Goal: Task Accomplishment & Management: Manage account settings

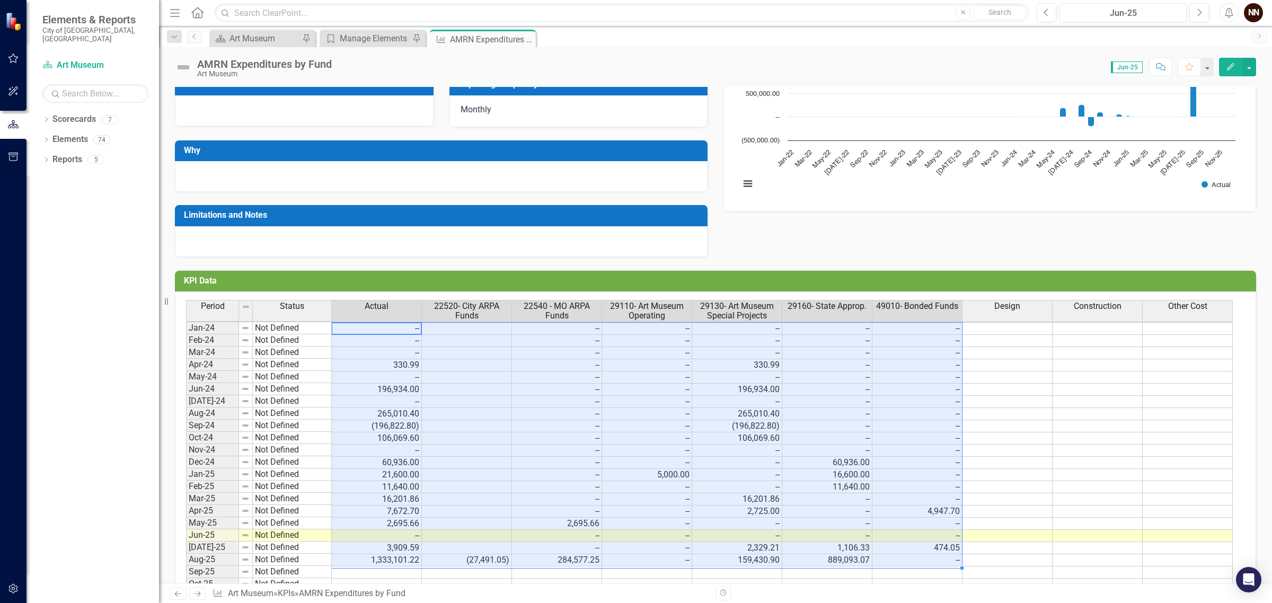
scroll to position [3, 0]
click at [815, 306] on span "29160- State Approp." at bounding box center [827, 307] width 79 height 10
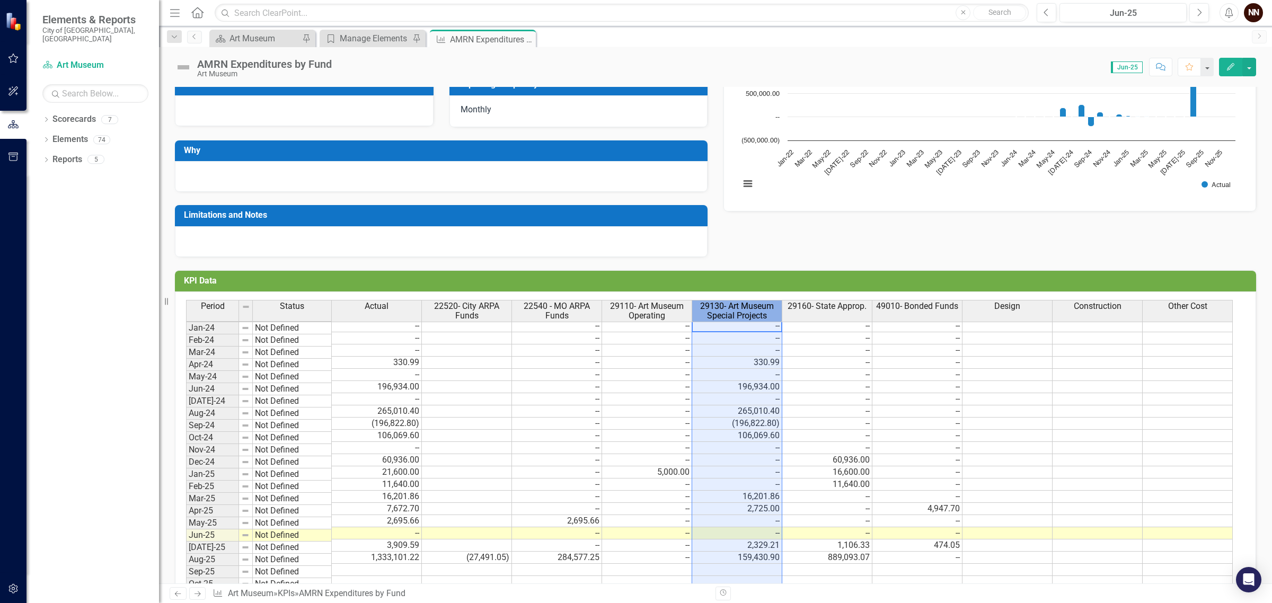
click at [754, 311] on span "29130- Art Museum Special Projects" at bounding box center [736, 311] width 85 height 19
click at [648, 317] on span "29110- Art Museum Operating" at bounding box center [646, 311] width 85 height 19
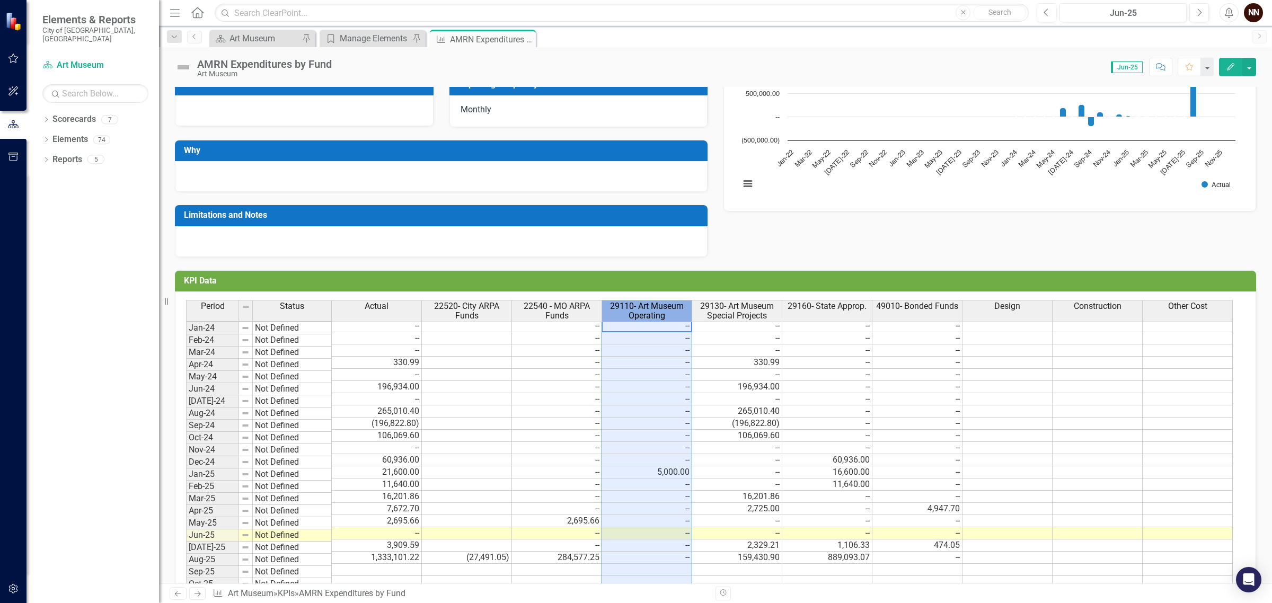
drag, startPoint x: 552, startPoint y: 315, endPoint x: 527, endPoint y: 316, distance: 24.4
click at [549, 315] on span "22540 - MO ARPA Funds" at bounding box center [556, 311] width 85 height 19
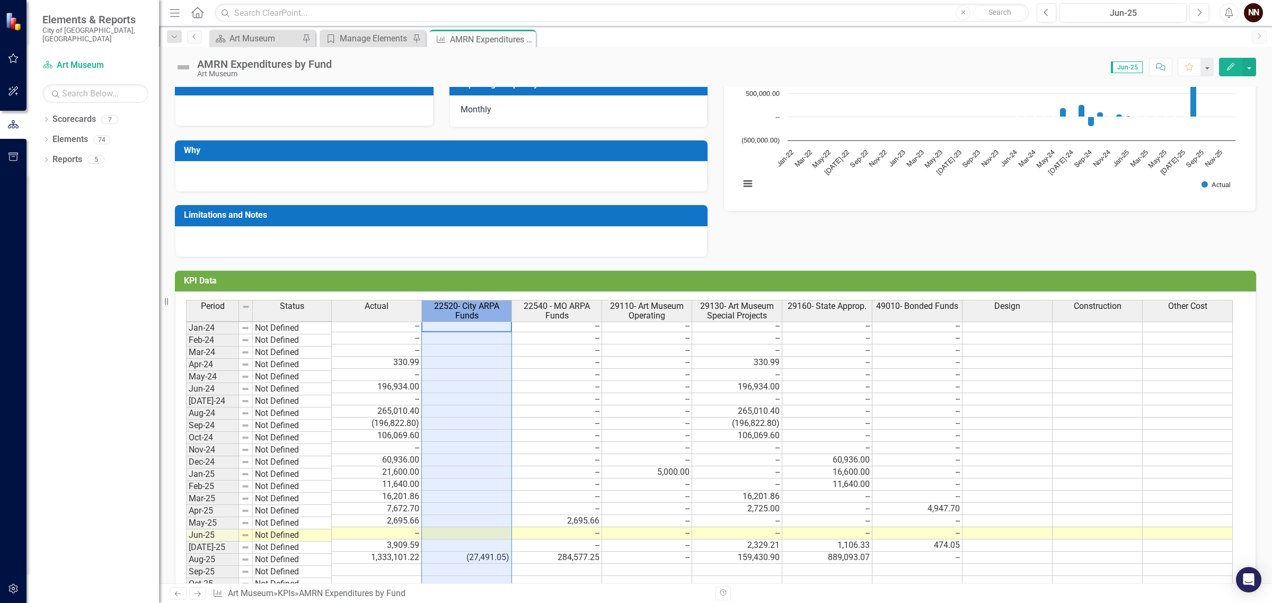
click at [468, 313] on span "22520- City ARPA Funds" at bounding box center [466, 311] width 85 height 19
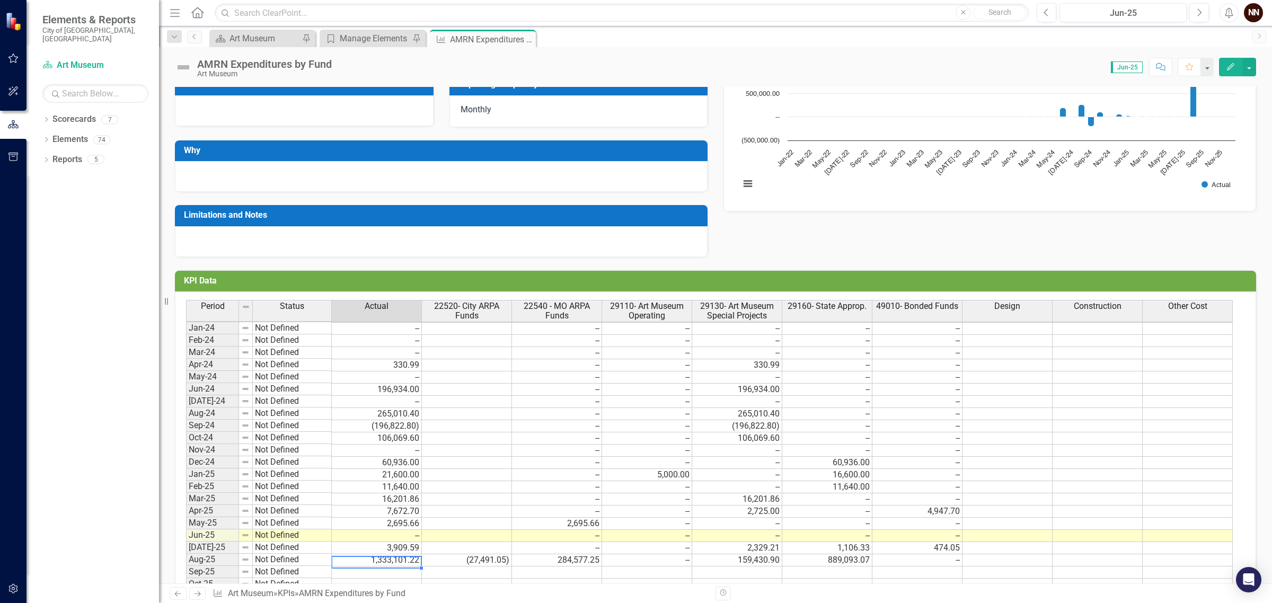
click at [390, 561] on td "1,333,101.22" at bounding box center [377, 560] width 90 height 12
click at [388, 559] on td "1,333,101.22" at bounding box center [377, 560] width 90 height 12
click at [186, 558] on div "Period Status Jan-24 Not Defined Feb-24 Not Defined Mar-24 Not Defined Apr-24 N…" at bounding box center [186, 457] width 0 height 315
click at [364, 433] on td "106,069.60" at bounding box center [377, 439] width 90 height 12
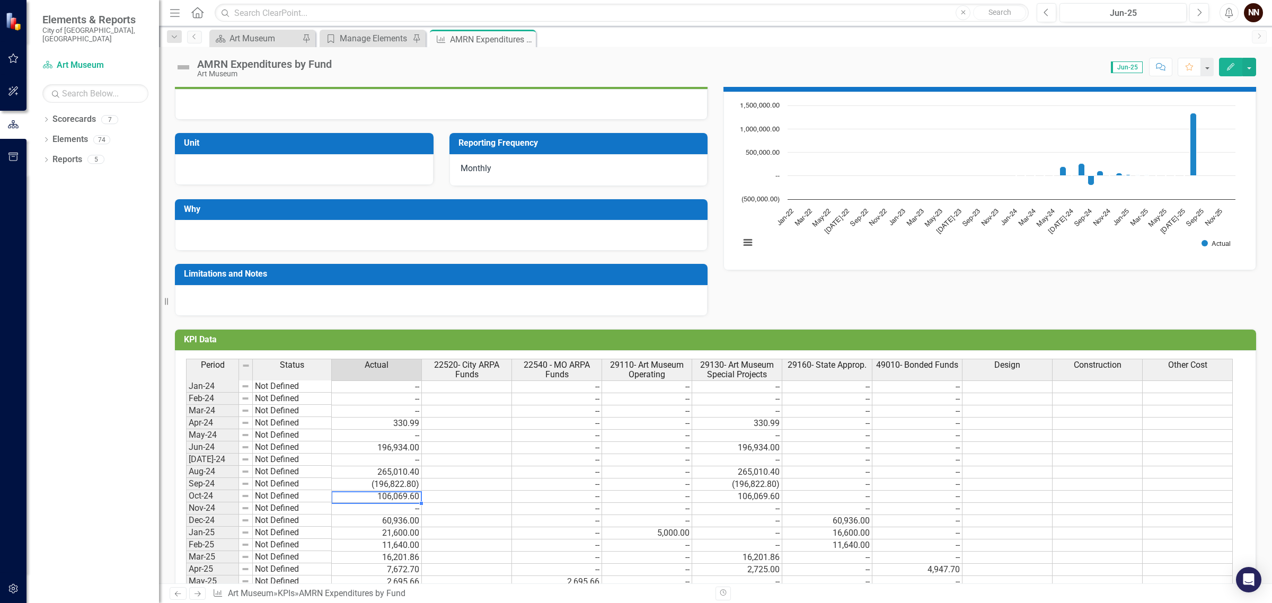
scroll to position [11, 0]
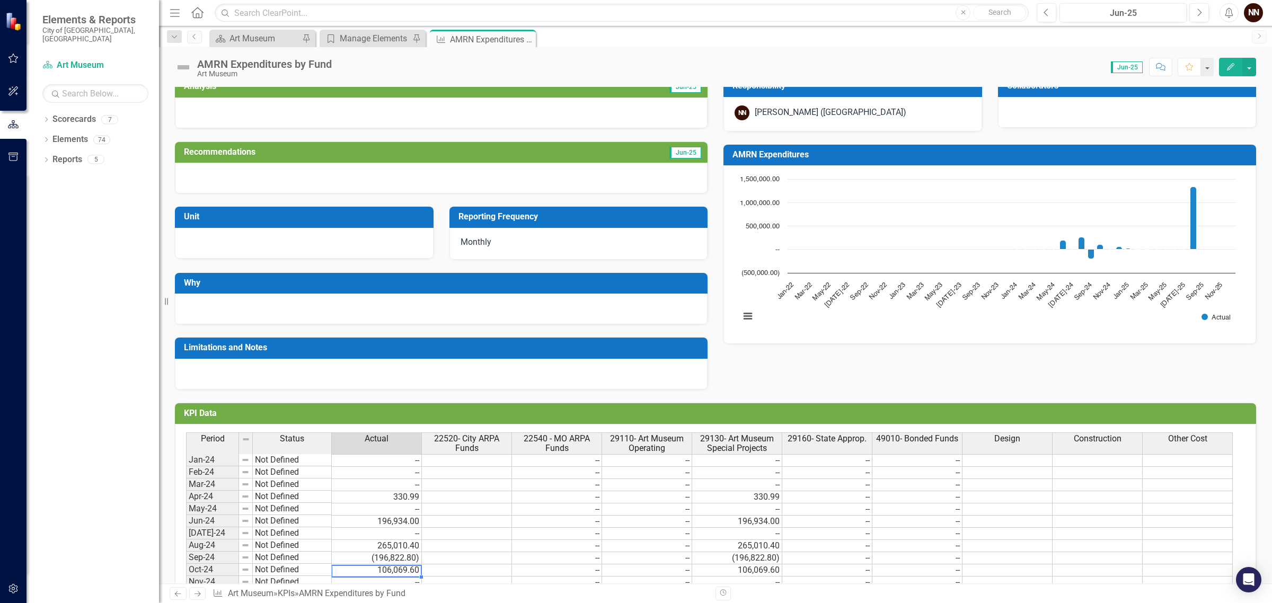
click at [389, 460] on td "--" at bounding box center [377, 460] width 90 height 13
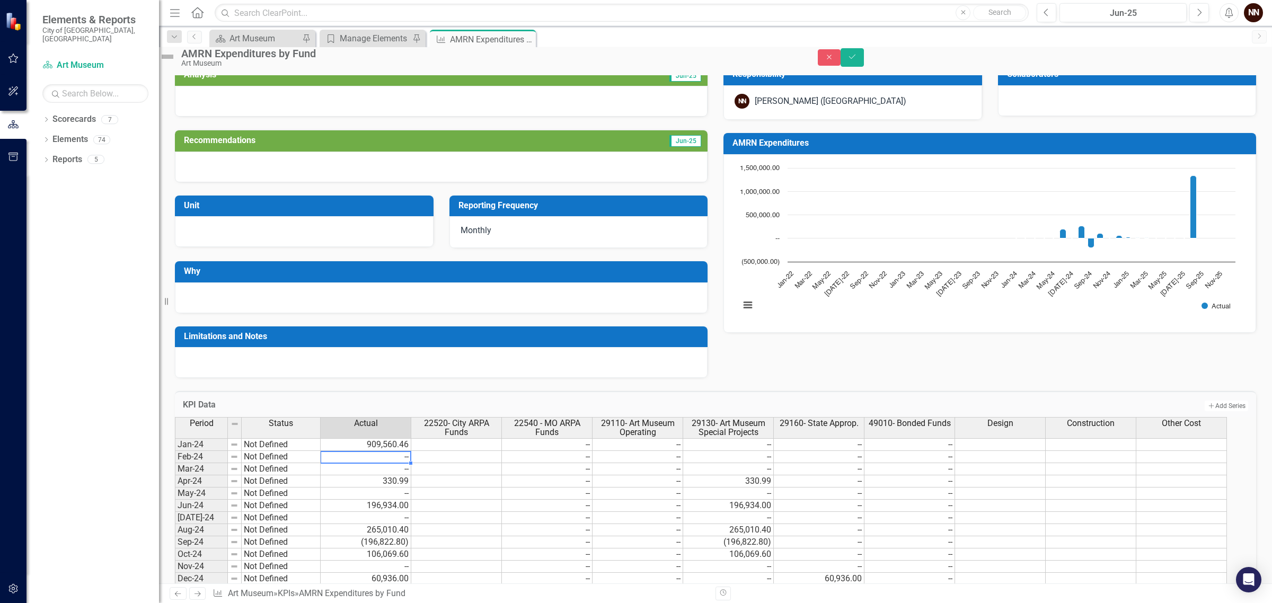
click at [493, 451] on td at bounding box center [456, 444] width 91 height 13
type textarea "287680.19"
type textarea "100"
type textarea "5"
type textarea "0"
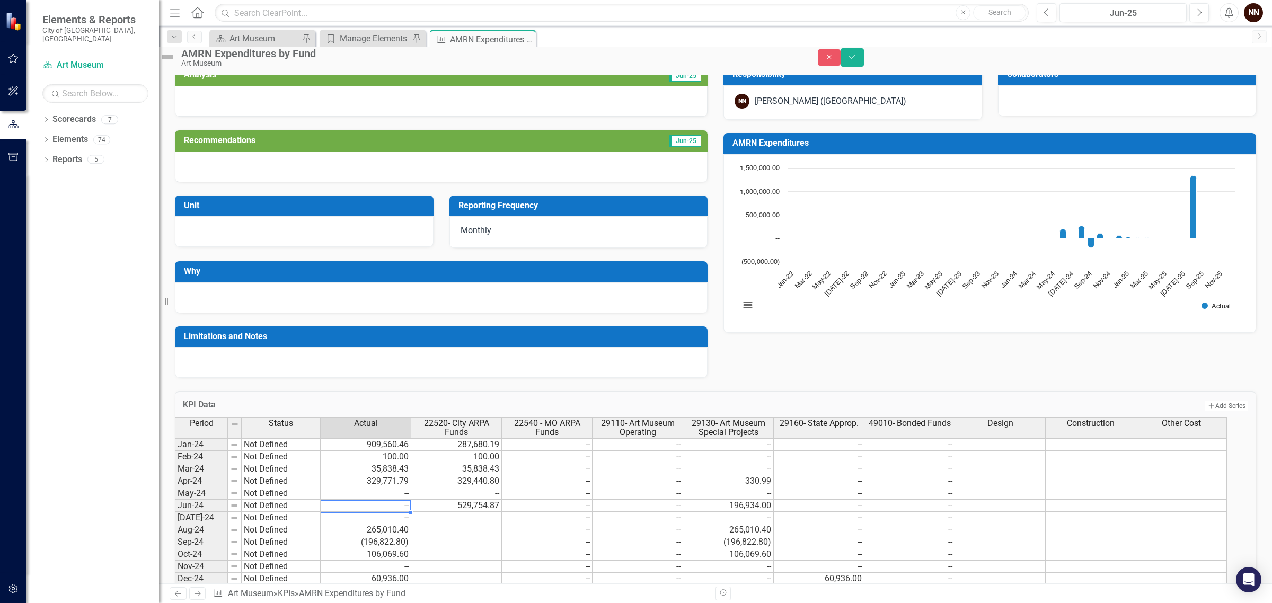
click at [395, 512] on td "--" at bounding box center [366, 506] width 91 height 12
click at [175, 545] on div "Period Status Actual 22520- City ARPA Funds 22540 - MO ARPA Funds 29110- Art Mu…" at bounding box center [175, 574] width 0 height 314
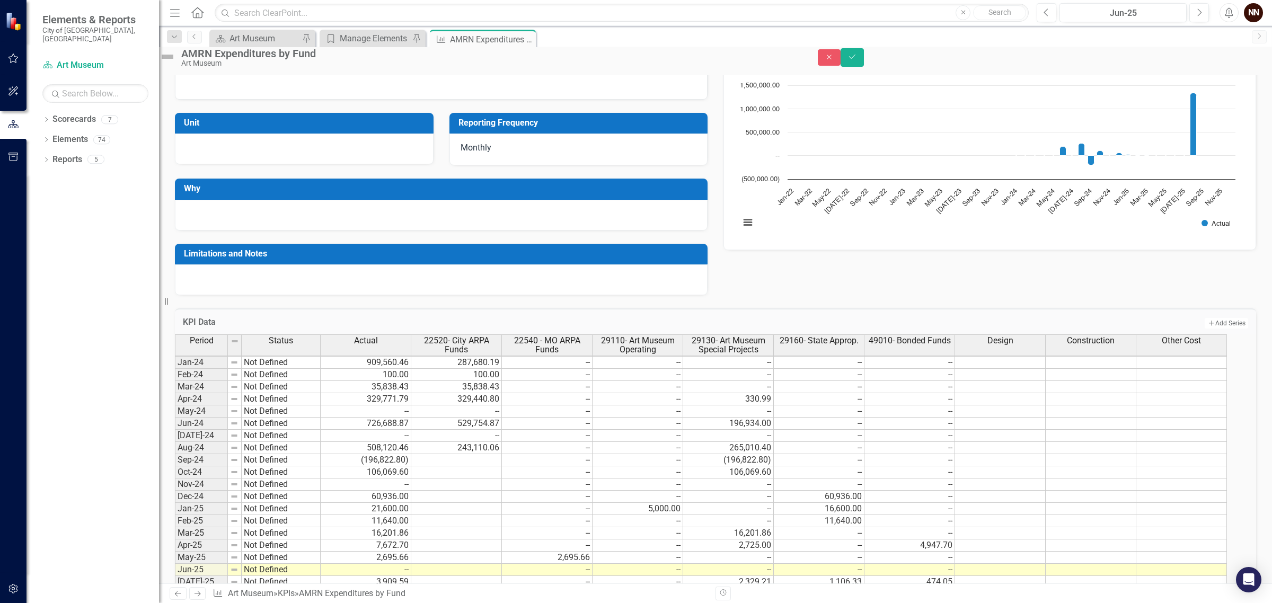
scroll to position [95, 0]
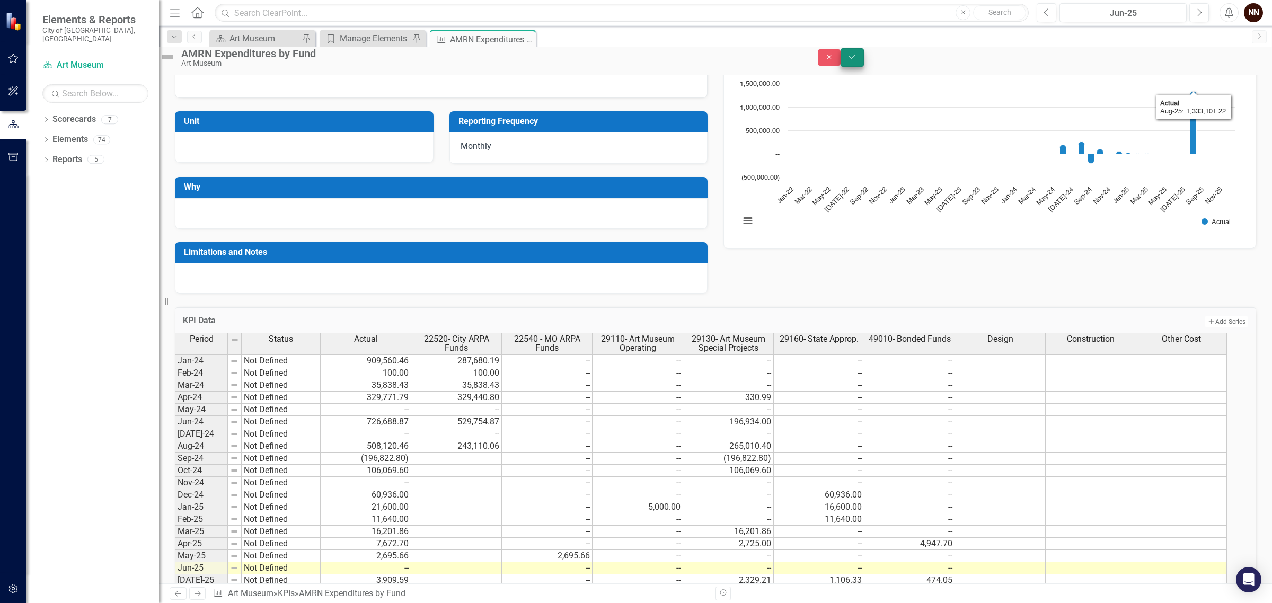
type textarea "-196822.8"
click at [857, 60] on icon "Save" at bounding box center [853, 56] width 10 height 7
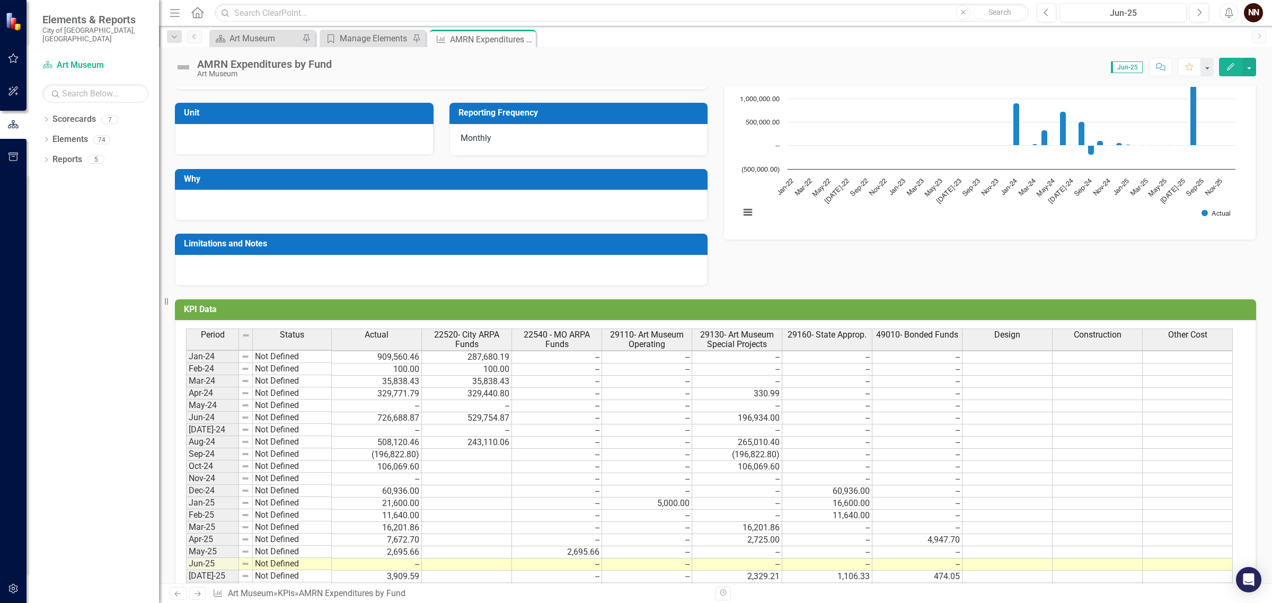
scroll to position [133, 0]
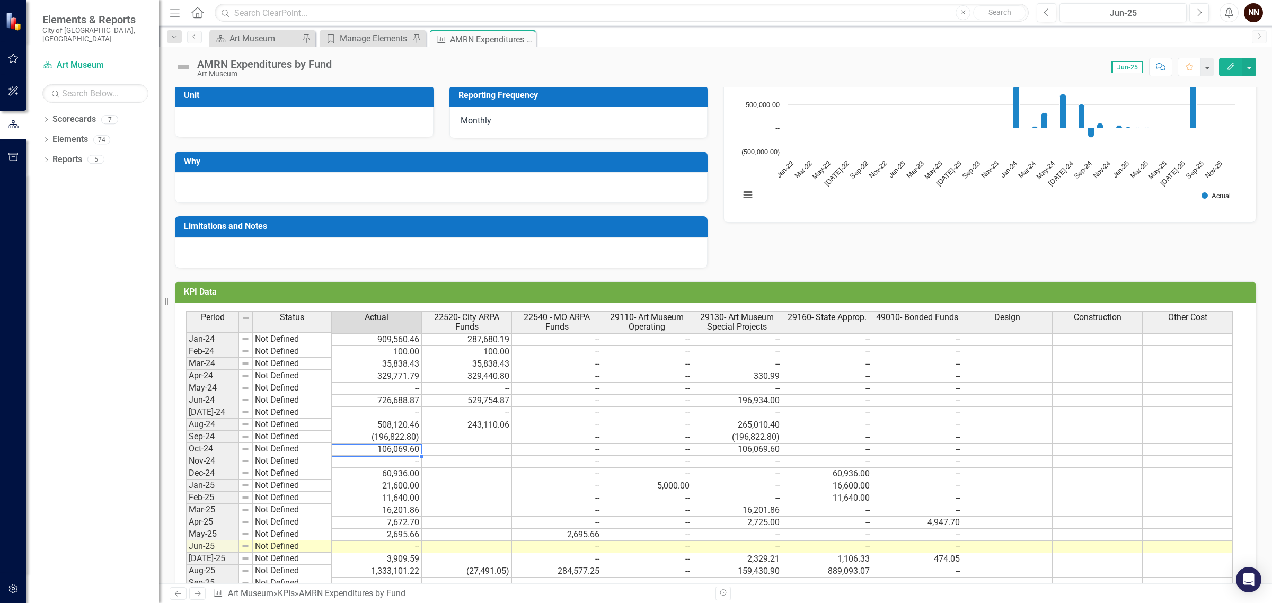
click at [401, 447] on td "106,069.60" at bounding box center [377, 450] width 90 height 12
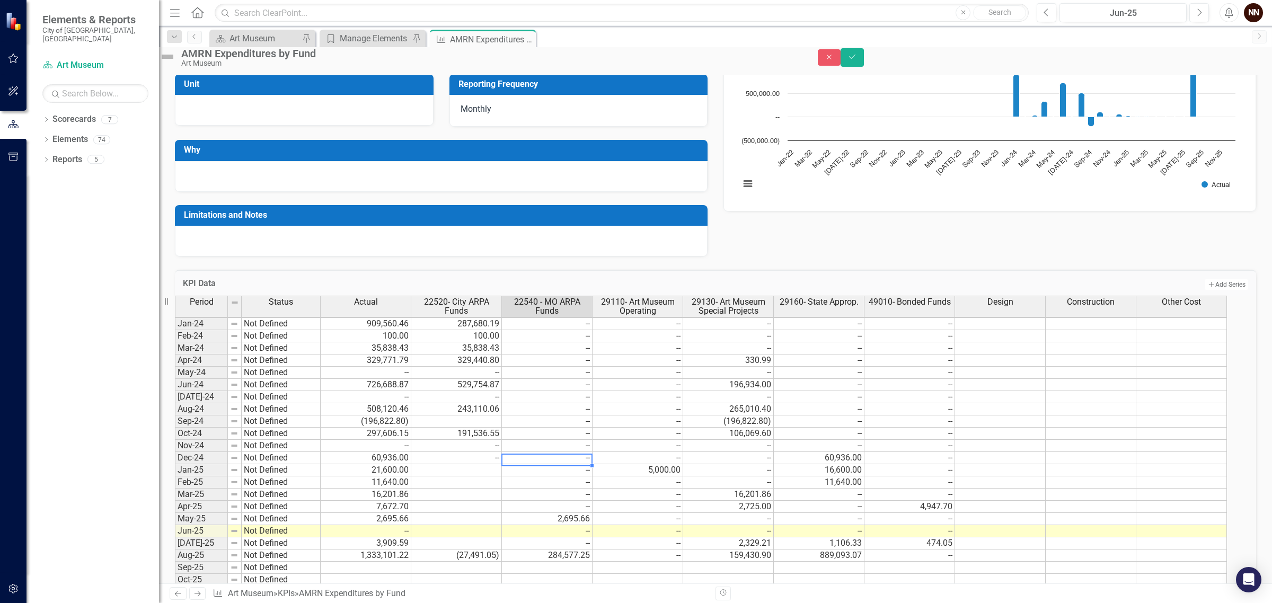
type textarea "0"
click at [1258, 39] on icon "Next" at bounding box center [1259, 36] width 8 height 6
click at [864, 66] on button "Save" at bounding box center [852, 57] width 23 height 19
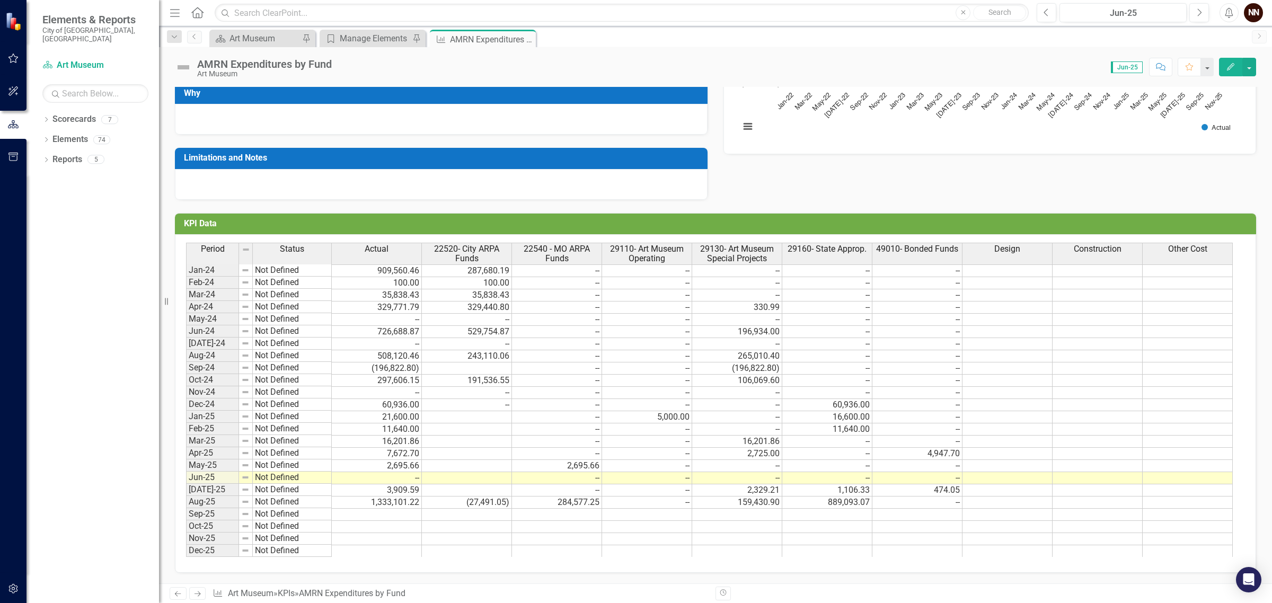
scroll to position [210, 0]
click at [1204, 12] on button "Next" at bounding box center [1200, 12] width 20 height 19
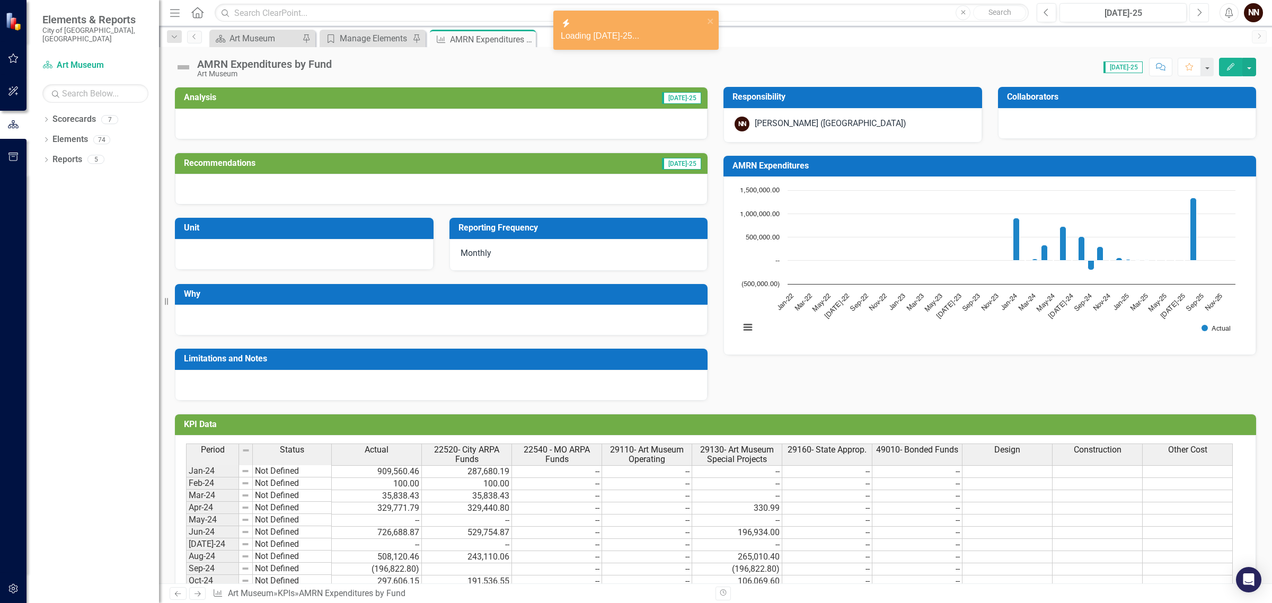
click at [1204, 12] on button "Next" at bounding box center [1200, 12] width 20 height 19
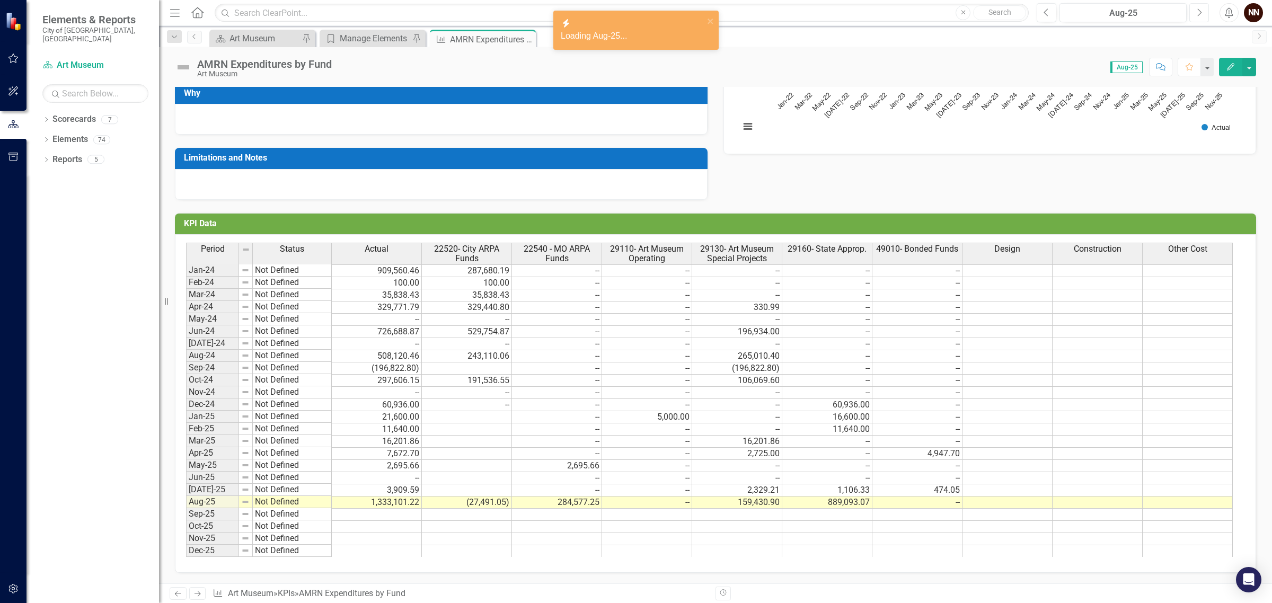
scroll to position [210, 0]
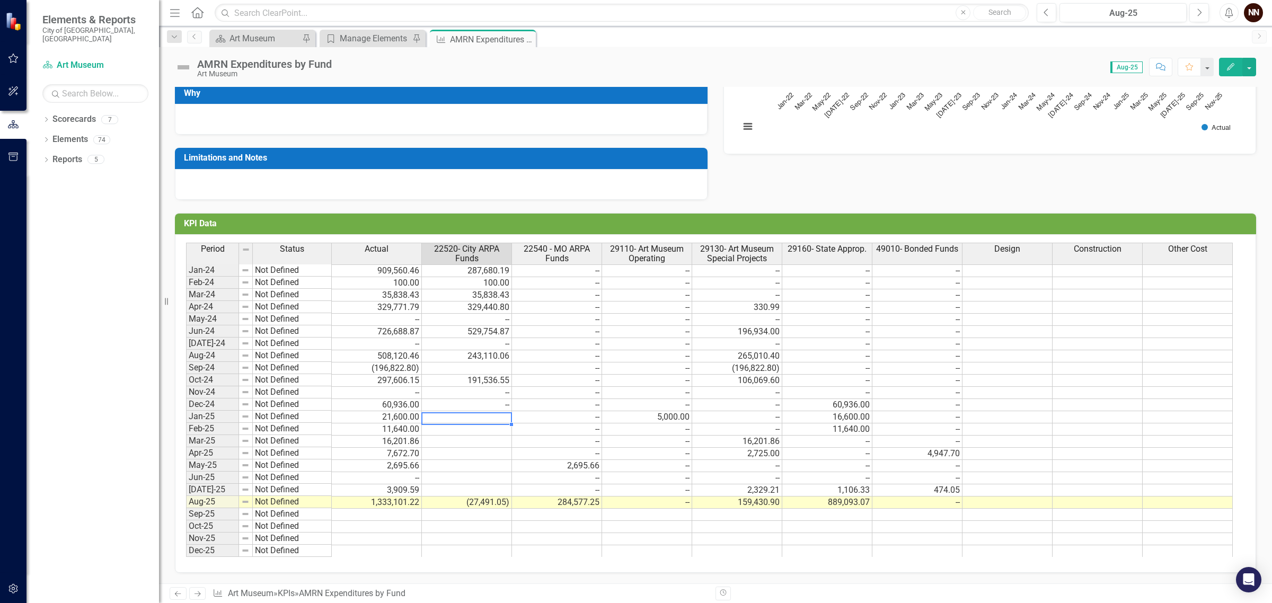
click at [463, 411] on td at bounding box center [467, 417] width 90 height 12
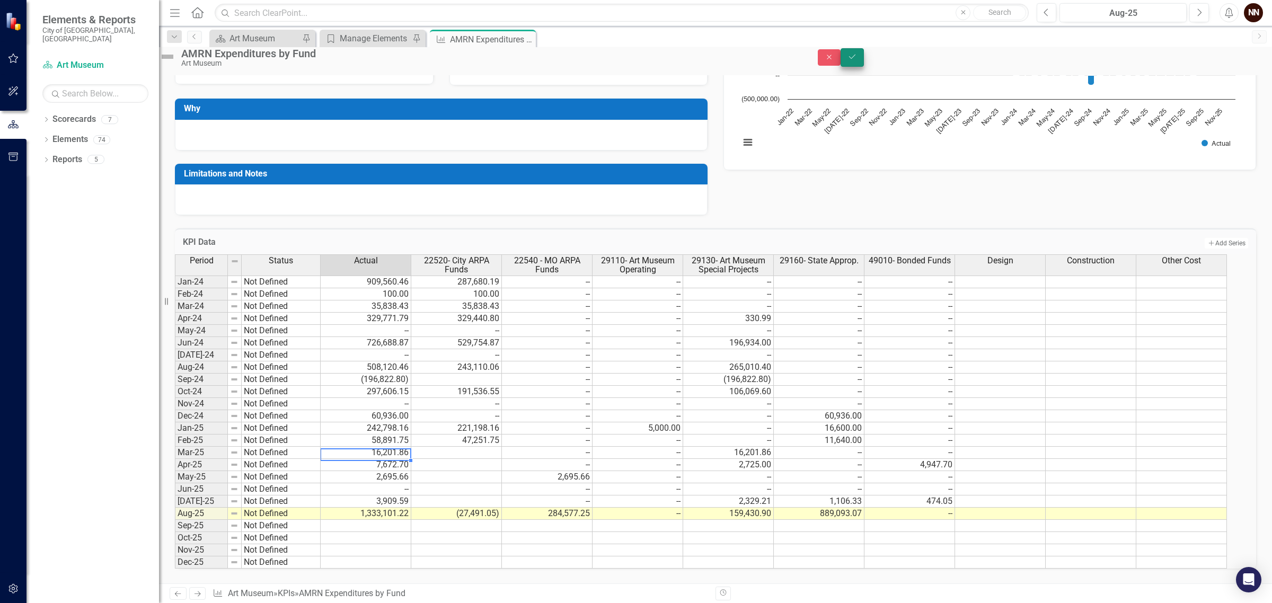
type textarea "16201.86"
click at [864, 57] on button "Save" at bounding box center [852, 57] width 23 height 19
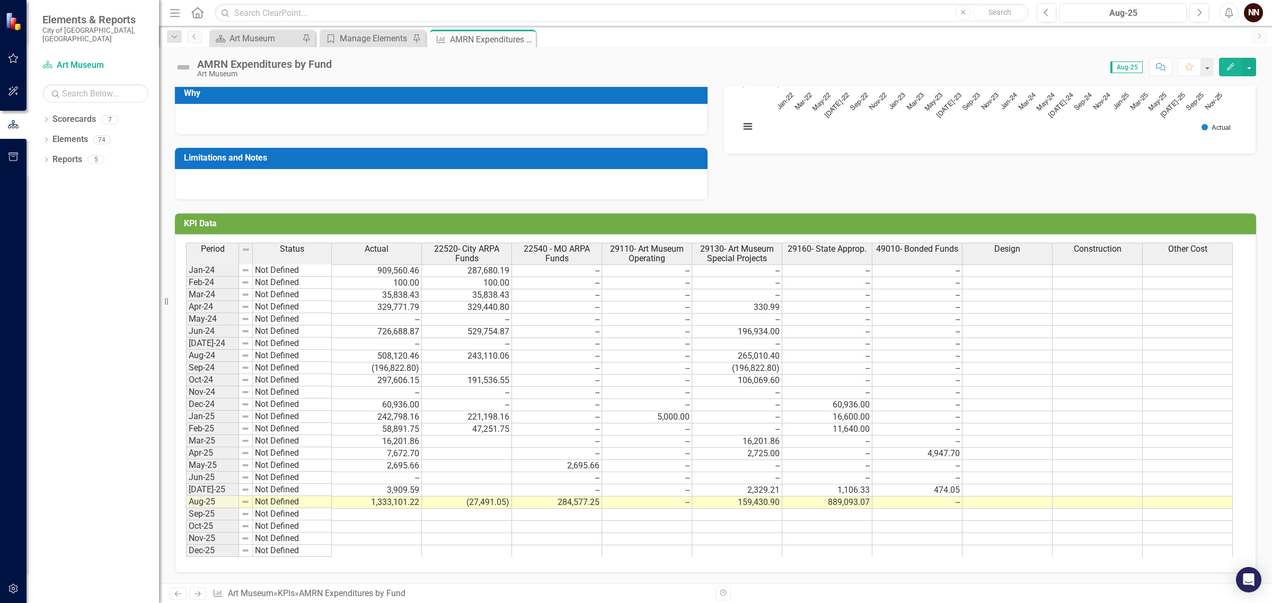
click at [401, 436] on td "16,201.86" at bounding box center [377, 442] width 90 height 12
click at [474, 436] on td at bounding box center [467, 442] width 90 height 12
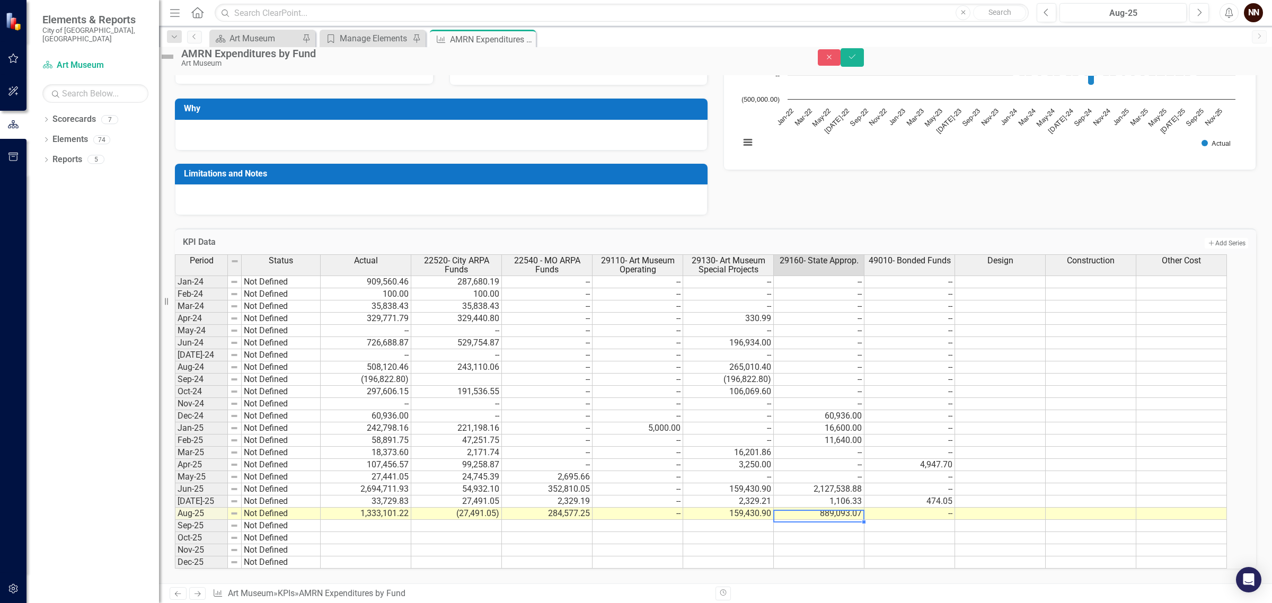
click at [397, 508] on td "1,333,101.22" at bounding box center [366, 514] width 91 height 12
type textarea "-27491.05"
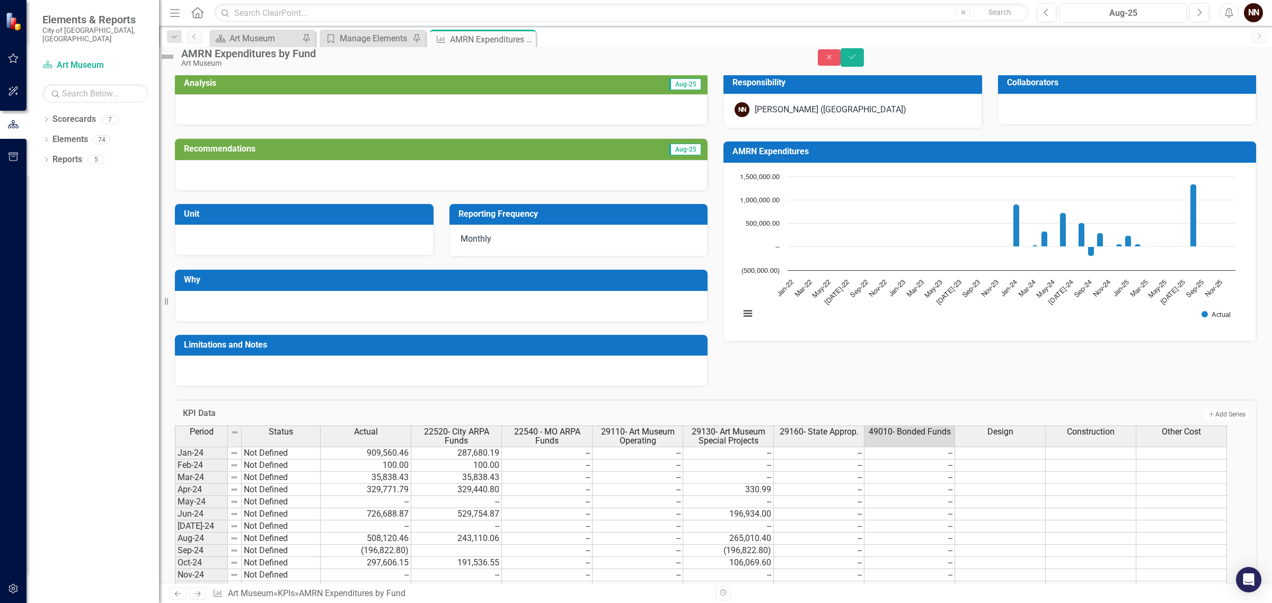
scroll to position [0, 0]
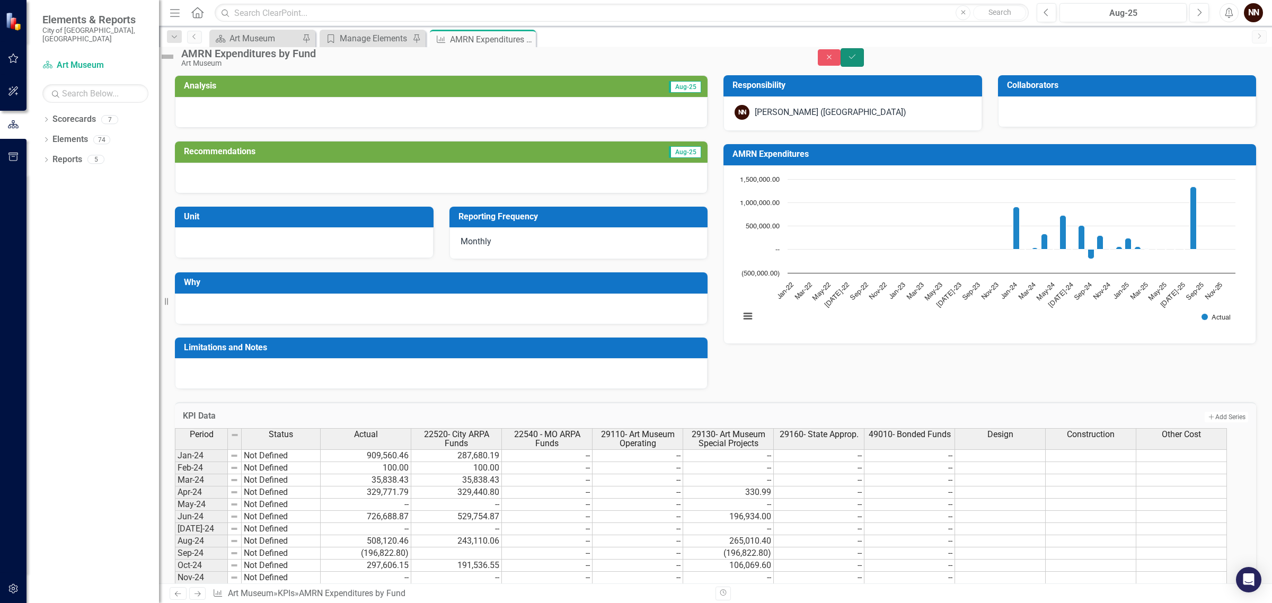
click at [857, 60] on icon "Save" at bounding box center [853, 56] width 10 height 7
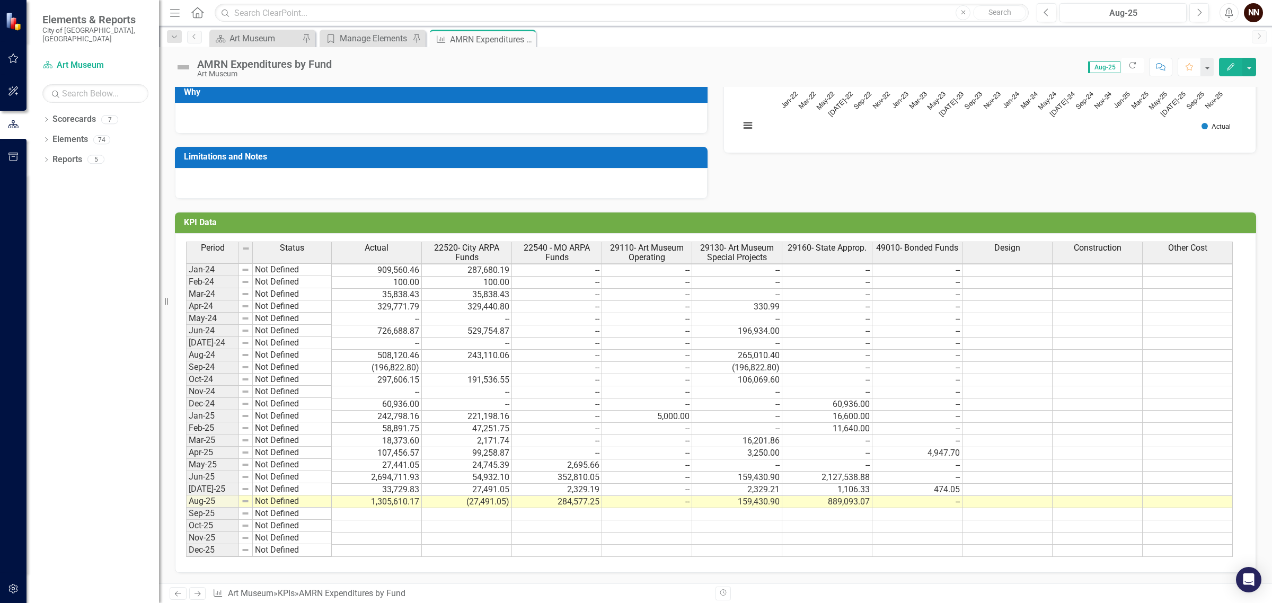
scroll to position [210, 0]
click at [186, 489] on div "Period Status Jan-24 Not Defined Feb-24 Not Defined Mar-24 Not Defined Apr-24 N…" at bounding box center [186, 399] width 0 height 315
click at [205, 435] on td "Mar-25" at bounding box center [212, 441] width 53 height 12
click at [206, 471] on td "Jun-25" at bounding box center [212, 477] width 53 height 12
drag, startPoint x: 201, startPoint y: 338, endPoint x: 327, endPoint y: 329, distance: 126.0
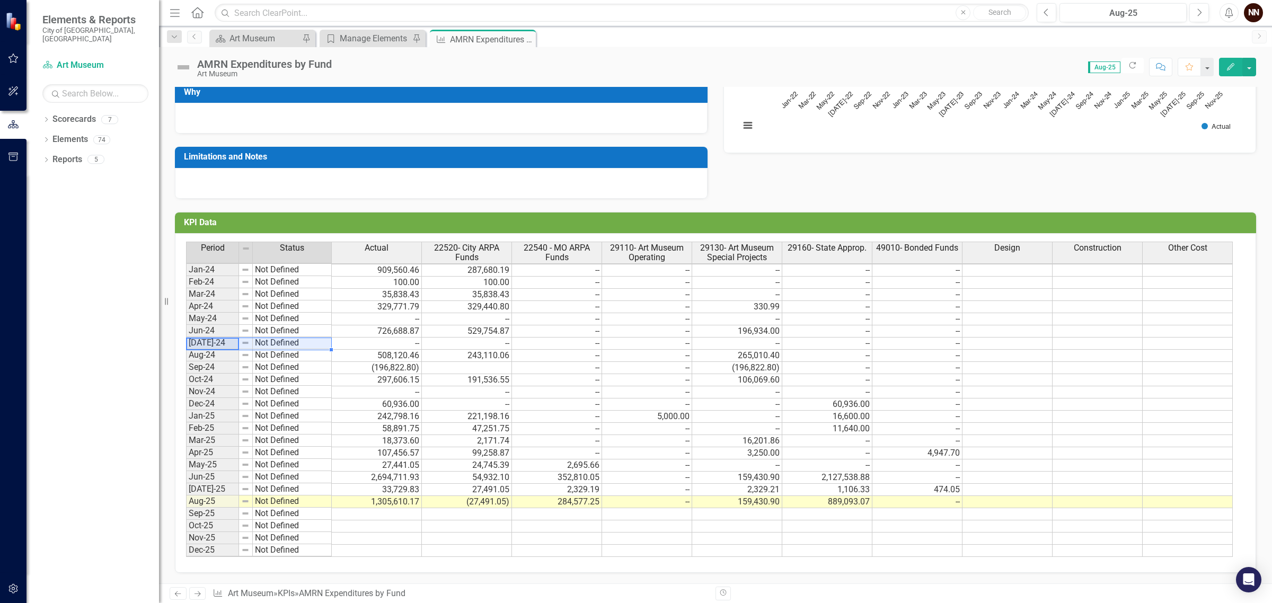
click at [186, 329] on div "Period Status Jan-24 Not Defined Feb-24 Not Defined Mar-24 Not Defined Apr-24 N…" at bounding box center [186, 399] width 0 height 315
drag, startPoint x: 210, startPoint y: 322, endPoint x: 403, endPoint y: 318, distance: 192.5
click at [403, 318] on div "Period Status Actual 22520- City ARPA Funds 22540 - MO ARPA Funds 29110- Art Mu…" at bounding box center [711, 399] width 1051 height 315
click at [403, 325] on td "726,688.87" at bounding box center [377, 331] width 90 height 12
click at [446, 325] on td "529,754.87" at bounding box center [467, 331] width 90 height 12
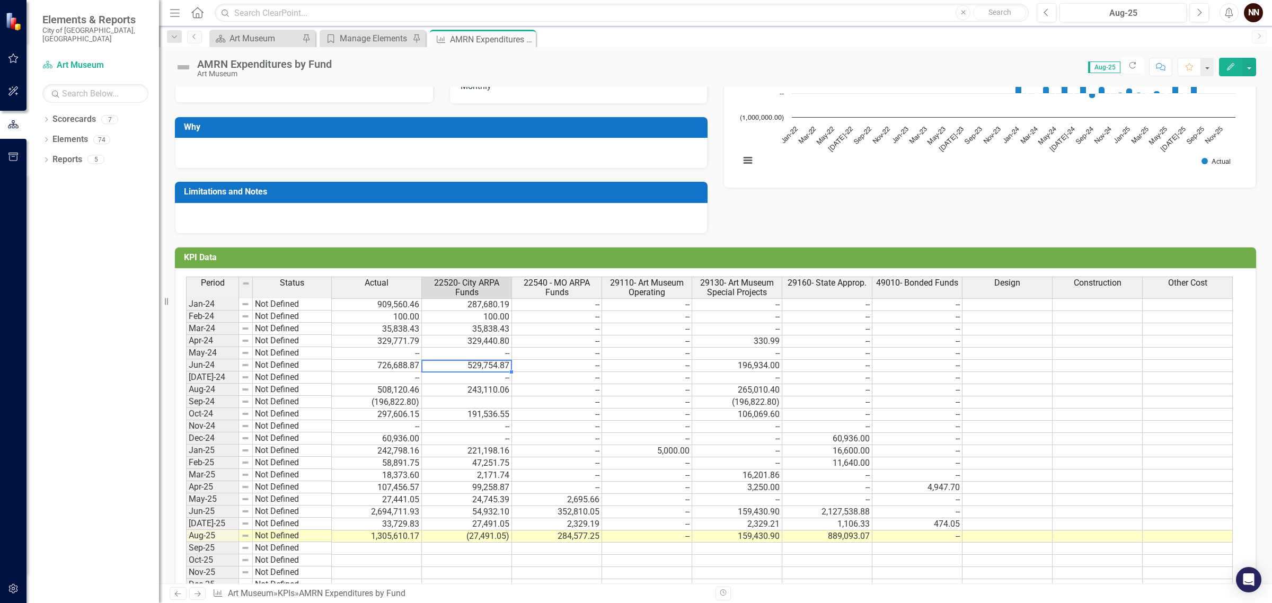
scroll to position [144, 0]
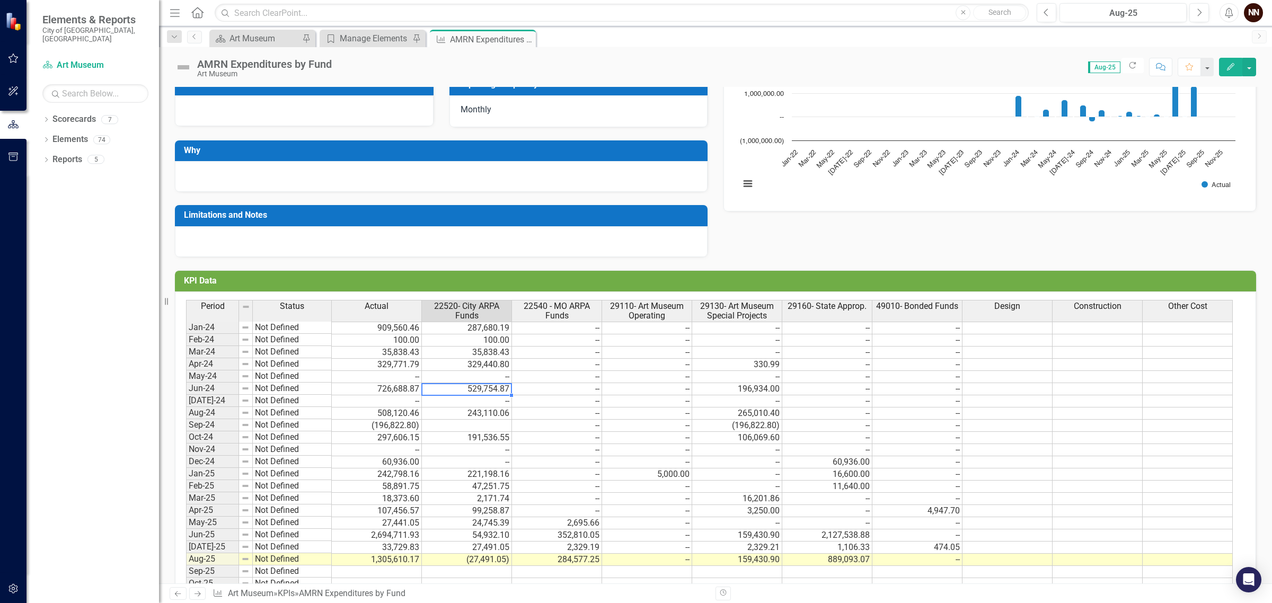
click at [966, 249] on div "Analysis Aug-25 Recommendations Aug-25 Unit Reporting Frequency Monthly Why Lim…" at bounding box center [715, 93] width 1097 height 327
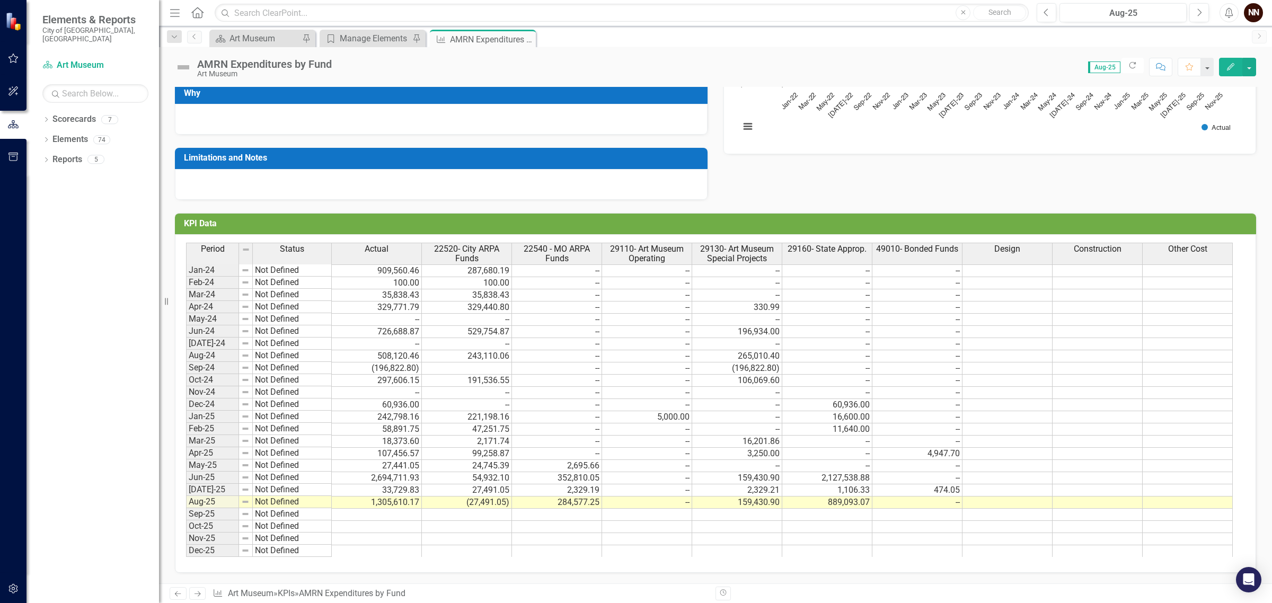
scroll to position [210, 0]
click at [1010, 265] on td at bounding box center [1008, 271] width 90 height 13
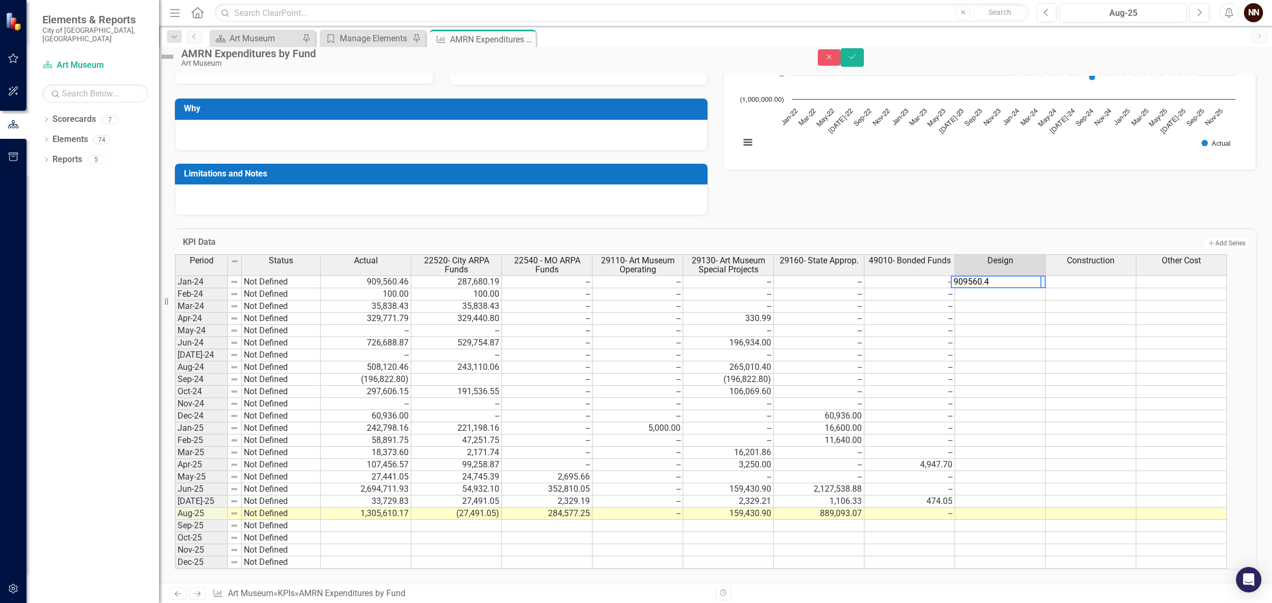
type textarea "909560.46"
type textarea "0"
click at [1029, 288] on td at bounding box center [1000, 294] width 91 height 12
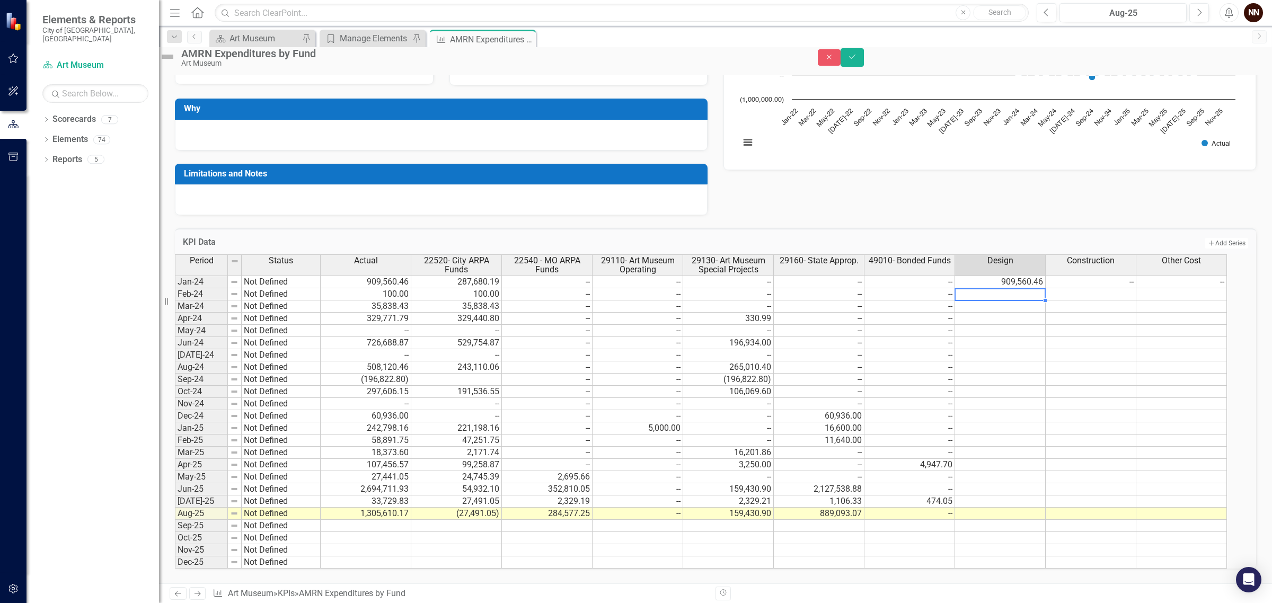
click at [1024, 288] on td at bounding box center [1000, 294] width 91 height 12
type textarea "0"
type textarea "100"
type textarea "35838.43"
type textarea "0"
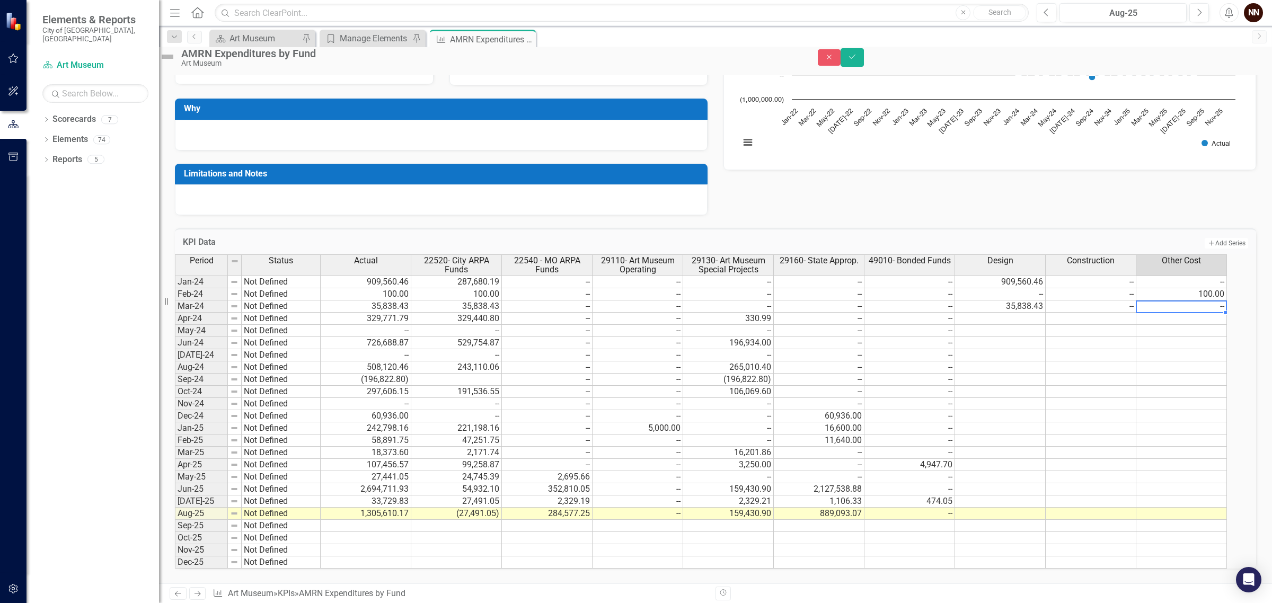
type textarea "0"
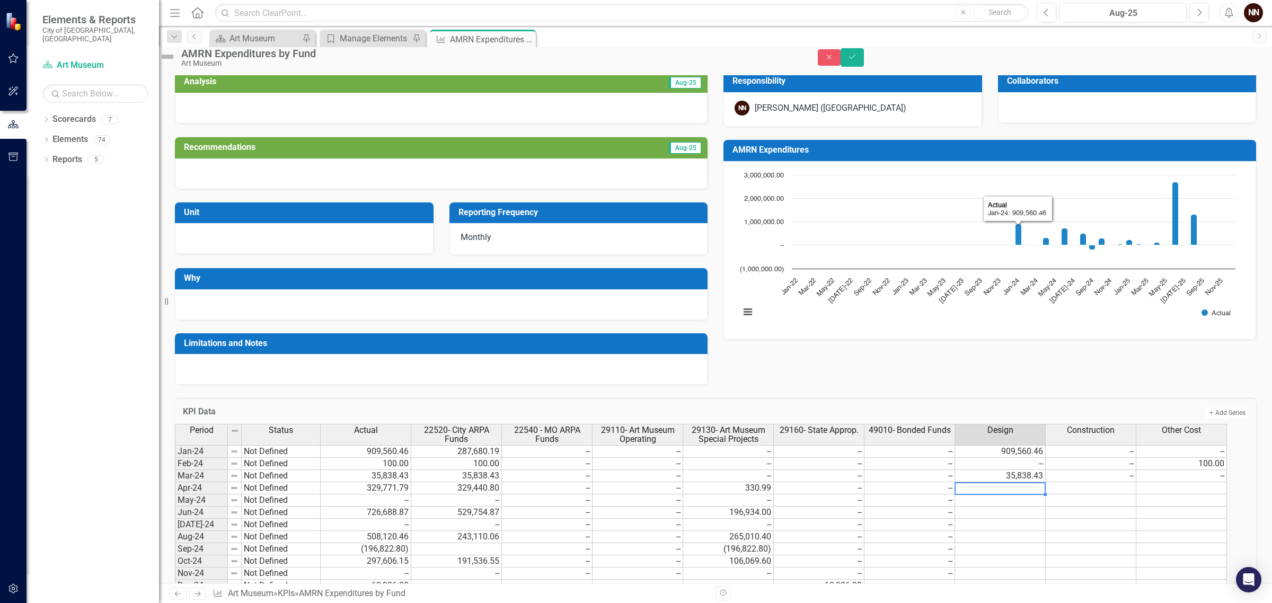
scroll to position [0, 0]
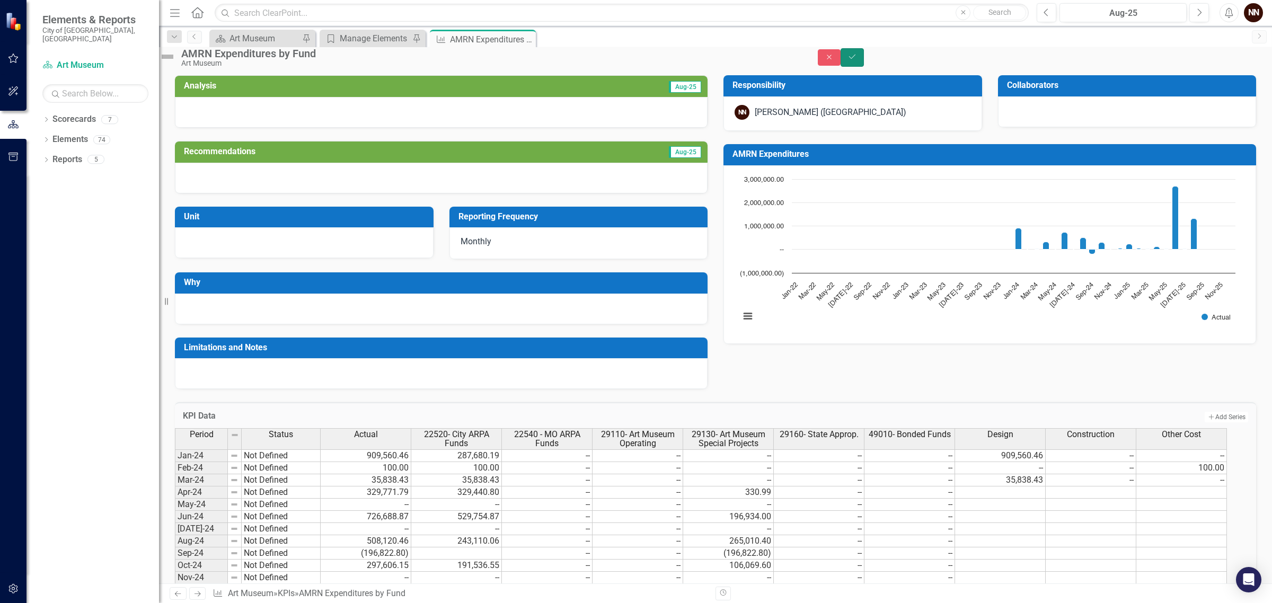
click at [857, 60] on icon "Save" at bounding box center [853, 56] width 10 height 7
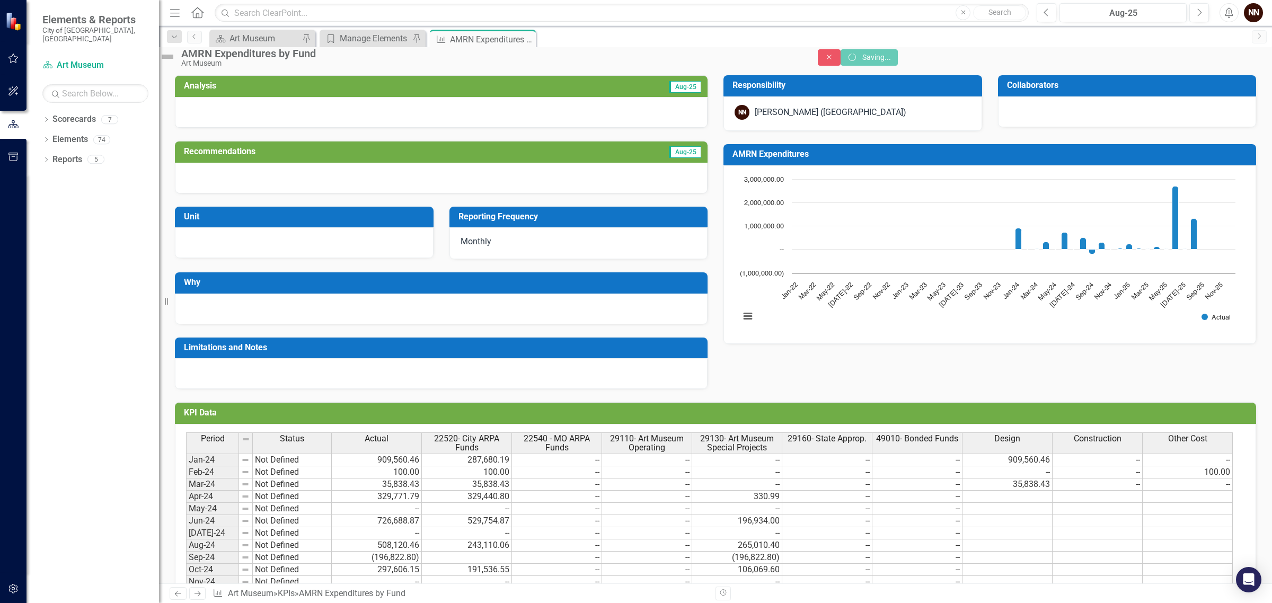
scroll to position [0, 4]
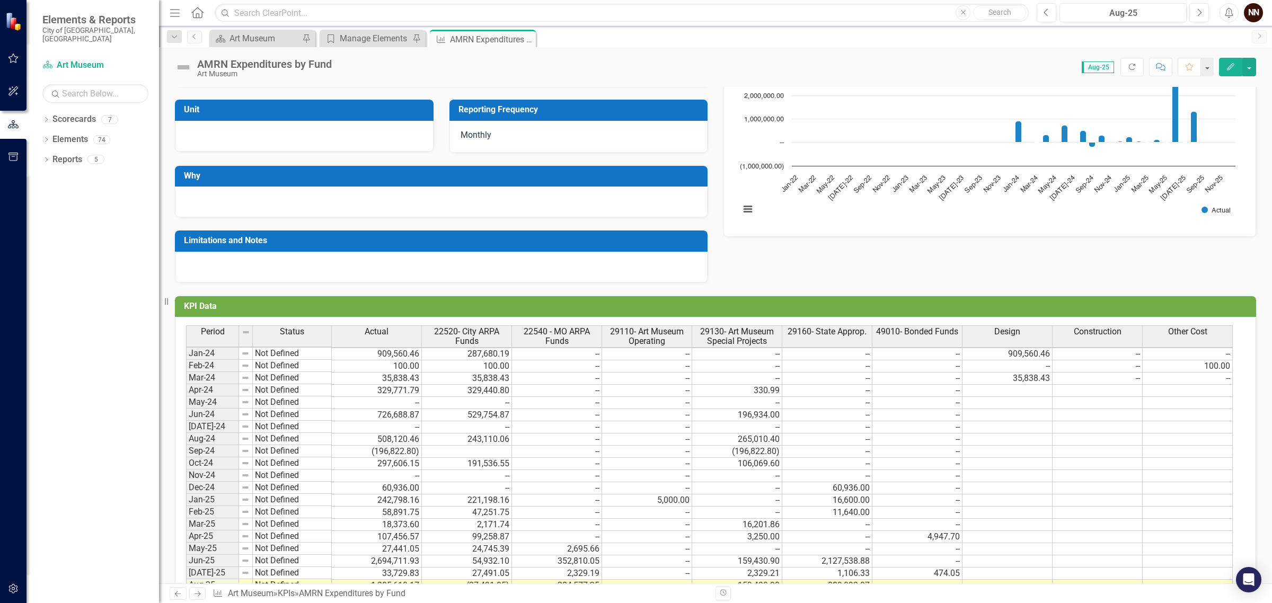
scroll to position [133, 0]
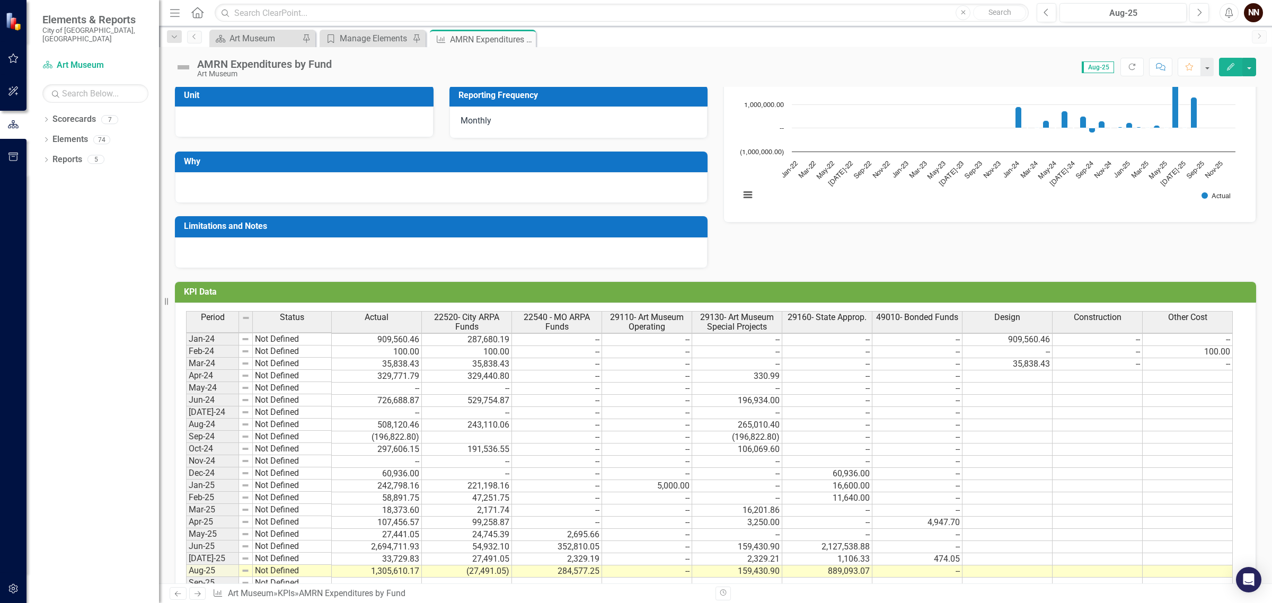
click at [1003, 376] on td at bounding box center [1008, 377] width 90 height 12
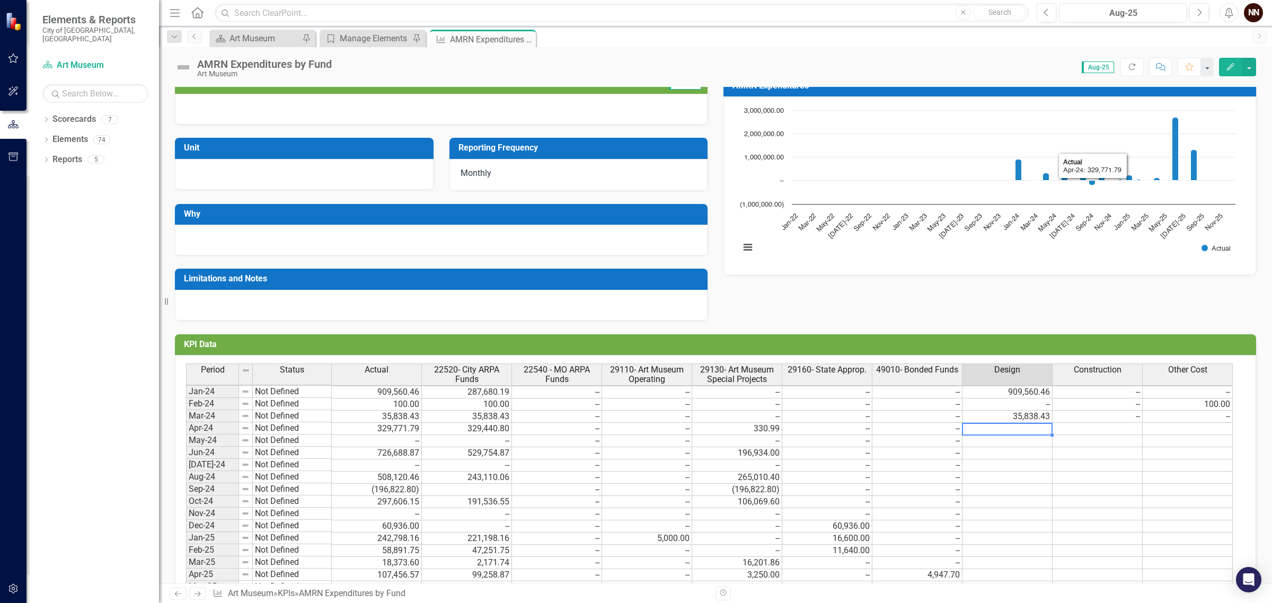
scroll to position [0, 0]
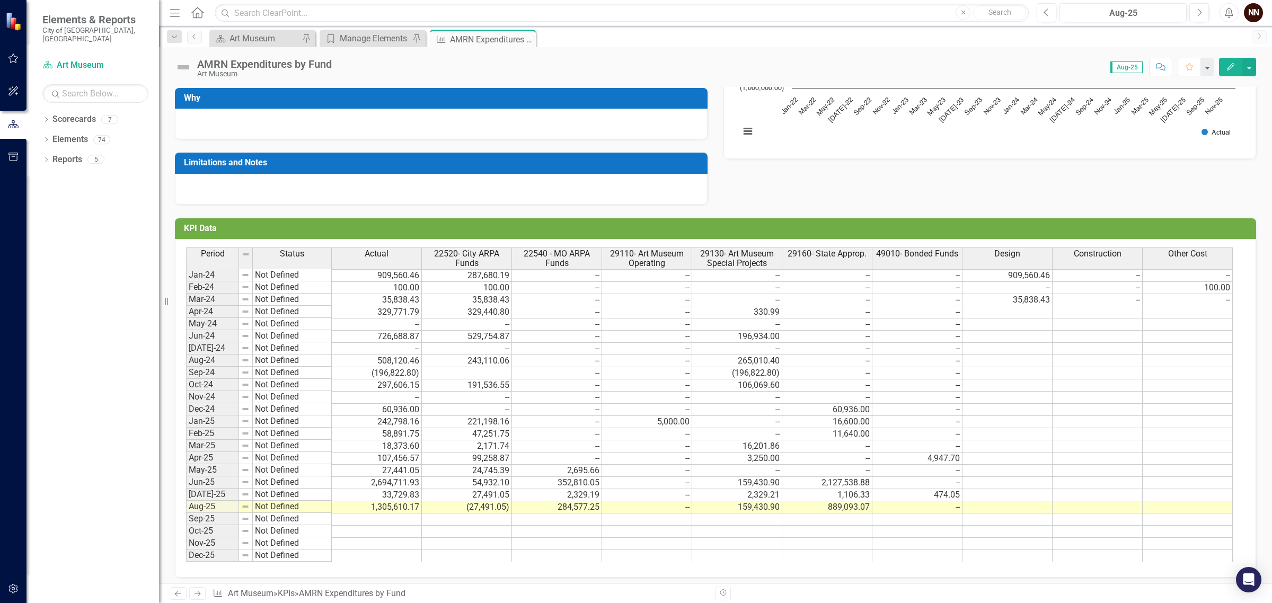
scroll to position [210, 0]
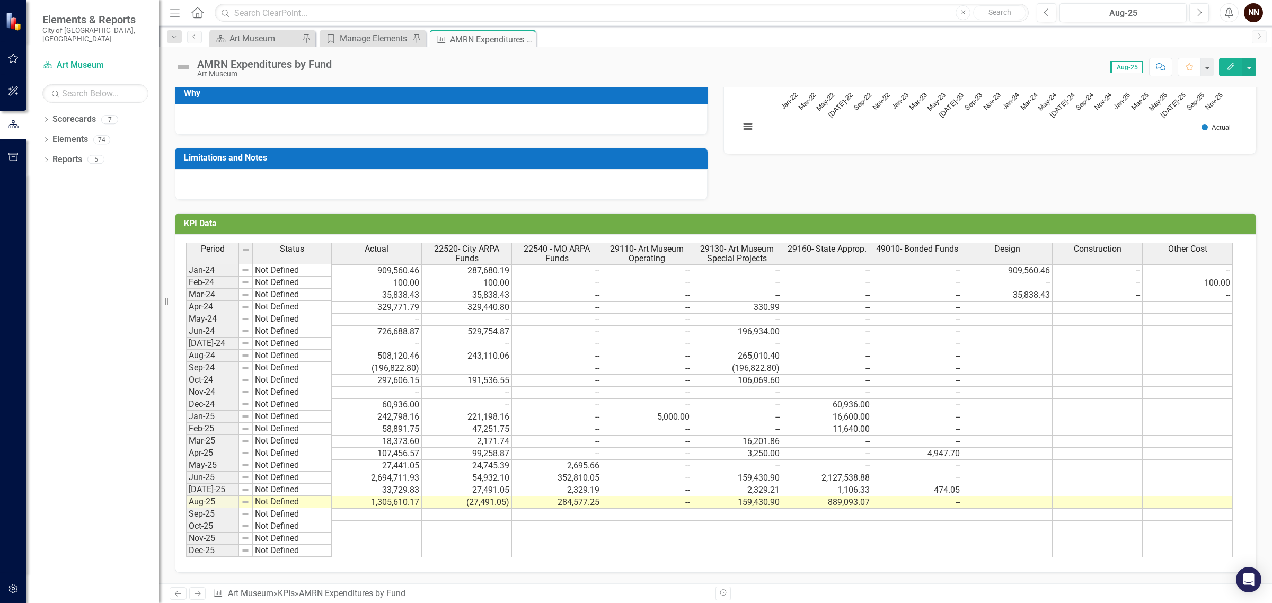
click at [985, 302] on td at bounding box center [1008, 308] width 90 height 12
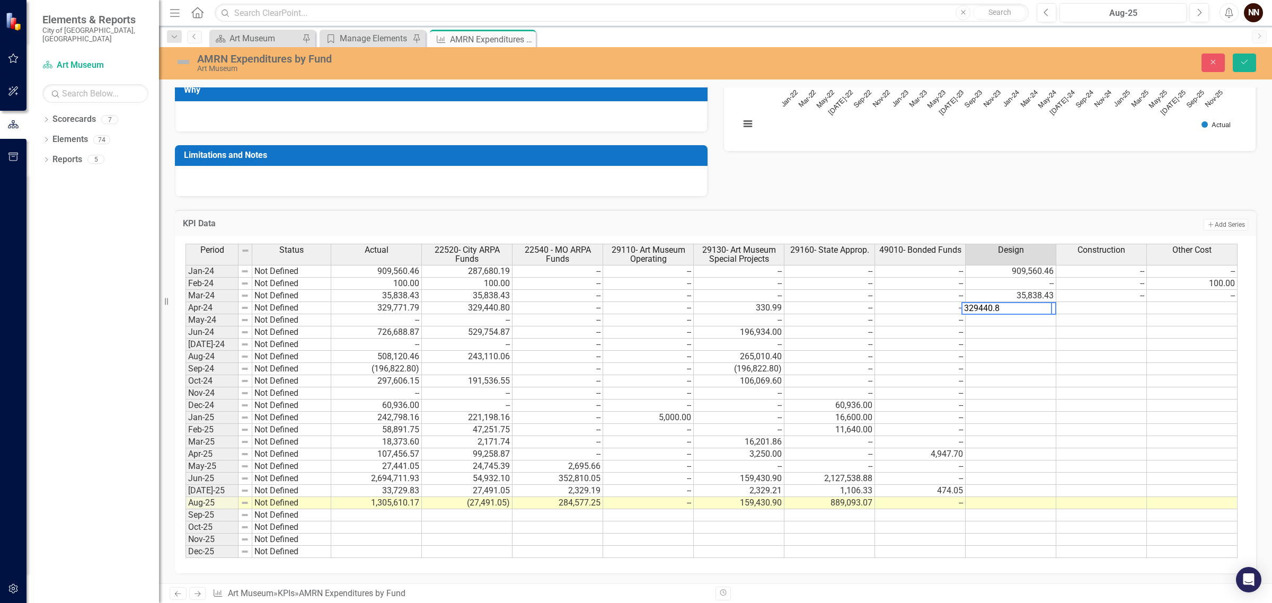
type textarea "329440.80"
type textarea "0"
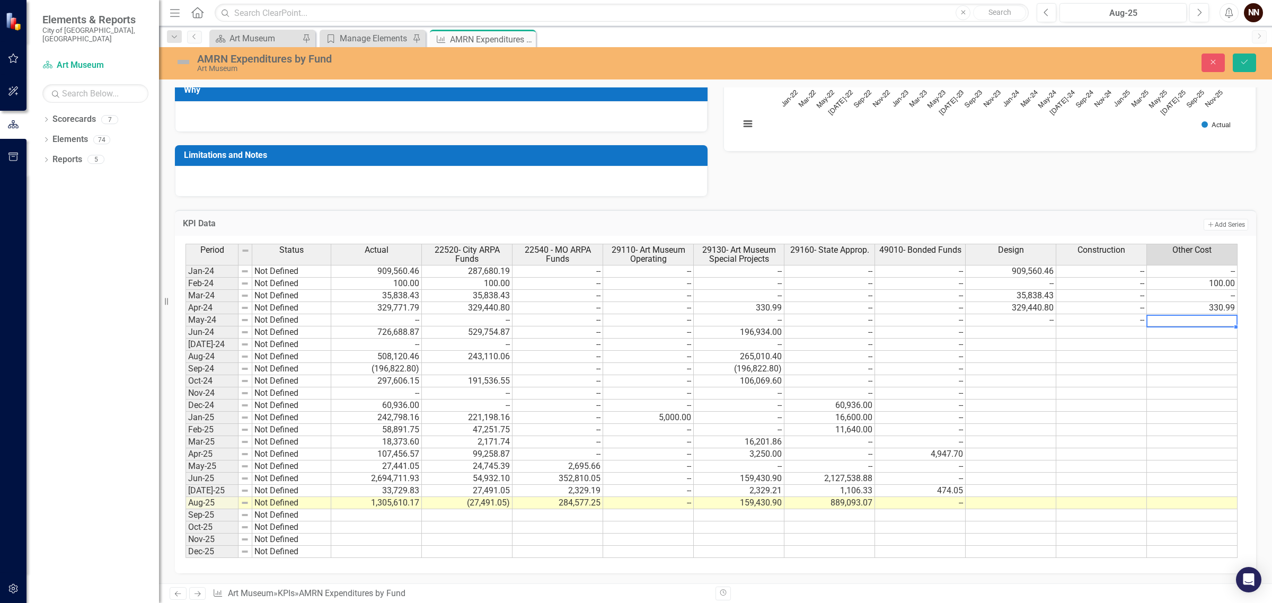
scroll to position [0, 8]
type textarea "726688.87"
type textarea "0"
type textarea "111.20"
type textarea "0"
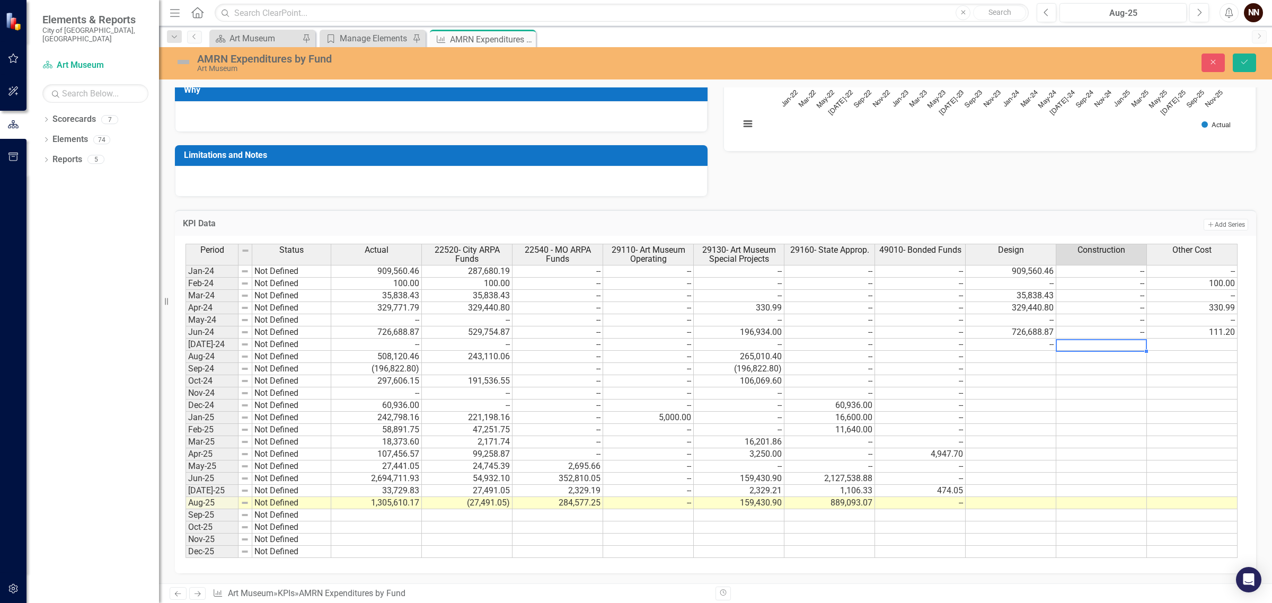
type textarea "0"
type textarea "508120.46"
type textarea "0"
type textarea "-196822.80"
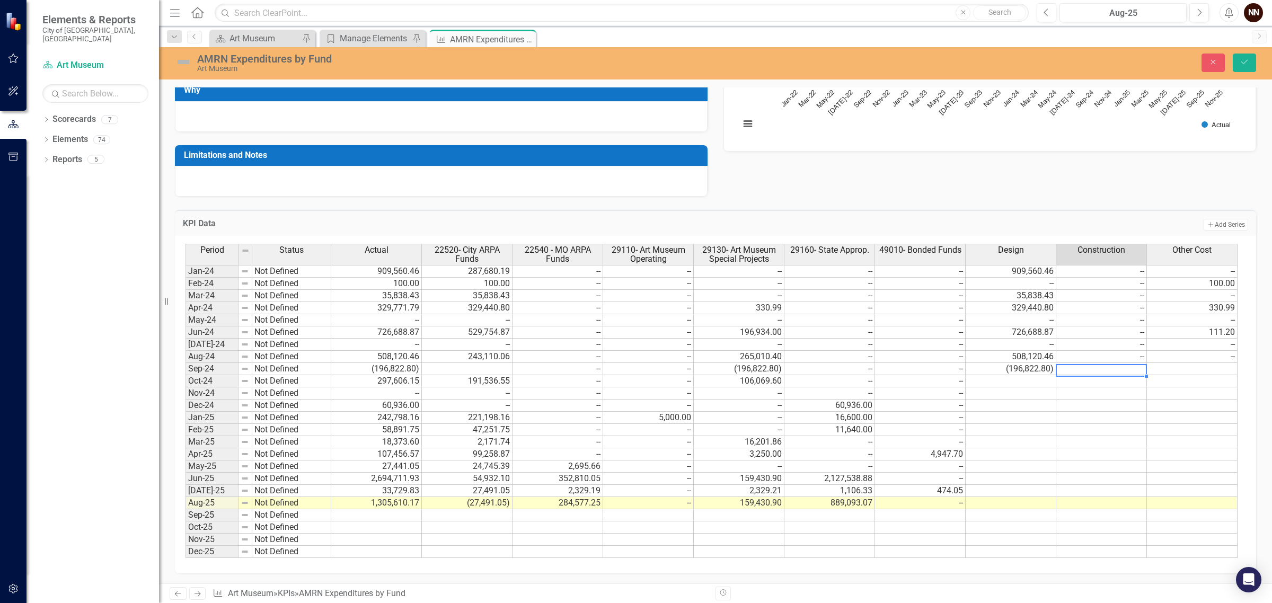
type textarea "0"
type textarea "297606.15"
type textarea "0"
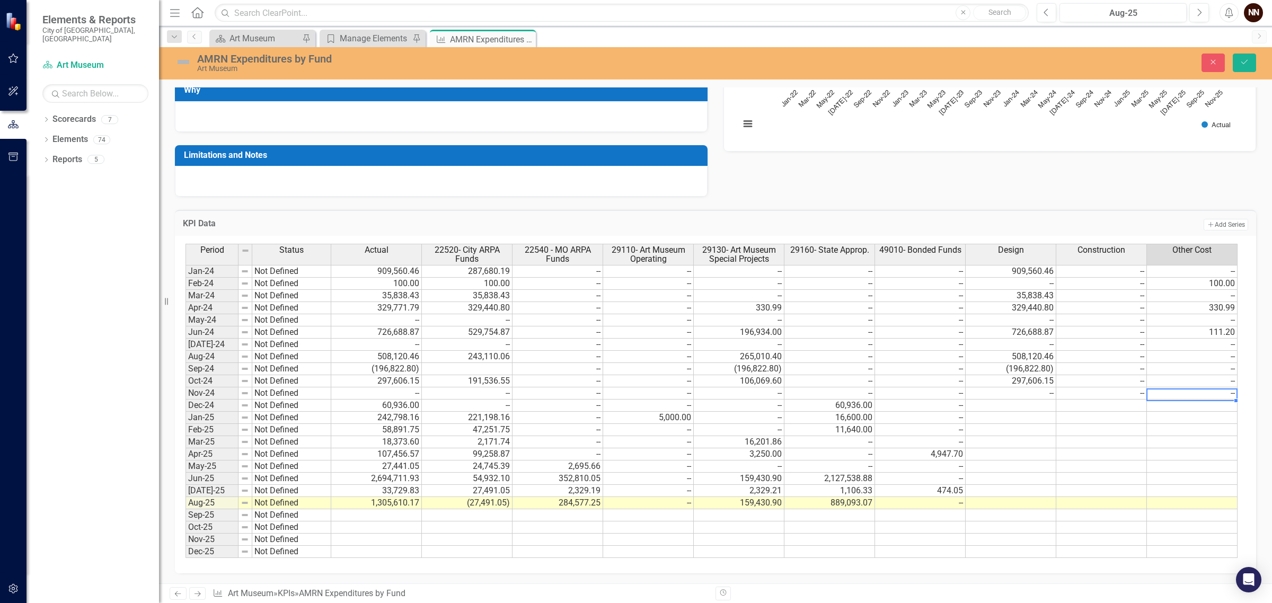
type textarea "0"
type textarea "60936"
type textarea "221198.16"
type textarea "21600"
type textarea "0"
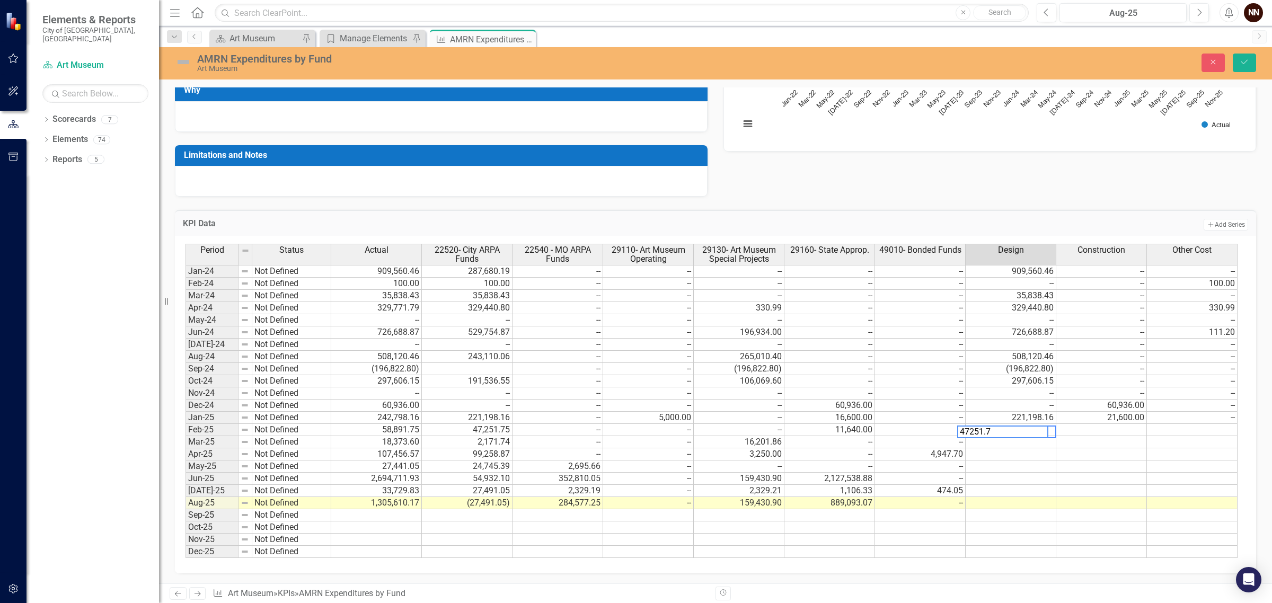
type textarea "47251.75"
type textarea "11640"
type textarea "18373.60"
type textarea "0"
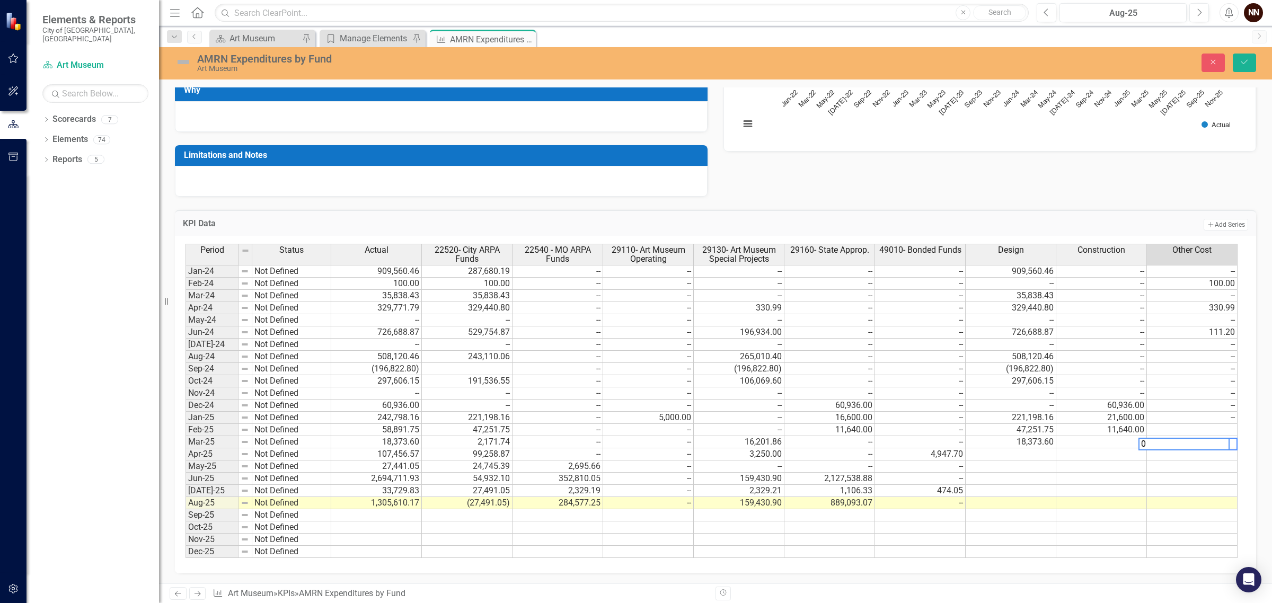
scroll to position [0, 8]
type textarea "101458.87"
type textarea "4947.70"
type textarea "1050"
type textarea "27441.05"
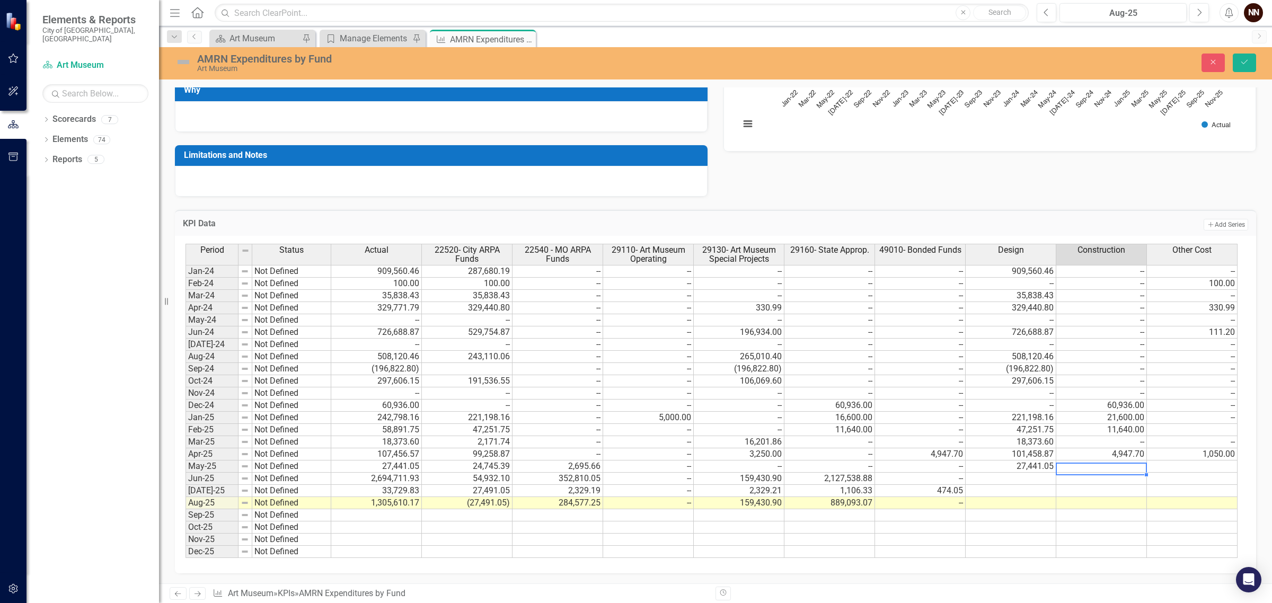
type textarea "0"
type textarea "54932.10"
type textarea "2639779.83"
type textarea "0"
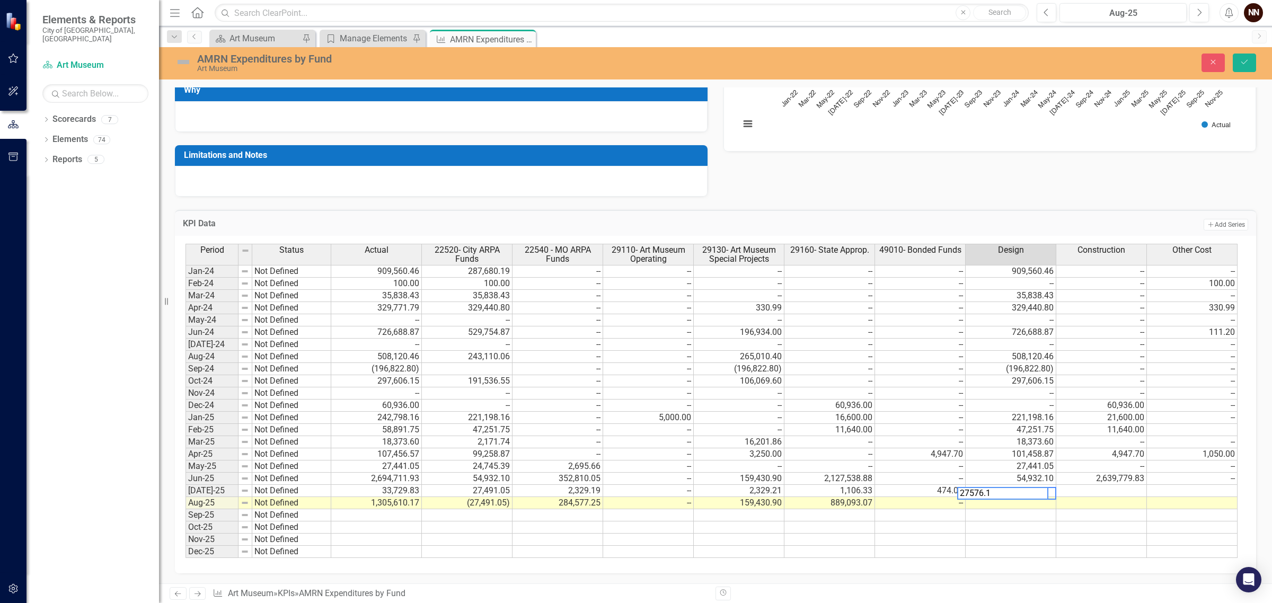
type textarea "27576.12"
type textarea "6153.71"
type textarea "0"
type textarea "-27491.05"
type textarea "1333101.22"
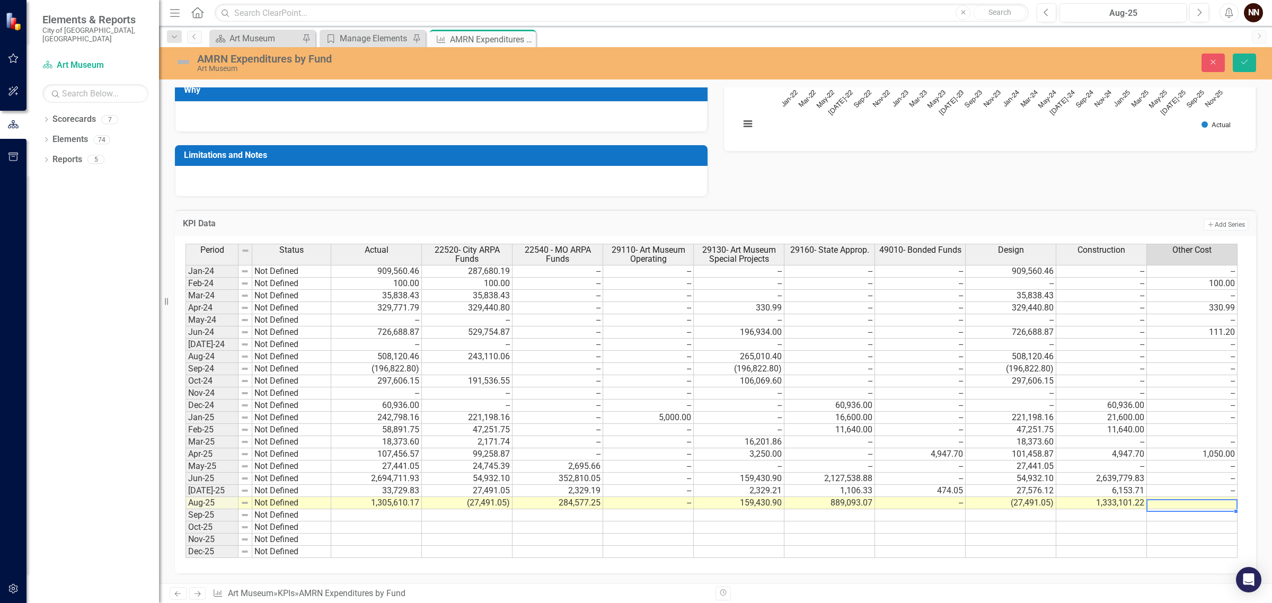
type textarea "0"
click at [1245, 64] on icon "Save" at bounding box center [1245, 61] width 10 height 7
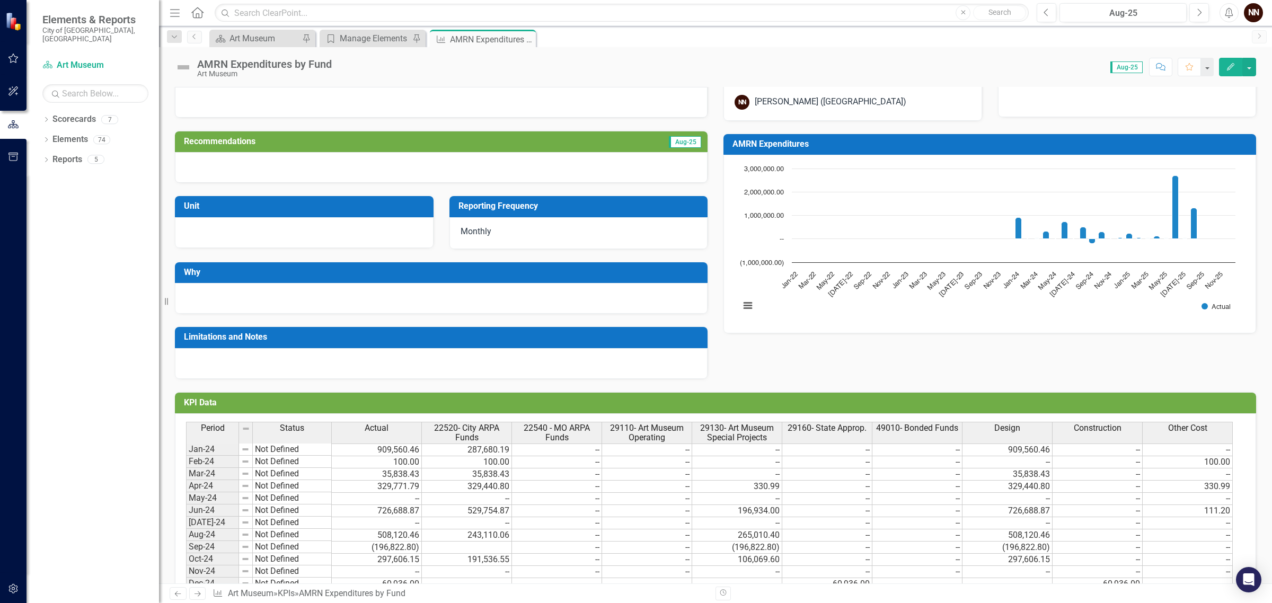
scroll to position [0, 0]
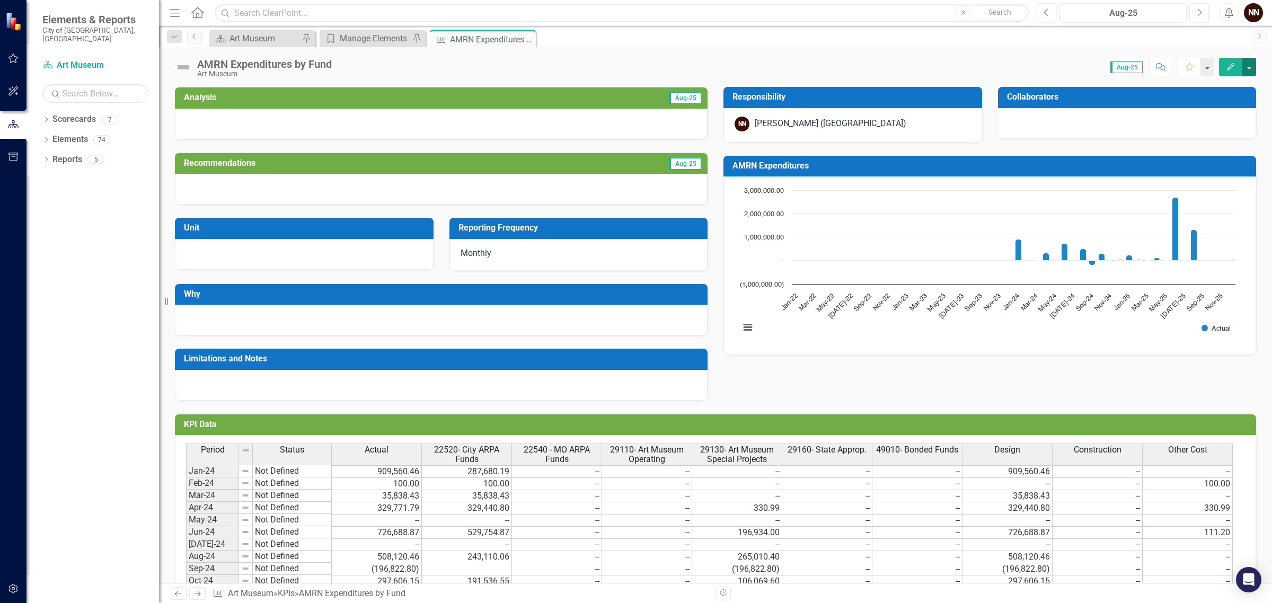
click at [1247, 67] on button "button" at bounding box center [1250, 67] width 14 height 19
click at [1206, 102] on link "Edit Report Edit Layout" at bounding box center [1213, 107] width 86 height 20
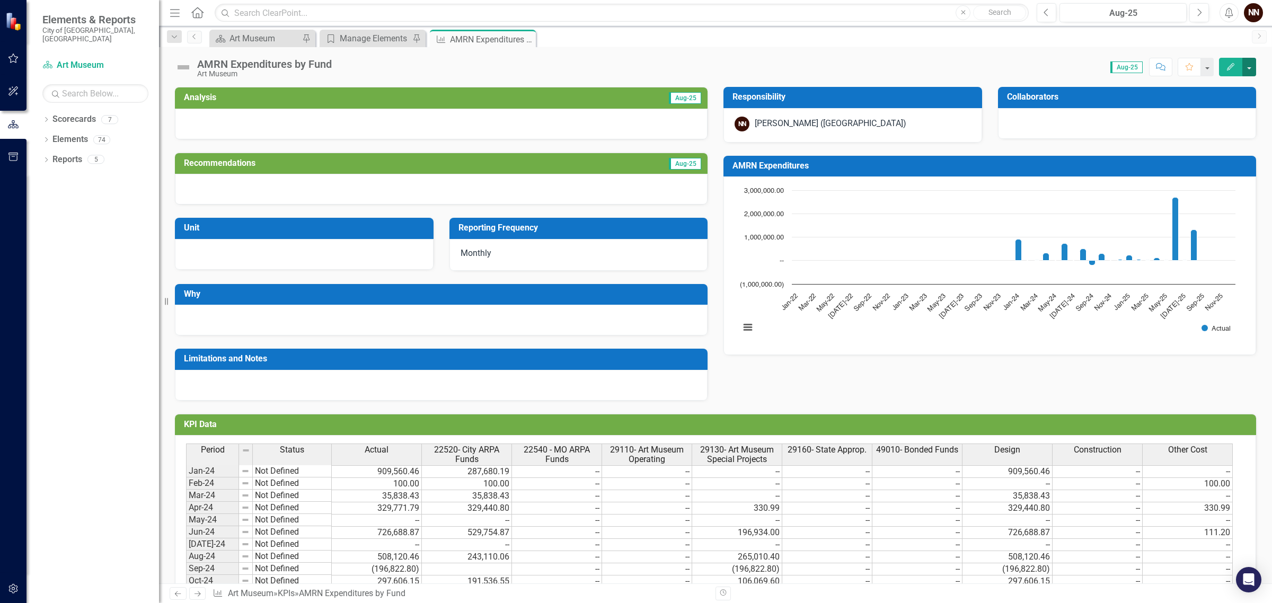
click at [1246, 67] on button "button" at bounding box center [1250, 67] width 14 height 19
click at [1213, 88] on link "Edit Edit KPI" at bounding box center [1213, 87] width 86 height 20
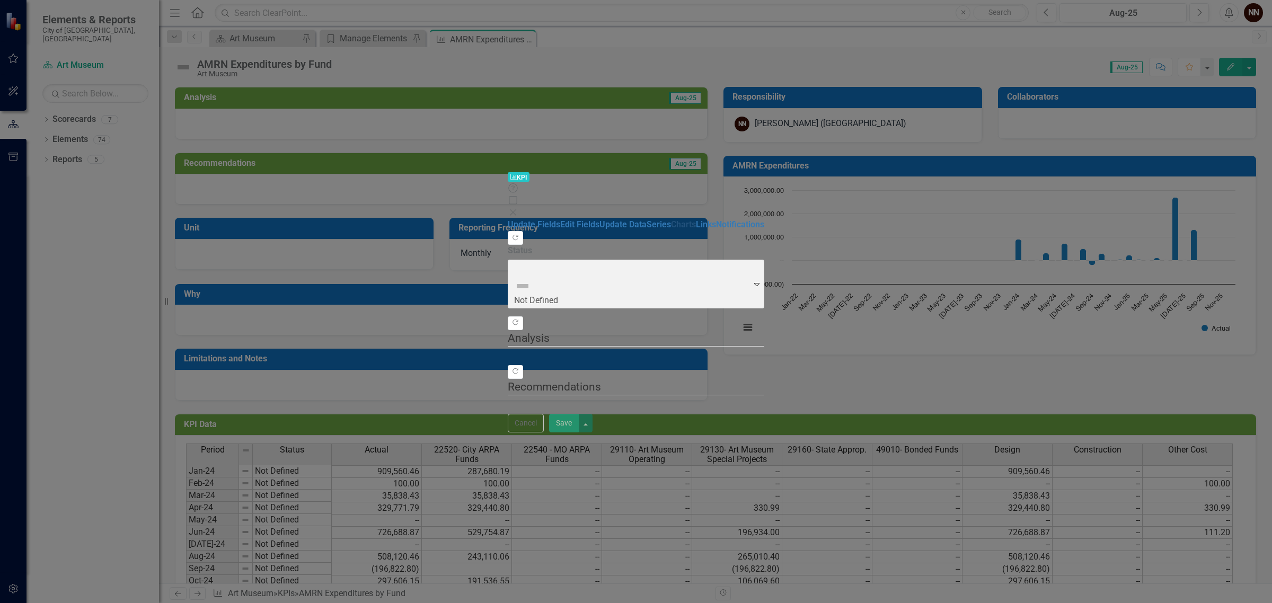
click at [671, 219] on link "Charts" at bounding box center [683, 224] width 25 height 10
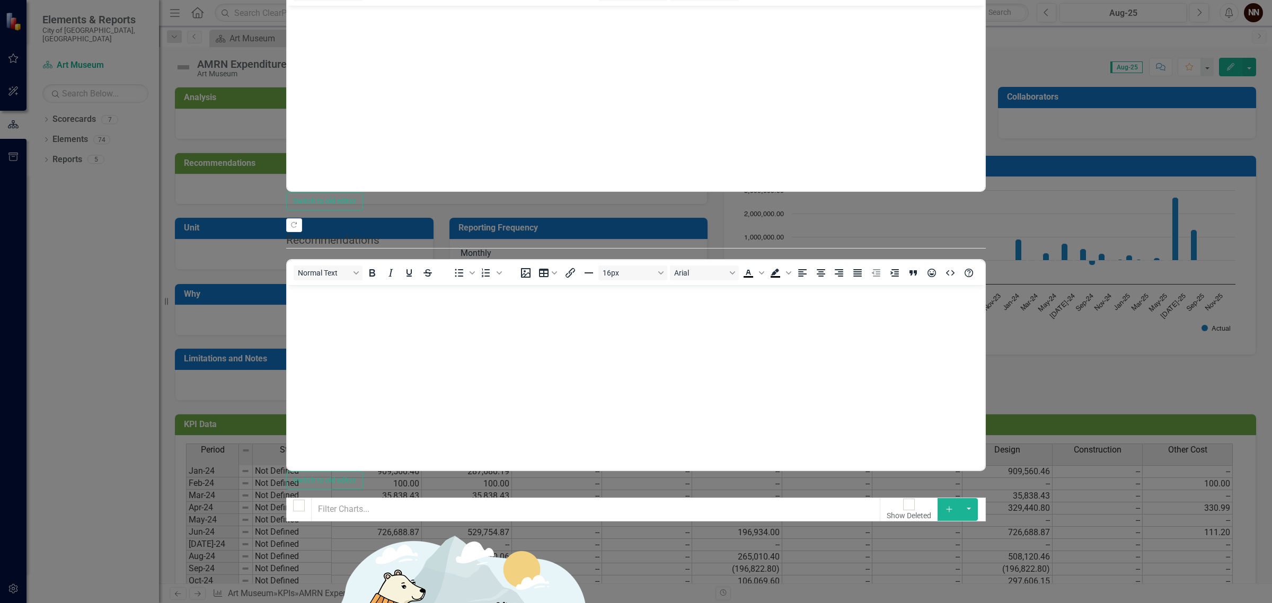
click at [961, 498] on button "Add" at bounding box center [949, 509] width 23 height 22
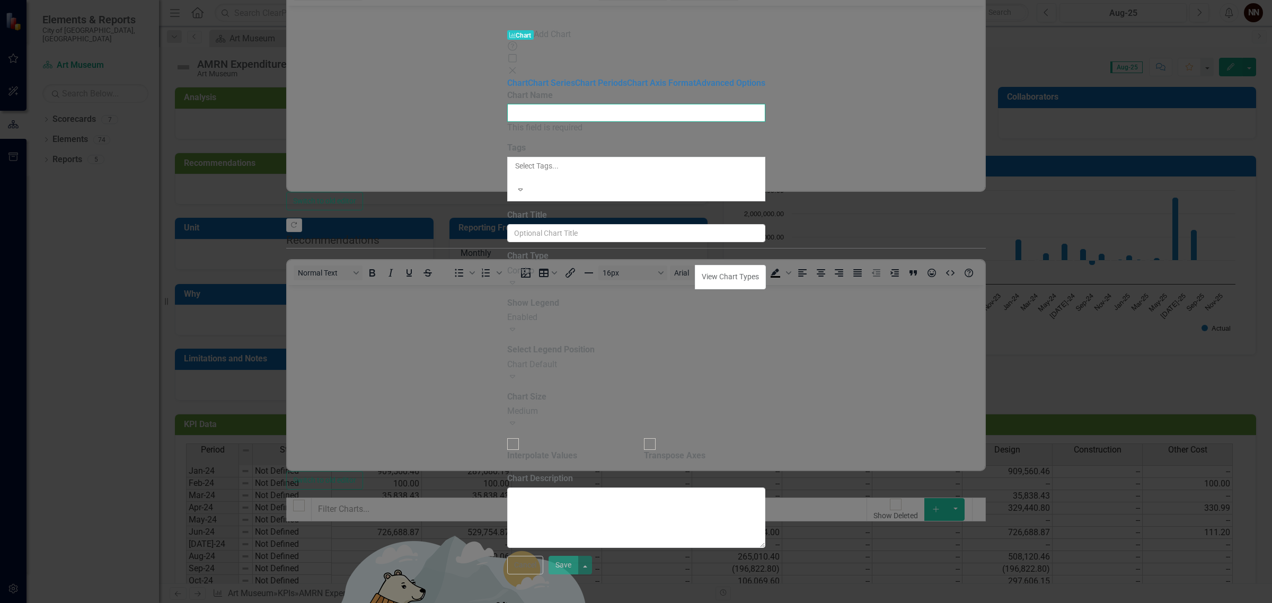
click at [507, 104] on input "Chart Name" at bounding box center [636, 113] width 258 height 18
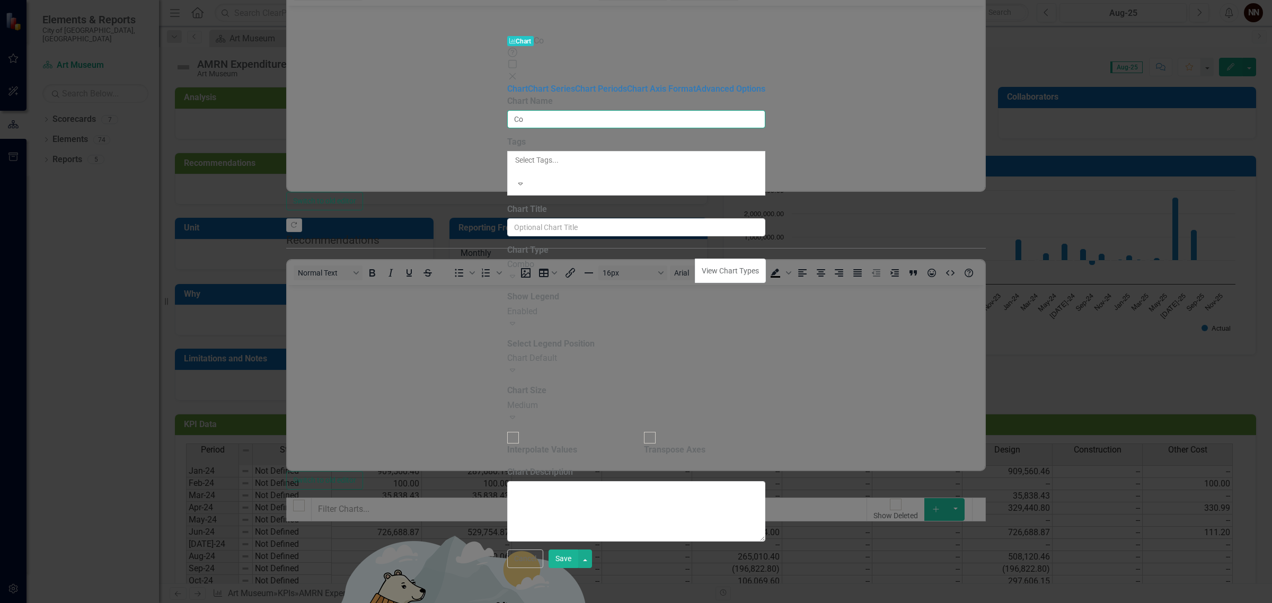
type input "C"
type input "D"
type input "C"
type input "AMRN Cost Centers"
click at [526, 165] on div at bounding box center [636, 170] width 244 height 11
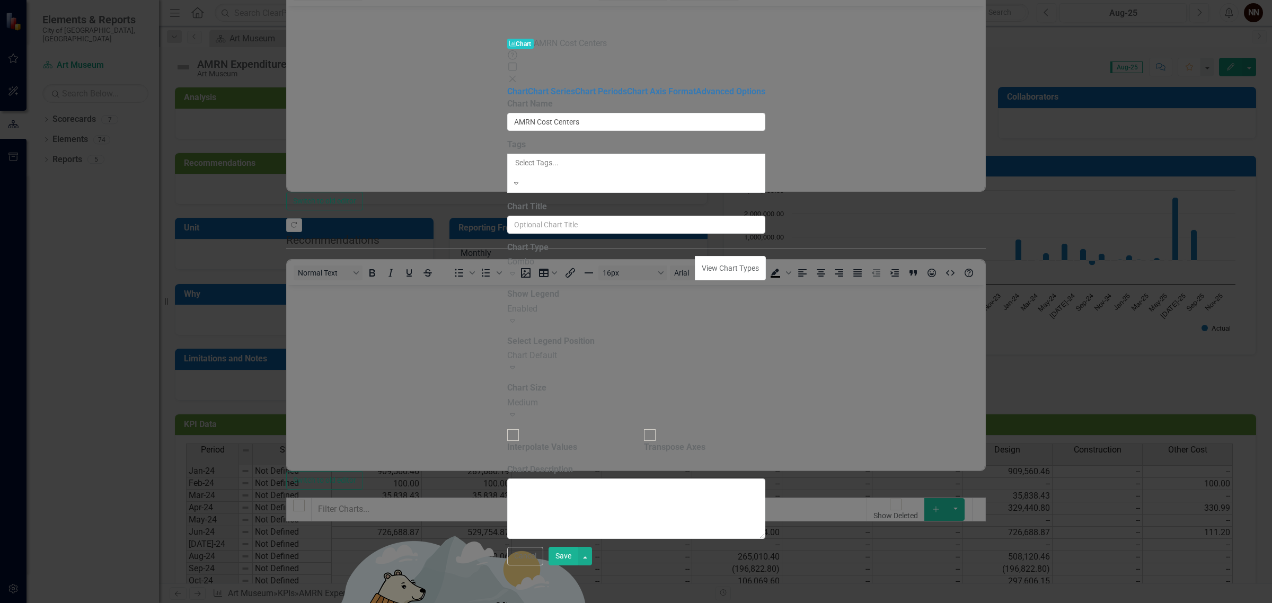
click at [520, 603] on div "Financial" at bounding box center [636, 609] width 1272 height 12
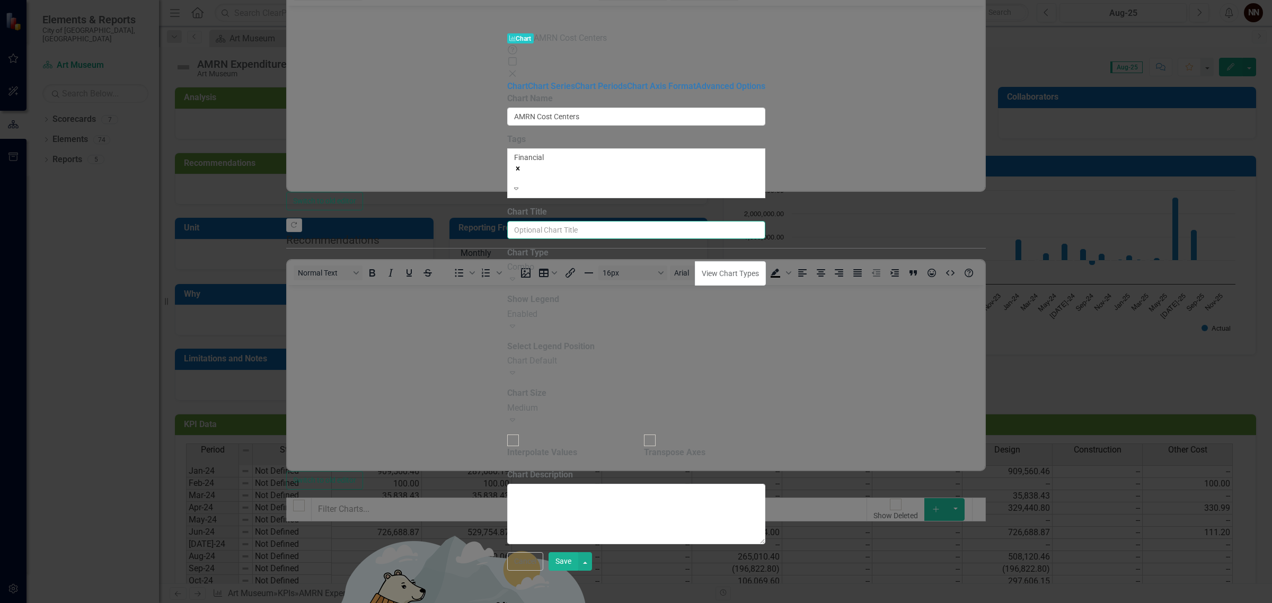
click at [527, 221] on input "Chart Title" at bounding box center [636, 230] width 258 height 18
click at [525, 261] on div "Combo" at bounding box center [601, 267] width 189 height 12
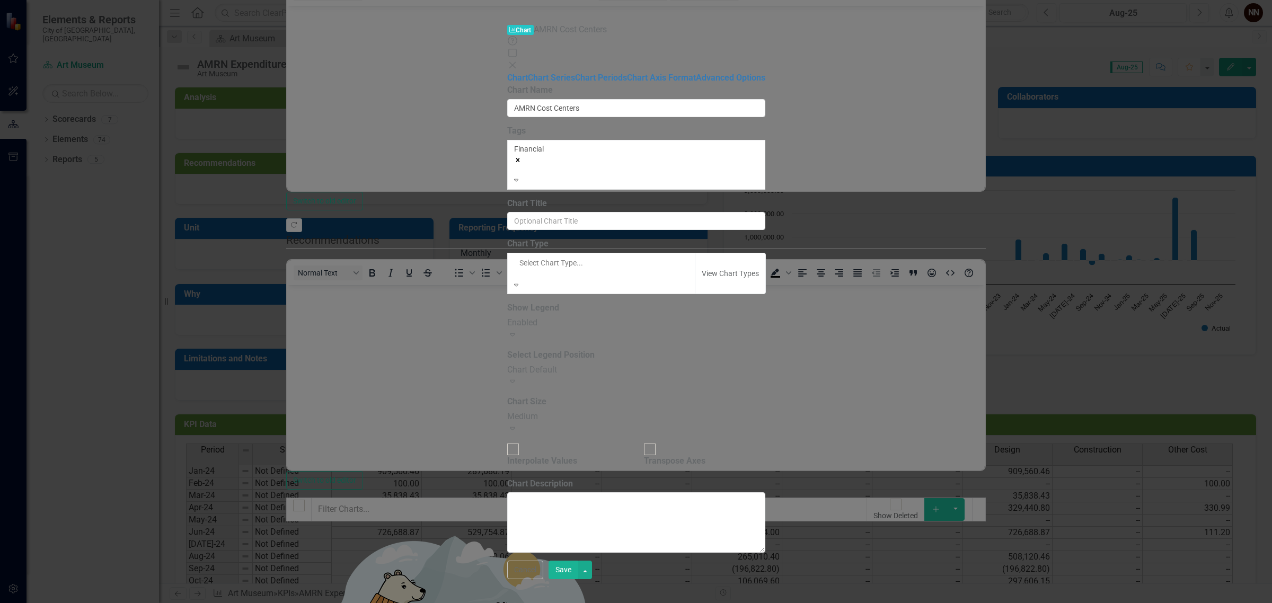
scroll to position [139, 0]
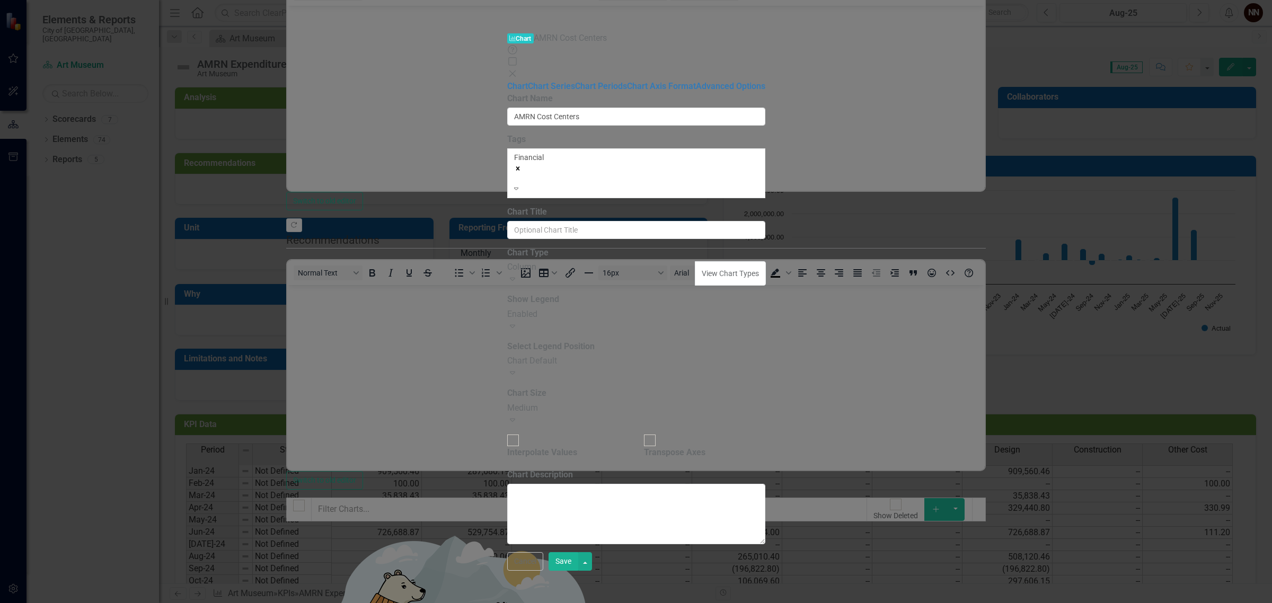
click at [578, 571] on button "Save" at bounding box center [564, 561] width 30 height 19
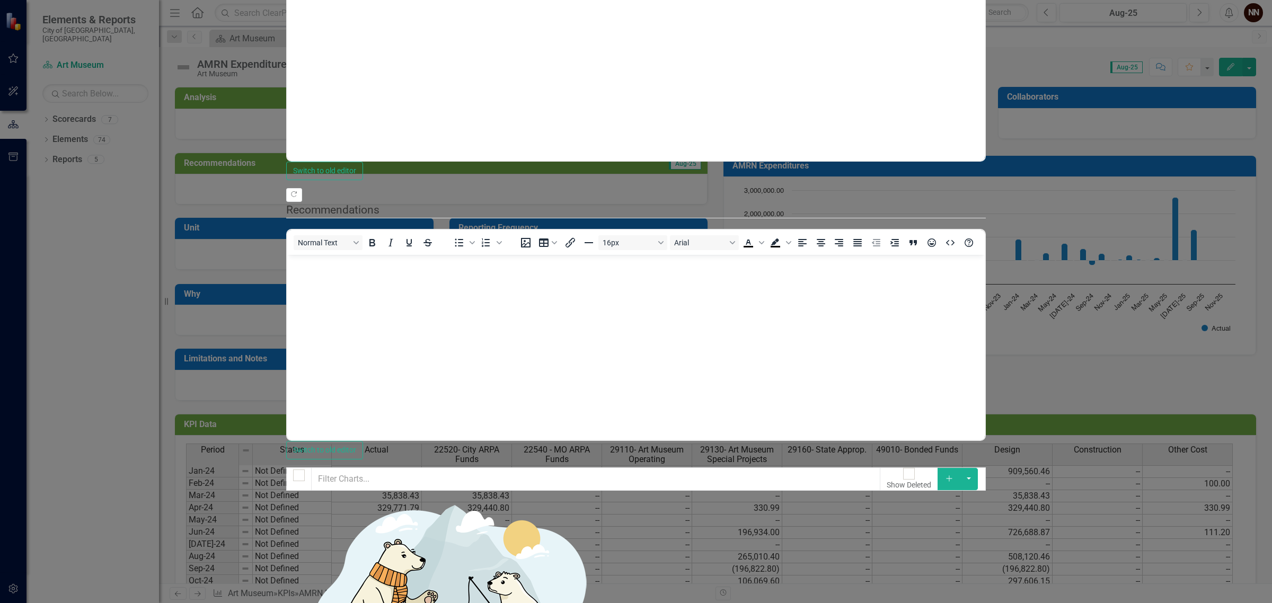
click at [1196, 128] on link "Edit Edit Chart" at bounding box center [1211, 128] width 84 height 20
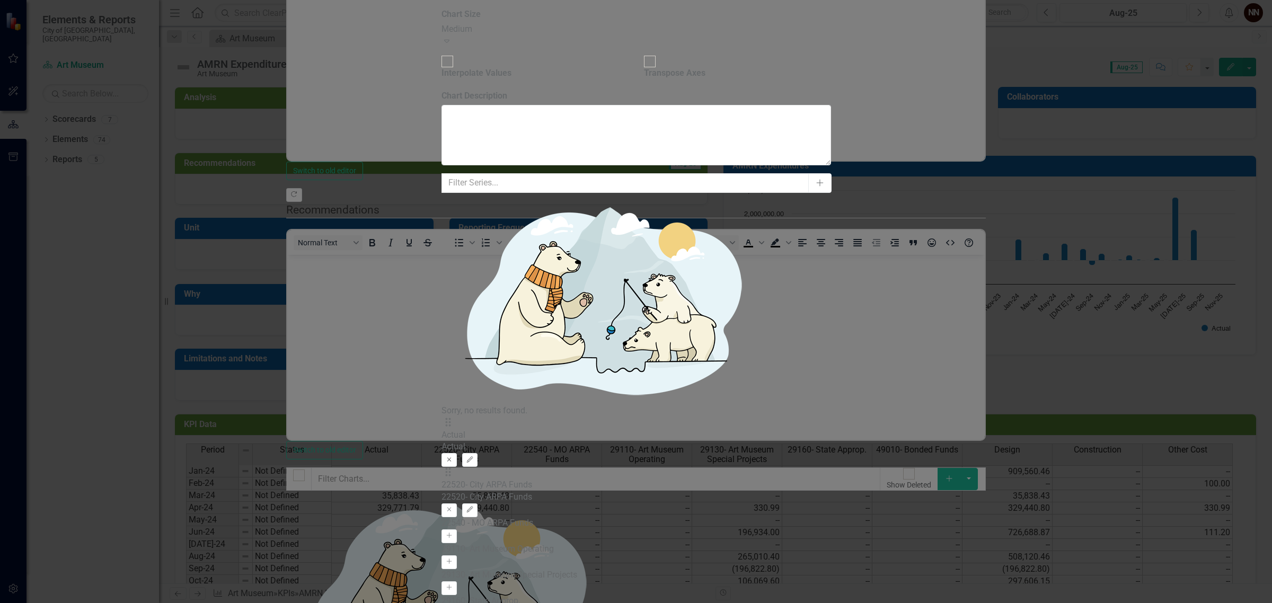
click at [451, 457] on icon "button" at bounding box center [449, 459] width 4 height 4
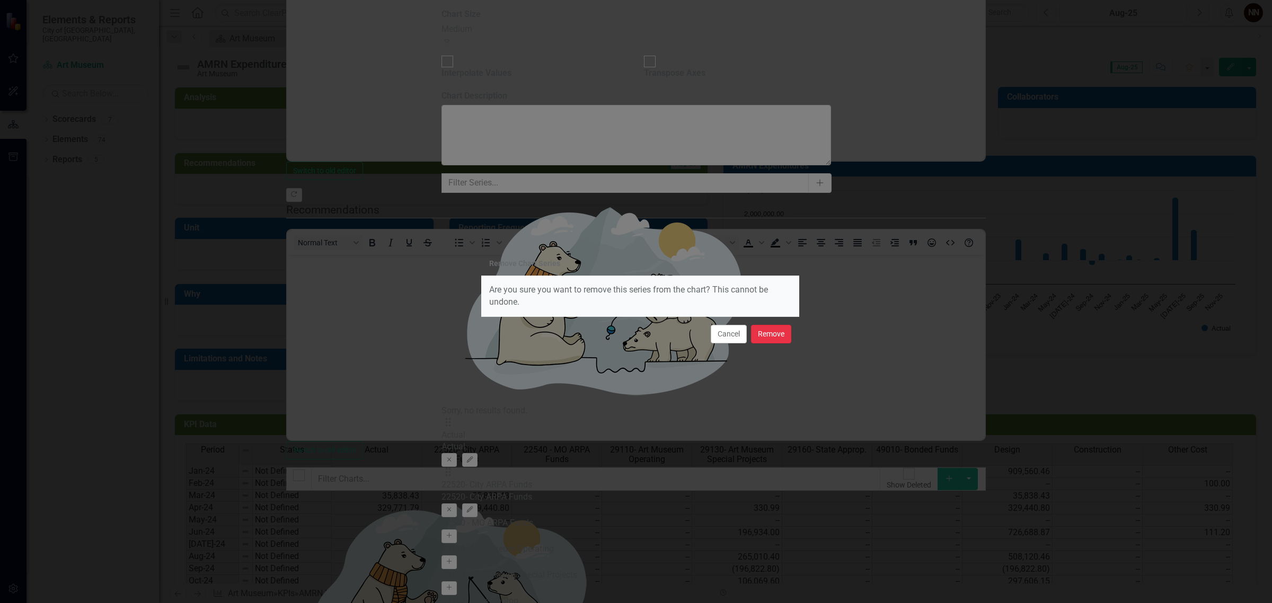
click at [772, 342] on button "Remove" at bounding box center [771, 334] width 40 height 19
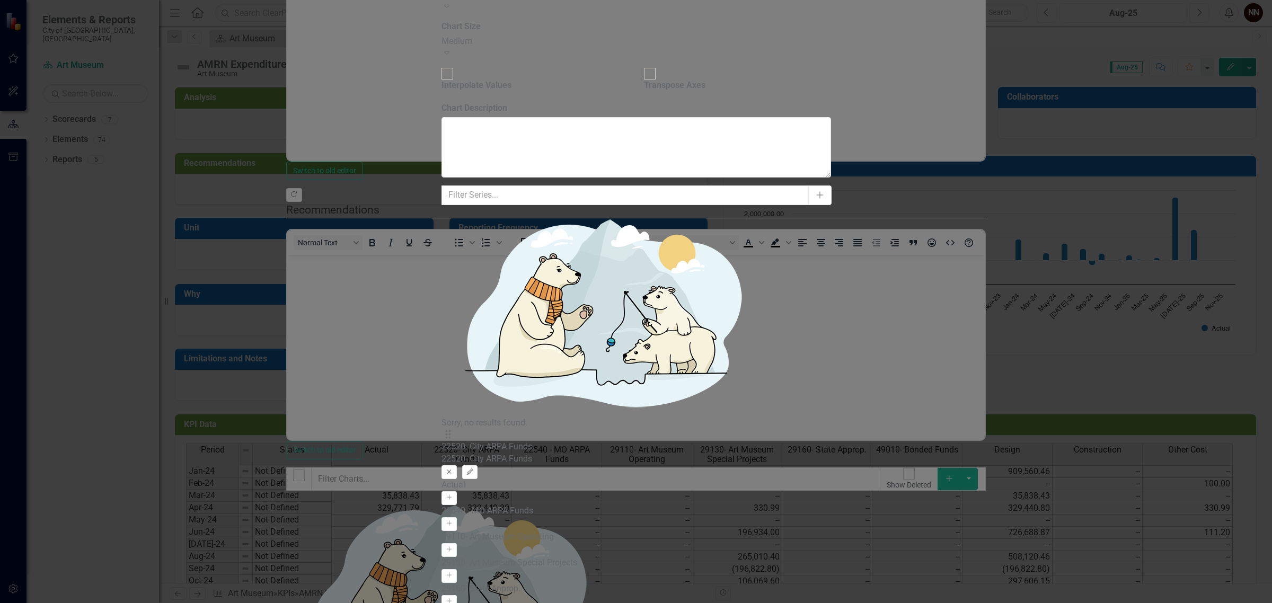
click at [453, 469] on icon "Remove" at bounding box center [449, 472] width 8 height 6
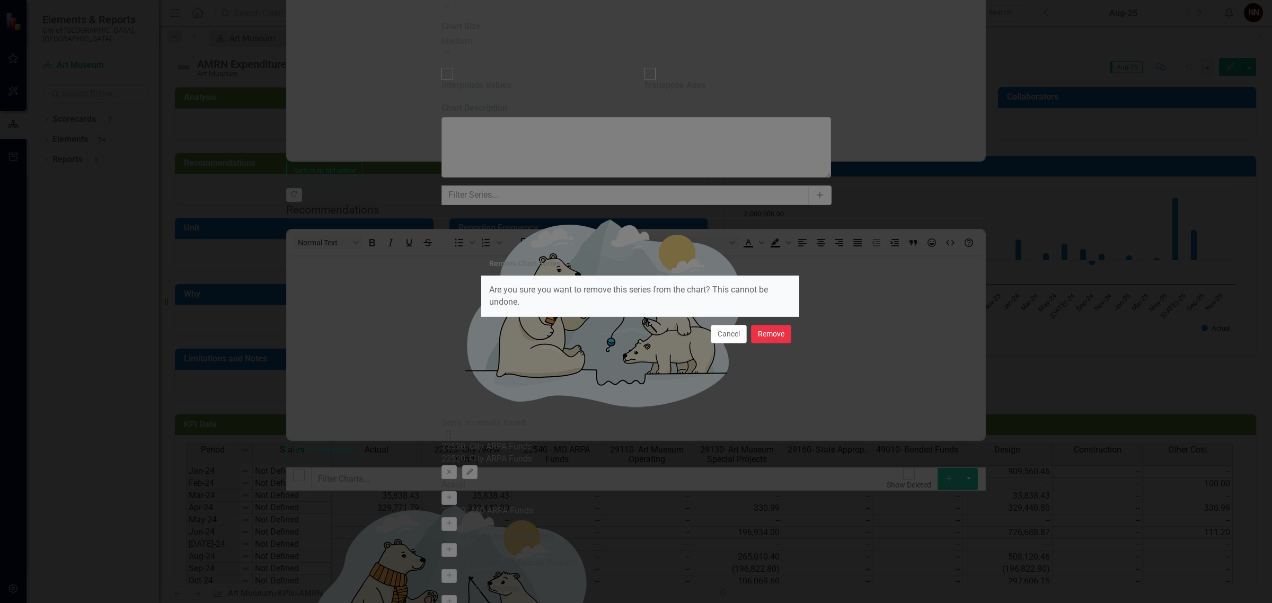
click at [767, 338] on button "Remove" at bounding box center [771, 334] width 40 height 19
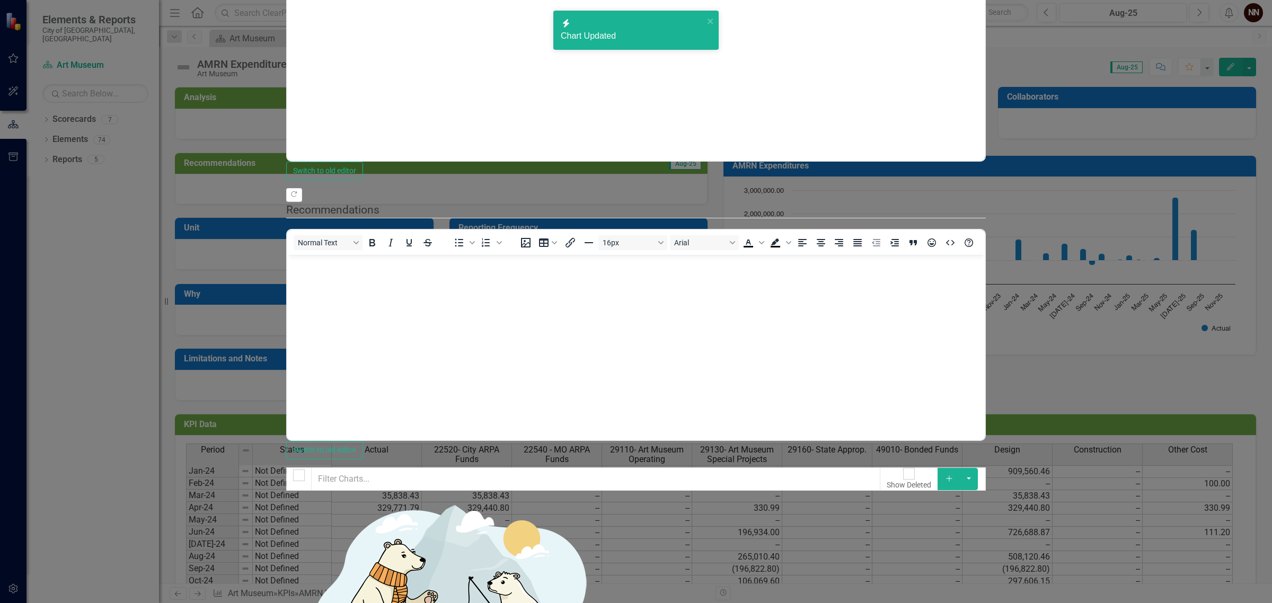
drag, startPoint x: 1235, startPoint y: 585, endPoint x: 1252, endPoint y: 564, distance: 26.8
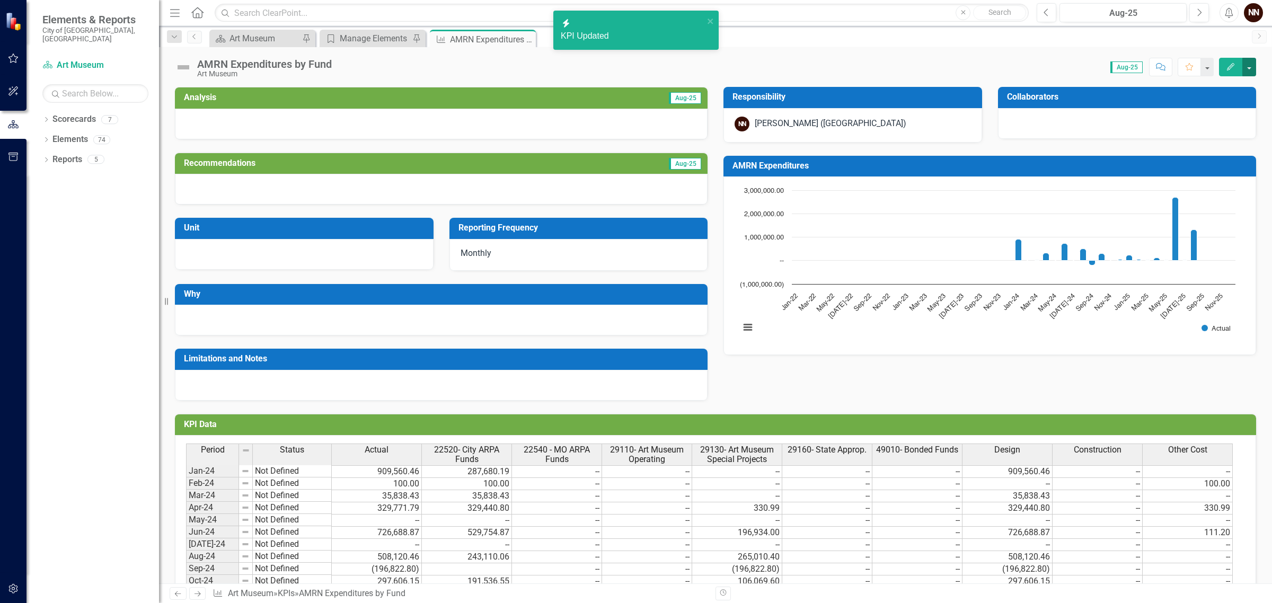
click at [1254, 62] on button "button" at bounding box center [1250, 67] width 14 height 19
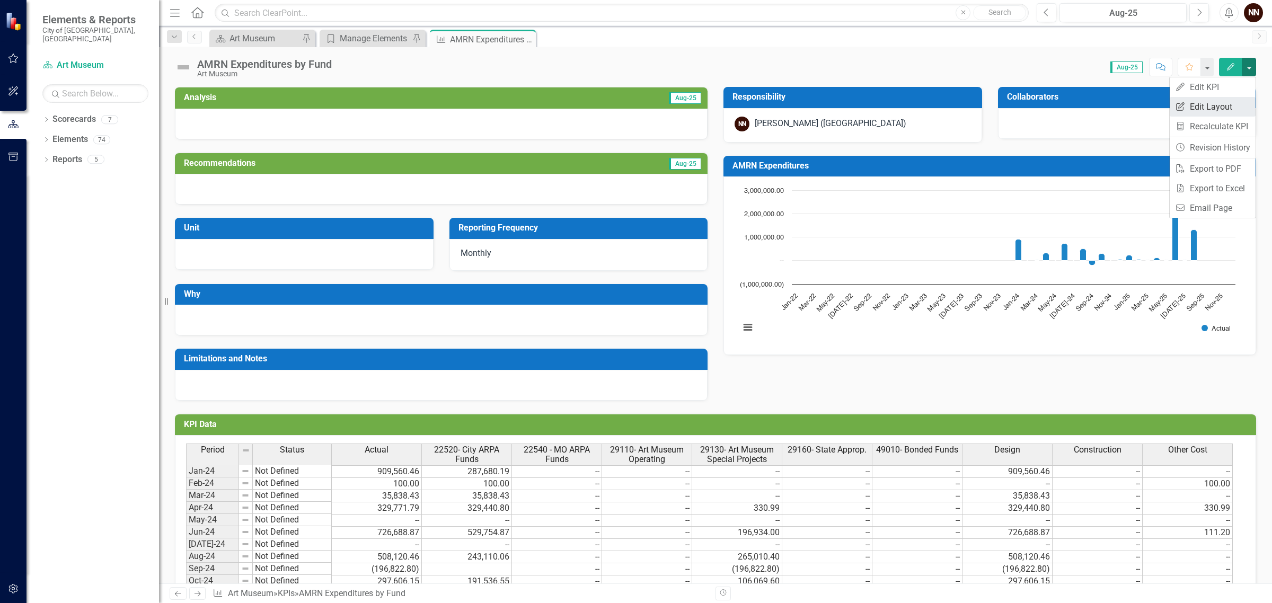
click at [1208, 102] on link "Edit Report Edit Layout" at bounding box center [1213, 107] width 86 height 20
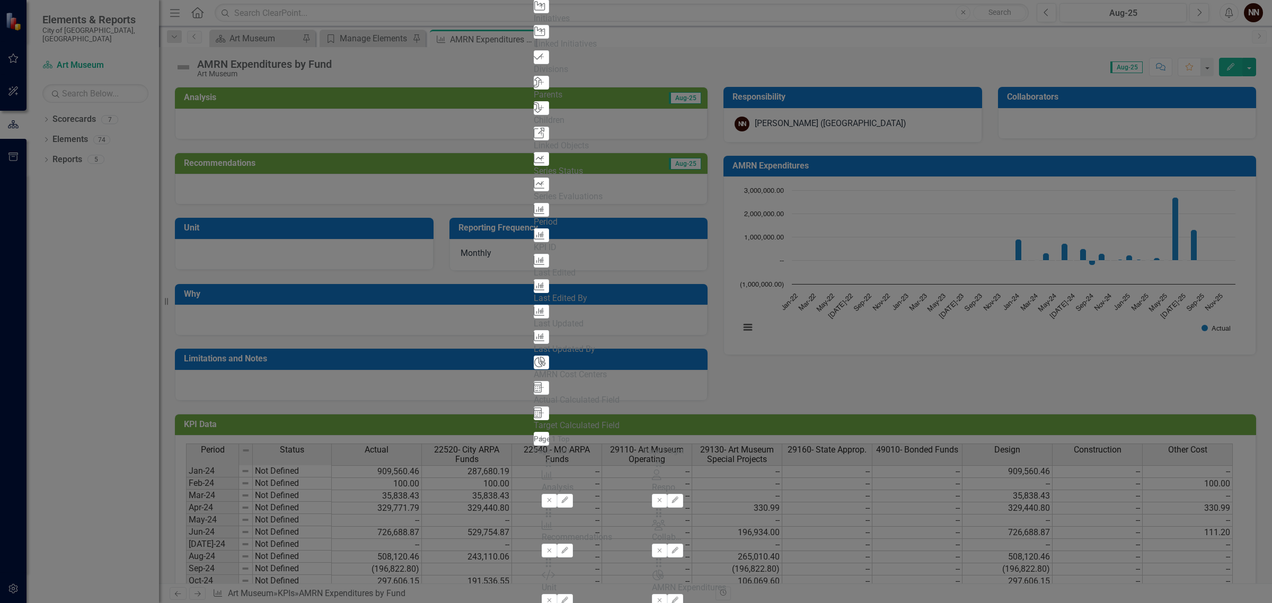
scroll to position [285, 0]
click at [538, 391] on icon "Add" at bounding box center [542, 388] width 8 height 6
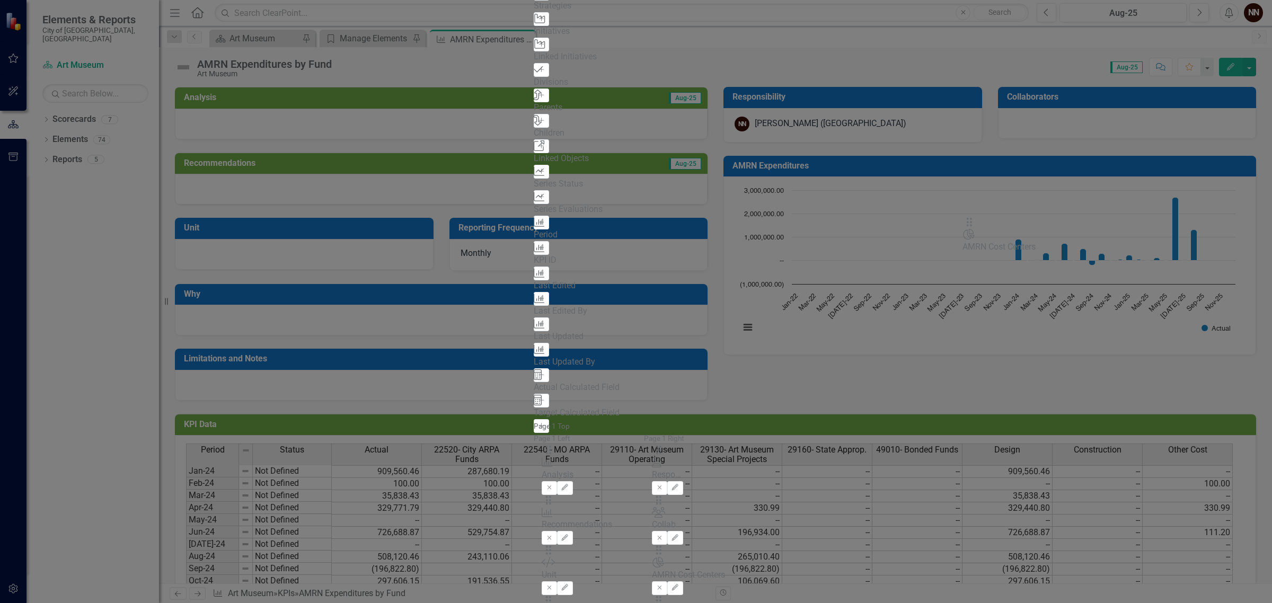
drag, startPoint x: 448, startPoint y: 66, endPoint x: 984, endPoint y: 226, distance: 559.2
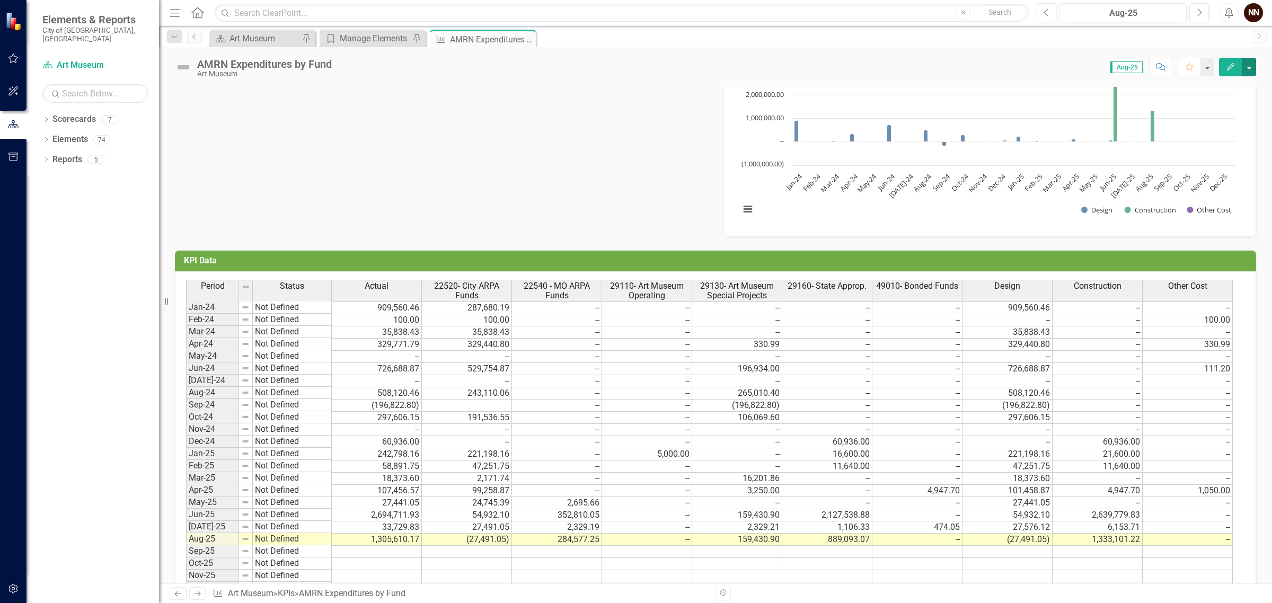
scroll to position [377, 0]
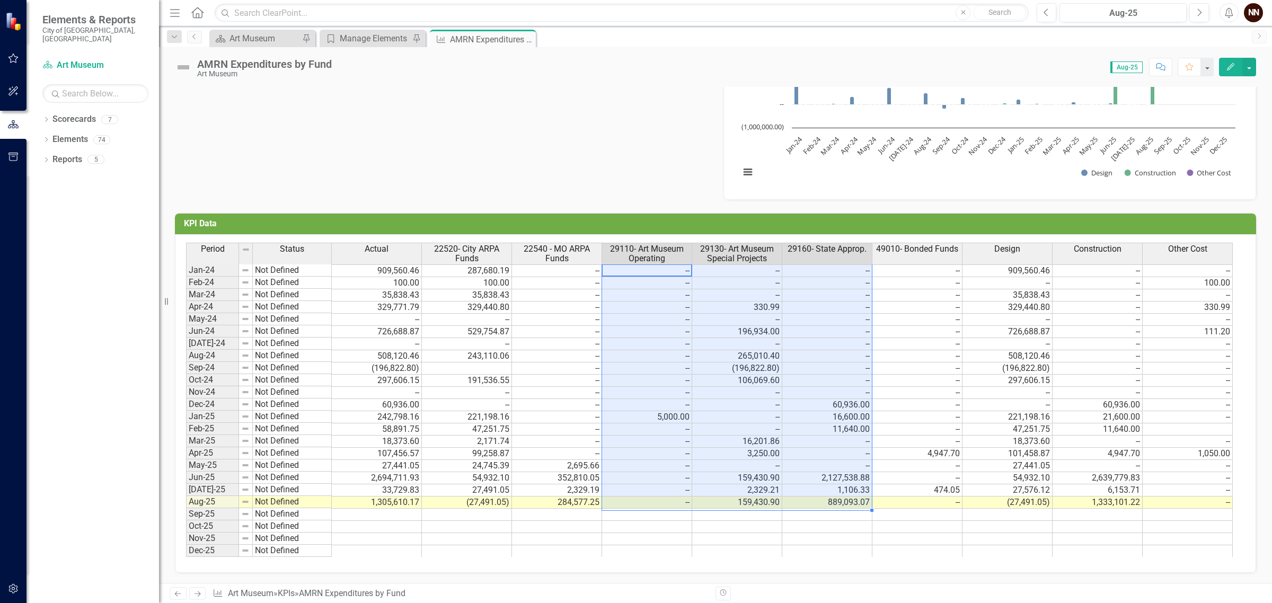
drag, startPoint x: 649, startPoint y: 261, endPoint x: 859, endPoint y: 501, distance: 318.6
click at [859, 501] on tbody "Jan-24 Not Defined 909,560.46 287,680.19 -- -- -- -- -- 909,560.46 -- -- Feb-24…" at bounding box center [709, 411] width 1047 height 293
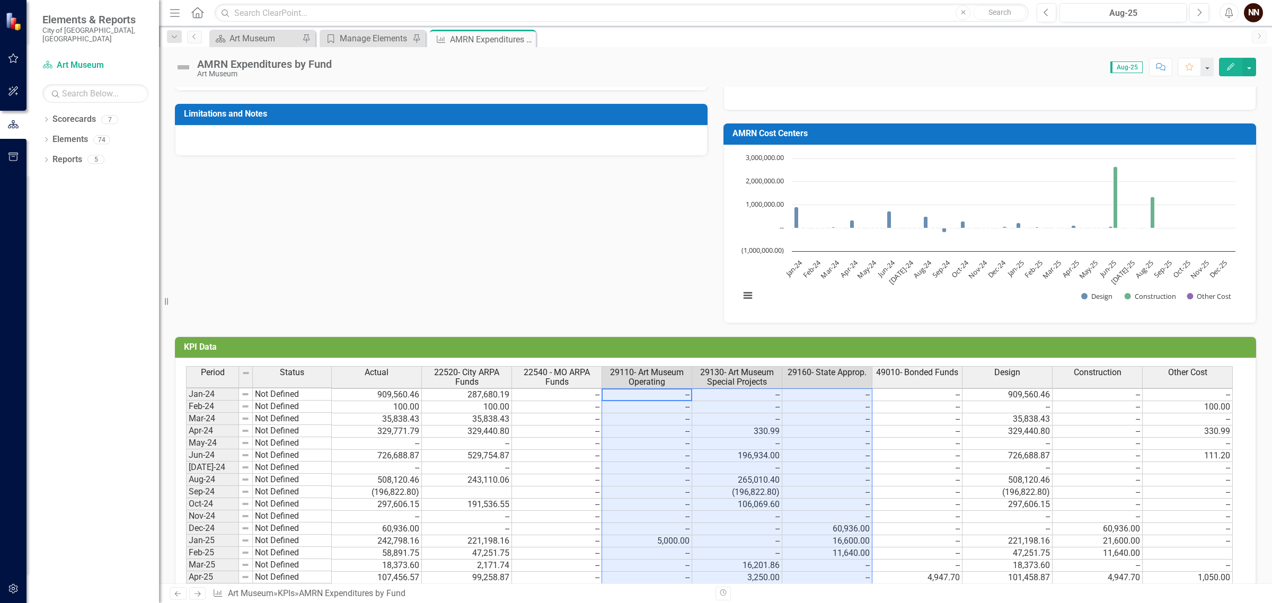
scroll to position [311, 0]
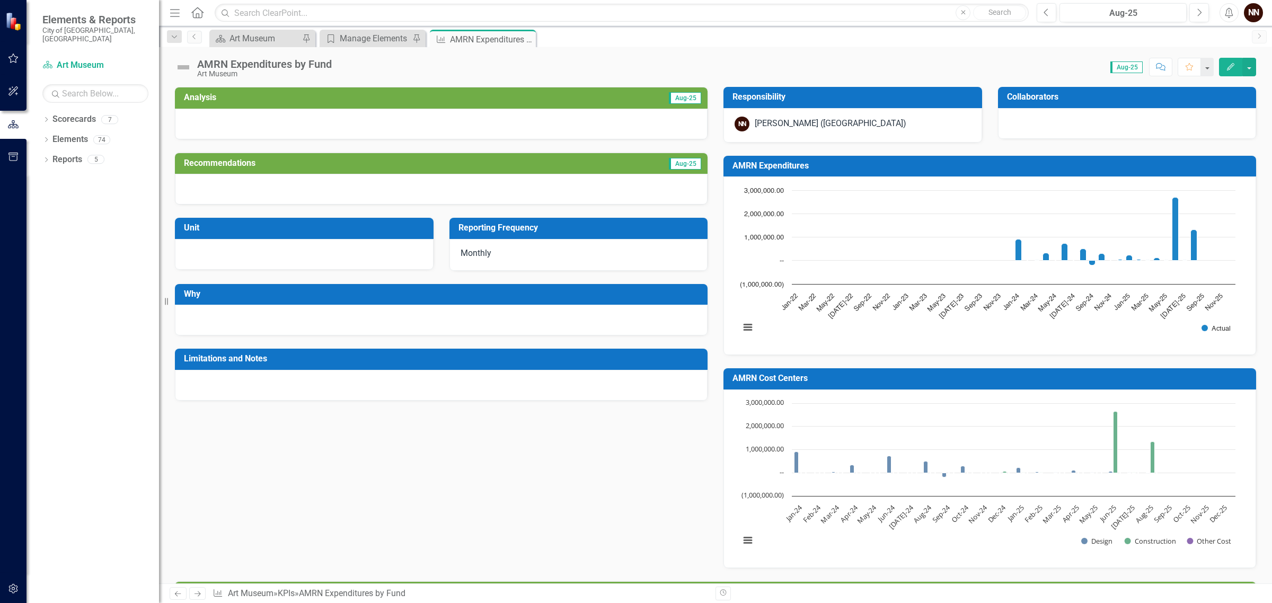
scroll to position [3, 0]
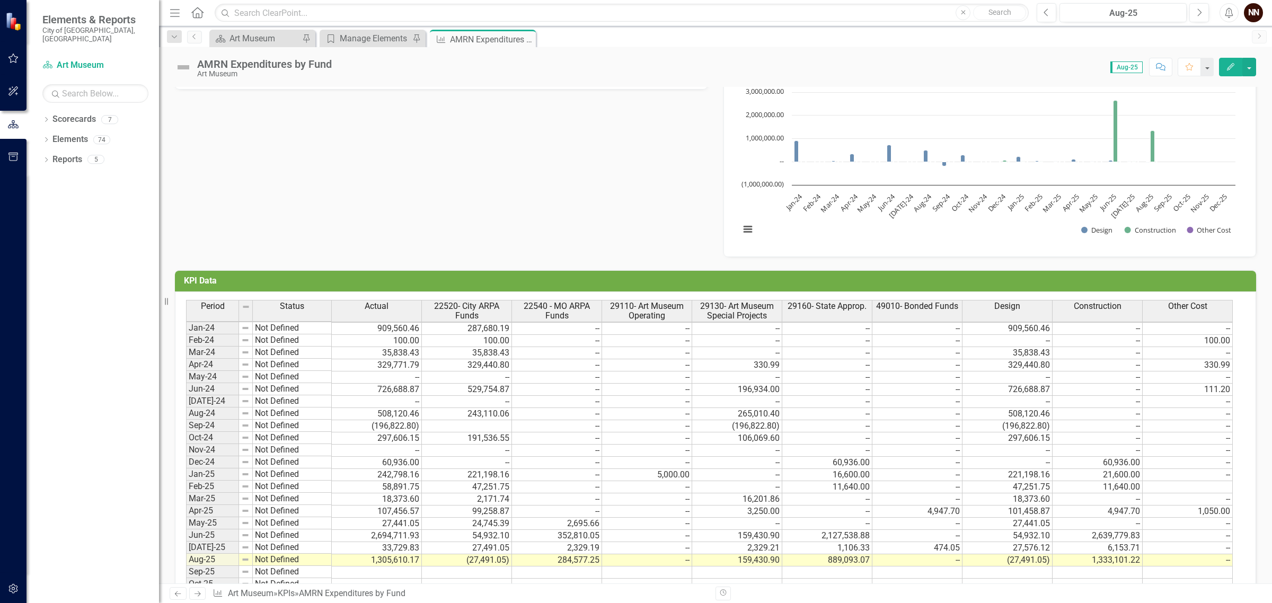
click at [658, 230] on div "Analysis Aug-25 Recommendations Aug-25 Unit Reporting Frequency Monthly Why Lim…" at bounding box center [715, 10] width 1097 height 495
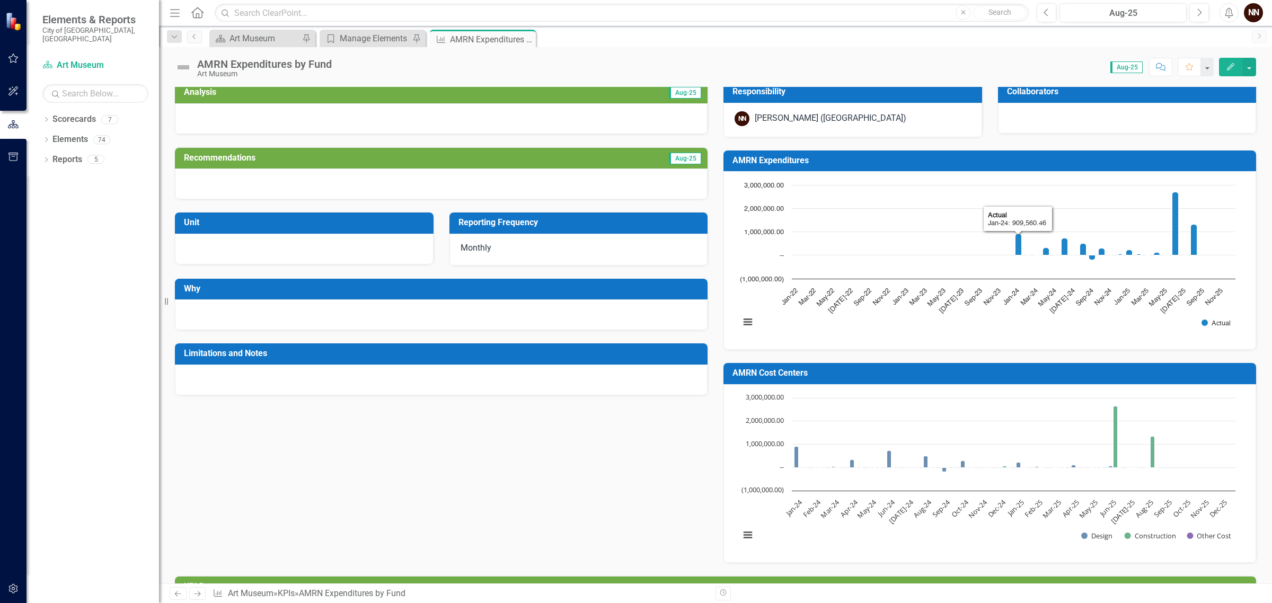
scroll to position [0, 0]
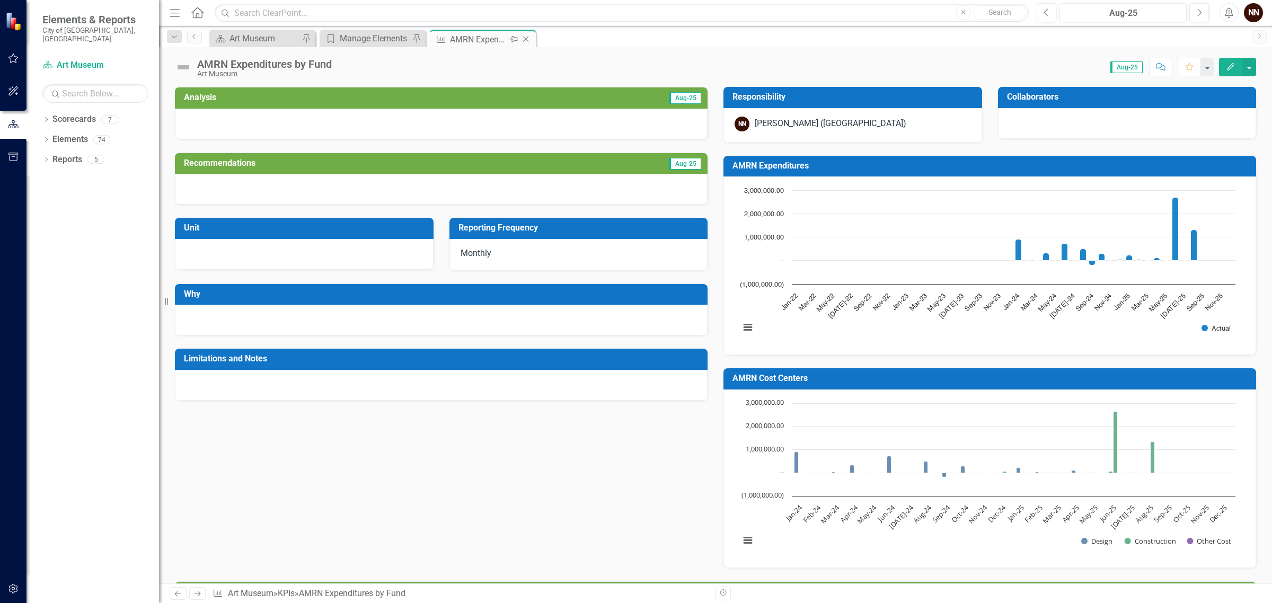
click at [523, 38] on icon "Close" at bounding box center [526, 39] width 11 height 8
click at [274, 41] on div "Art Museum" at bounding box center [265, 38] width 70 height 13
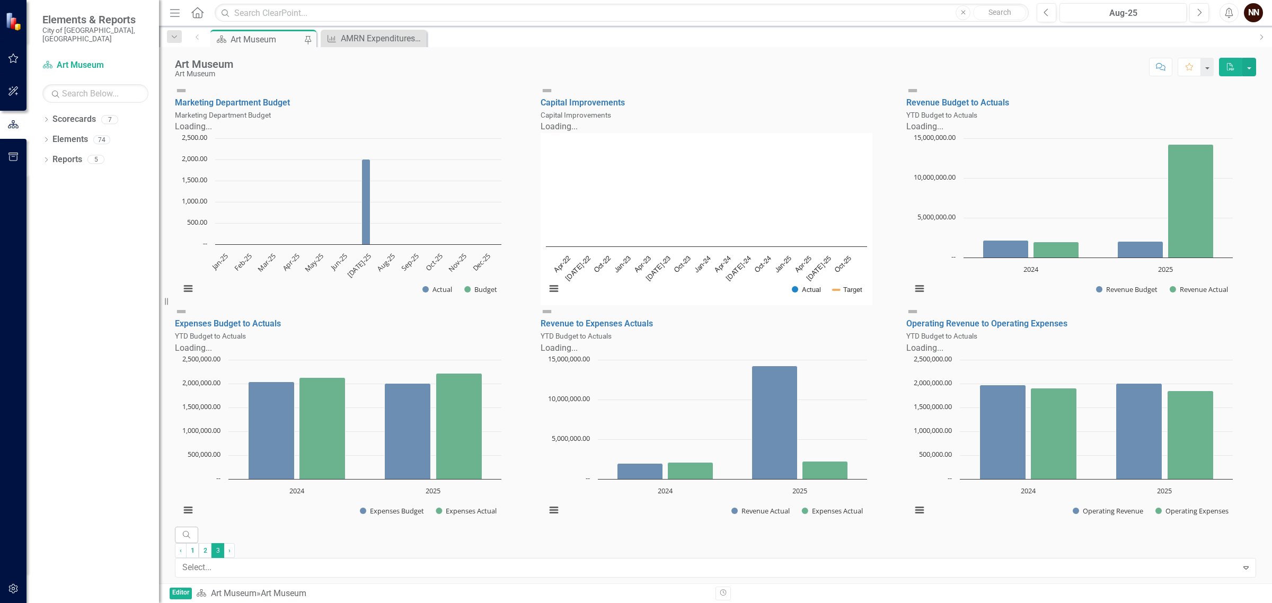
scroll to position [328, 0]
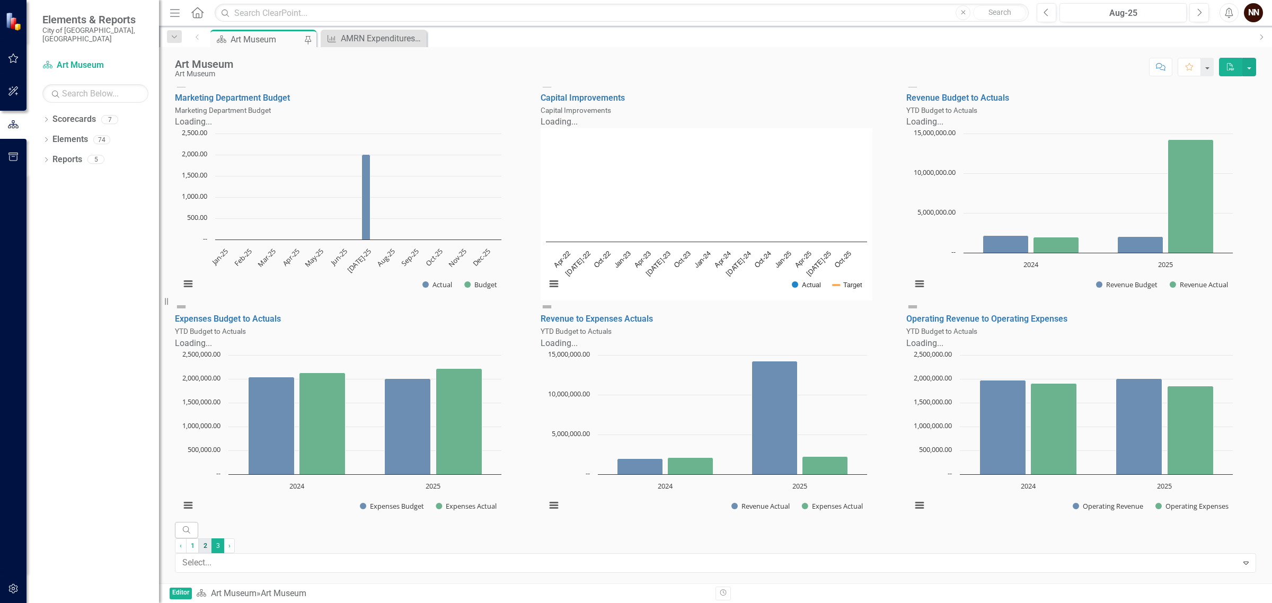
click at [212, 553] on link "2" at bounding box center [205, 546] width 13 height 15
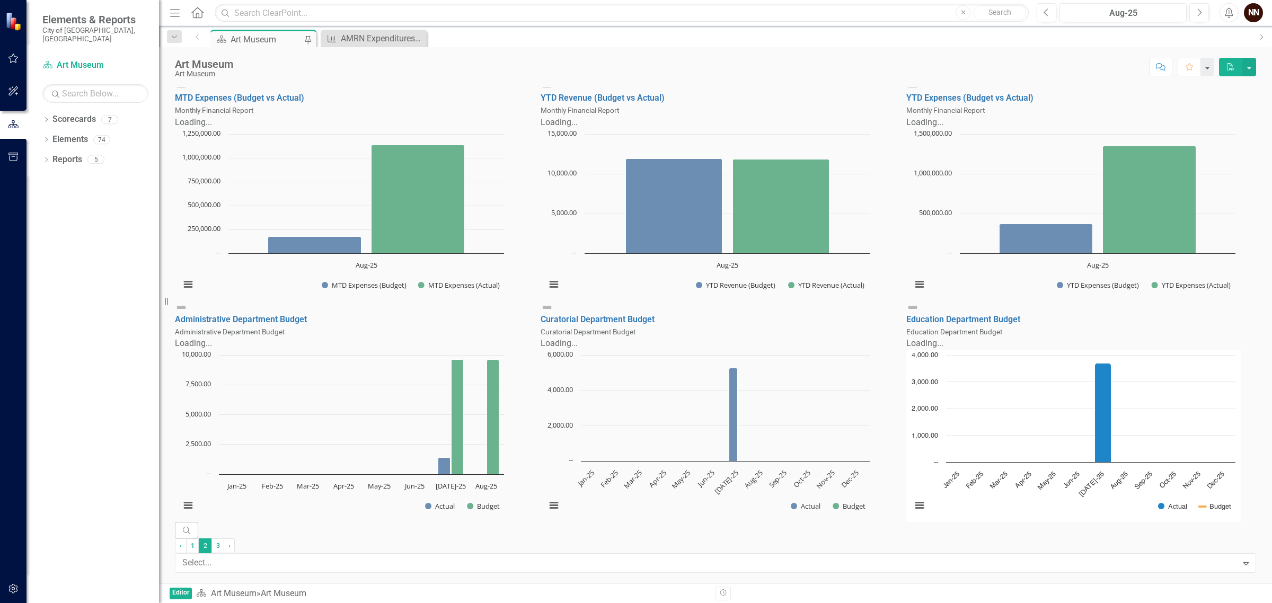
scroll to position [554, 0]
click at [199, 553] on link "1" at bounding box center [192, 546] width 13 height 15
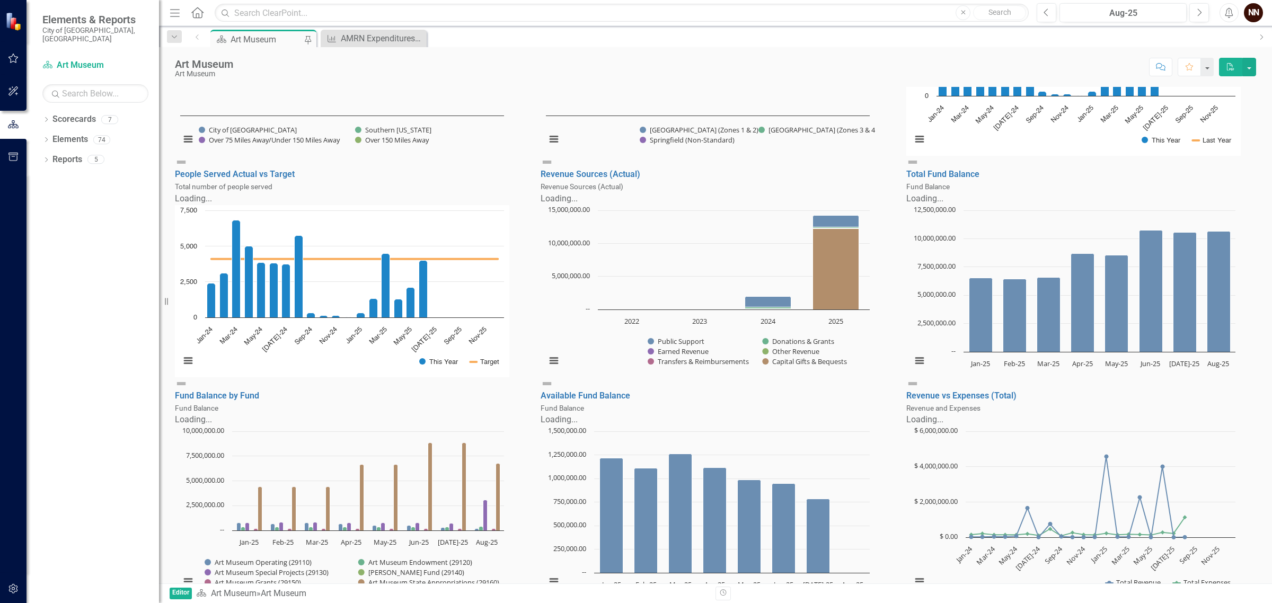
scroll to position [464, 0]
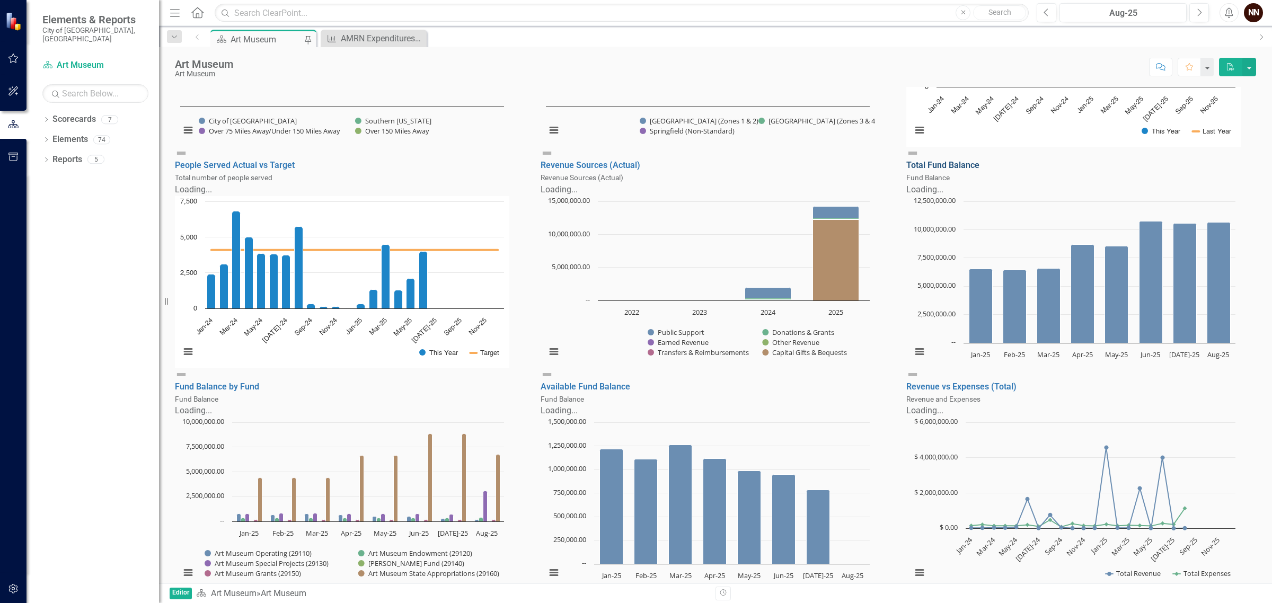
click at [955, 170] on link "Total Fund Balance" at bounding box center [942, 165] width 73 height 10
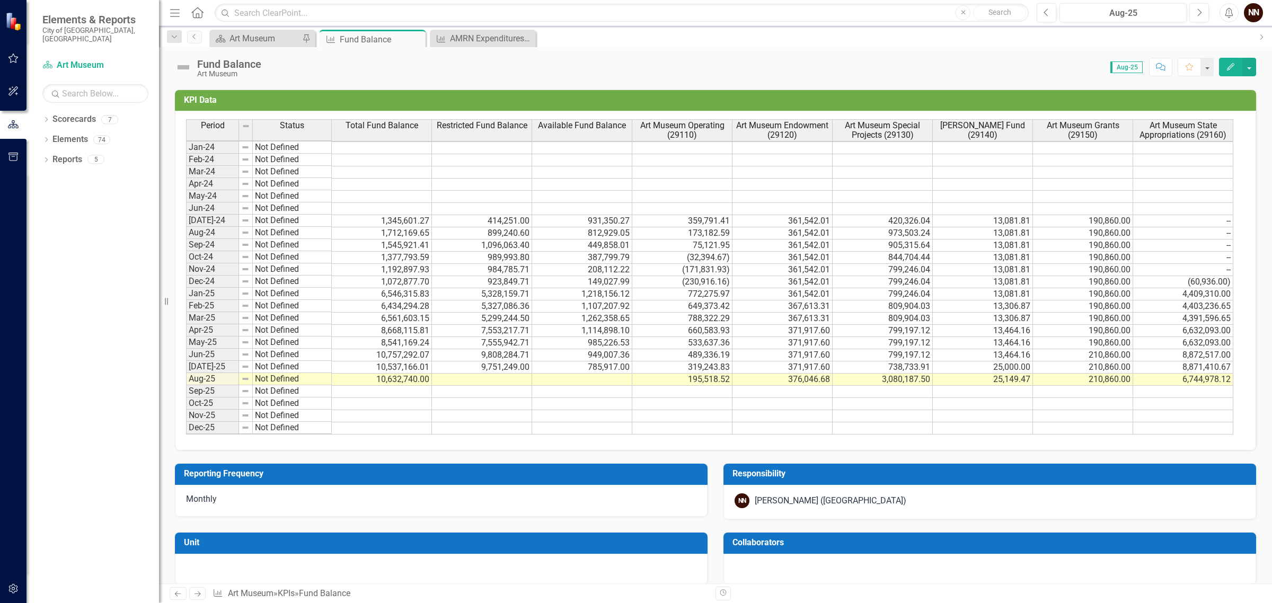
scroll to position [3, 0]
click at [609, 382] on td at bounding box center [582, 380] width 100 height 12
click at [498, 365] on td "9,751,249.00" at bounding box center [482, 368] width 100 height 12
click at [601, 382] on td at bounding box center [582, 380] width 100 height 12
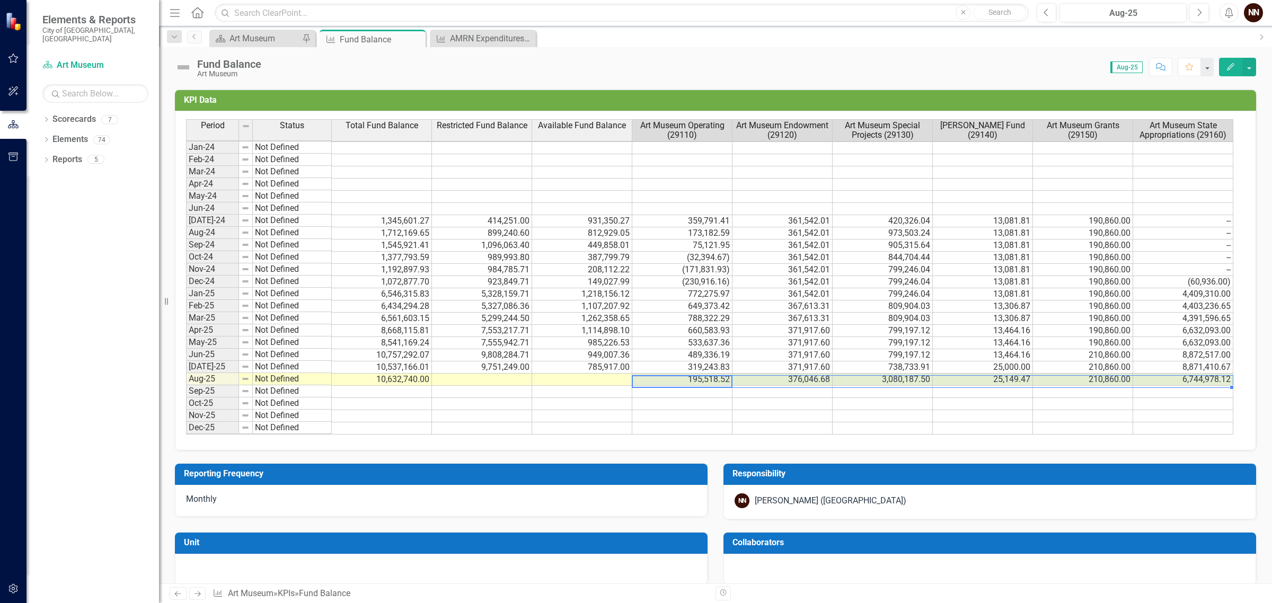
scroll to position [3, 4]
drag, startPoint x: 663, startPoint y: 382, endPoint x: 1222, endPoint y: 378, distance: 559.8
click at [1222, 378] on tr "Aug-25 Not Defined 10,632,740.00 195,518.52 376,046.68 3,080,187.50 25,149.47 2…" at bounding box center [709, 380] width 1047 height 12
click at [899, 376] on td "3,080,187.50" at bounding box center [883, 380] width 100 height 12
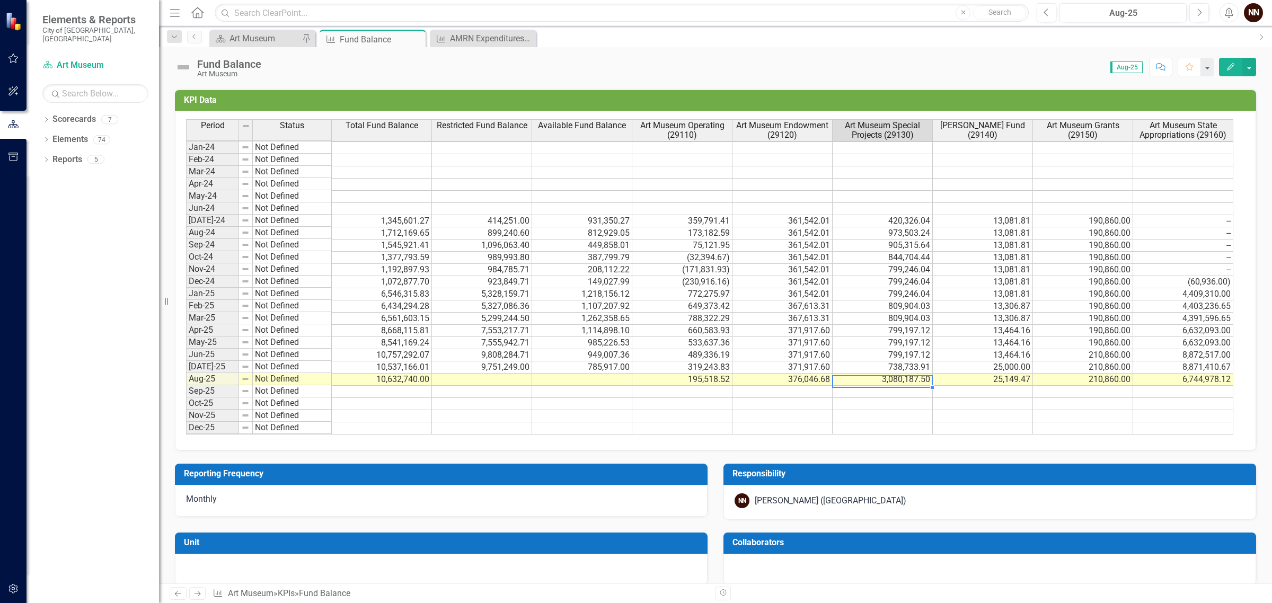
click at [725, 375] on td "195,518.52" at bounding box center [682, 380] width 100 height 12
click at [711, 364] on td "319,243.83" at bounding box center [682, 368] width 100 height 12
click at [708, 293] on td "772,275.97" at bounding box center [682, 294] width 100 height 12
click at [708, 301] on td "649,373.42" at bounding box center [682, 307] width 100 height 12
click at [708, 313] on div at bounding box center [682, 313] width 100 height 1
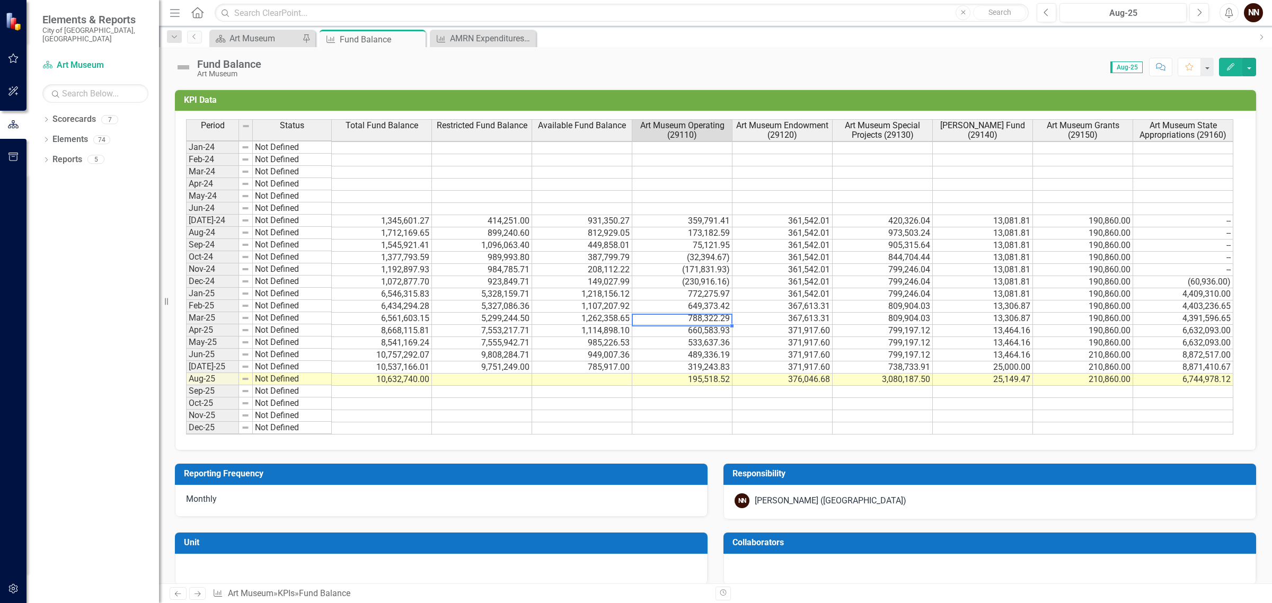
click at [709, 316] on td "788,322.29" at bounding box center [682, 319] width 100 height 12
click at [709, 327] on td "660,583.93" at bounding box center [682, 331] width 100 height 12
click at [186, 337] on div "Period Status Total Fund Balance Restricted Fund Balance Available Fund Balance…" at bounding box center [186, 276] width 0 height 315
click at [186, 350] on div "Period Status Total Fund Balance Restricted Fund Balance Available Fund Balance…" at bounding box center [186, 276] width 0 height 315
click at [709, 363] on div at bounding box center [682, 363] width 100 height 1
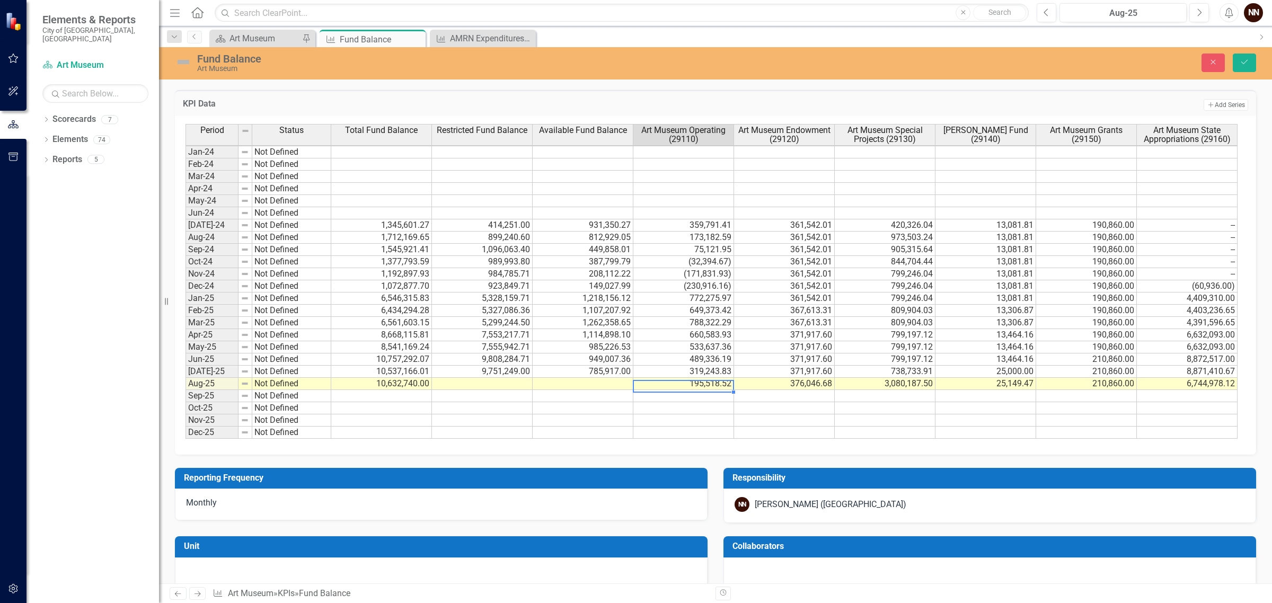
click at [881, 388] on td "3,080,187.50" at bounding box center [885, 384] width 101 height 12
click at [207, 226] on td "[DATE]-24" at bounding box center [212, 225] width 53 height 12
click at [1044, 384] on td "210,860.00" at bounding box center [1086, 384] width 101 height 12
click at [1015, 384] on td "25,149.47" at bounding box center [986, 384] width 101 height 12
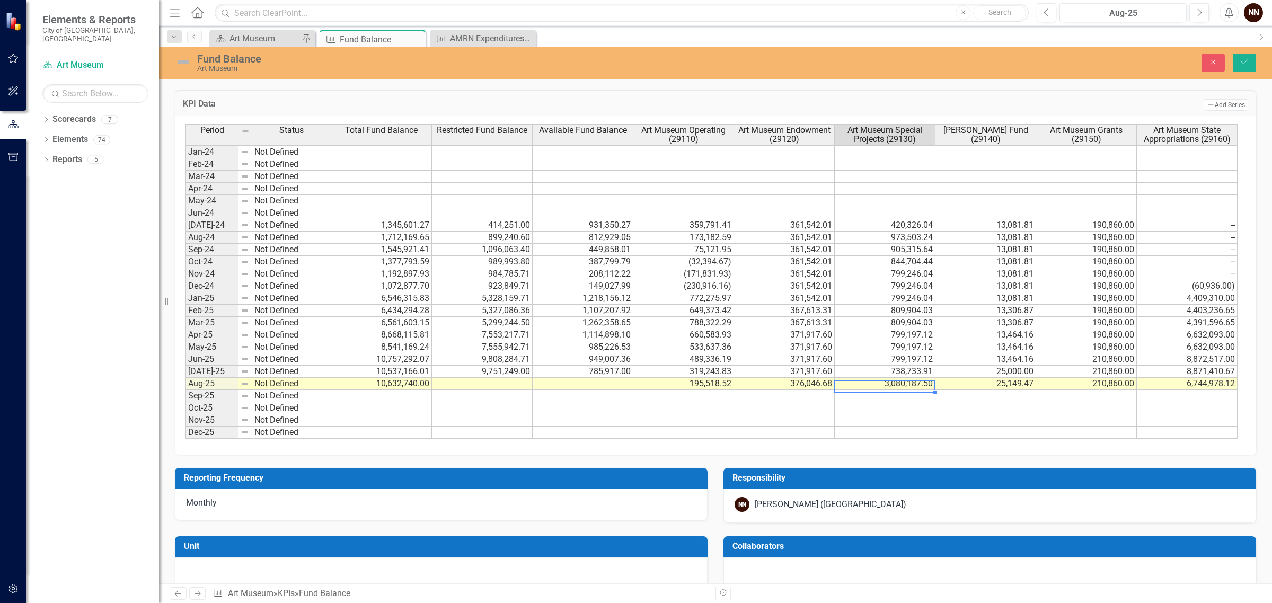
click at [918, 387] on td "3,080,187.50" at bounding box center [885, 384] width 101 height 12
click at [1186, 384] on td "6,744,978.12" at bounding box center [1187, 384] width 101 height 12
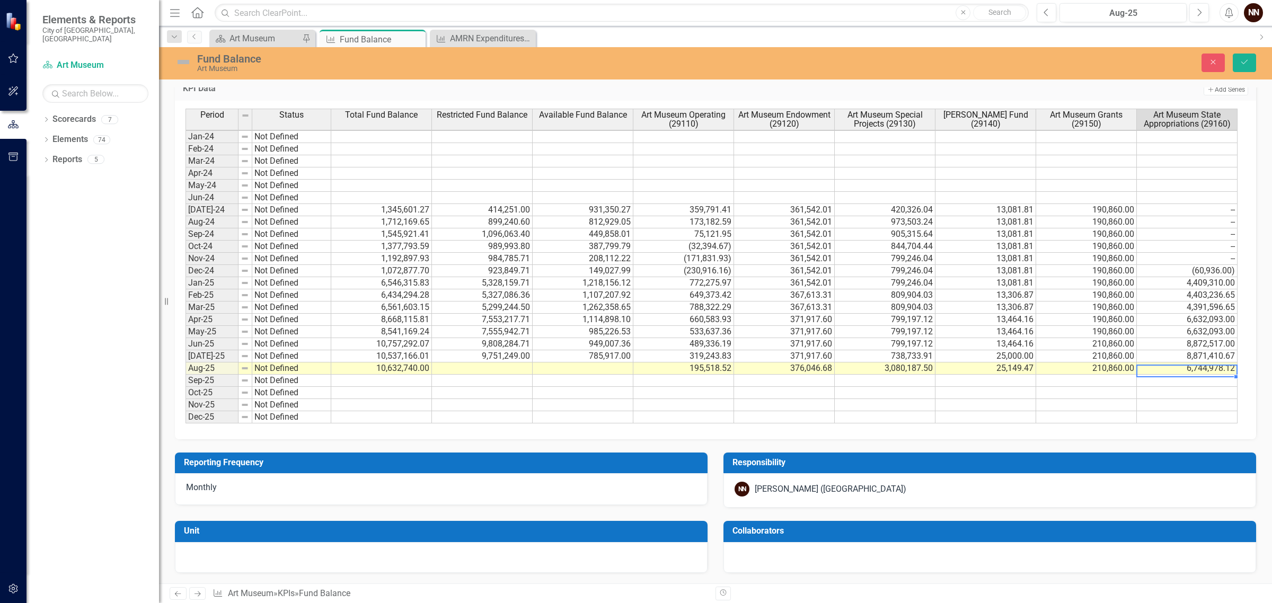
scroll to position [3, 8]
click at [1177, 363] on td "6,744,978.12" at bounding box center [1187, 369] width 101 height 12
drag, startPoint x: 1175, startPoint y: 359, endPoint x: 1104, endPoint y: 369, distance: 72.2
click at [1104, 369] on div "Period Status Total Fund Balance Restricted Fund Balance Available Fund Balance…" at bounding box center [712, 266] width 1052 height 315
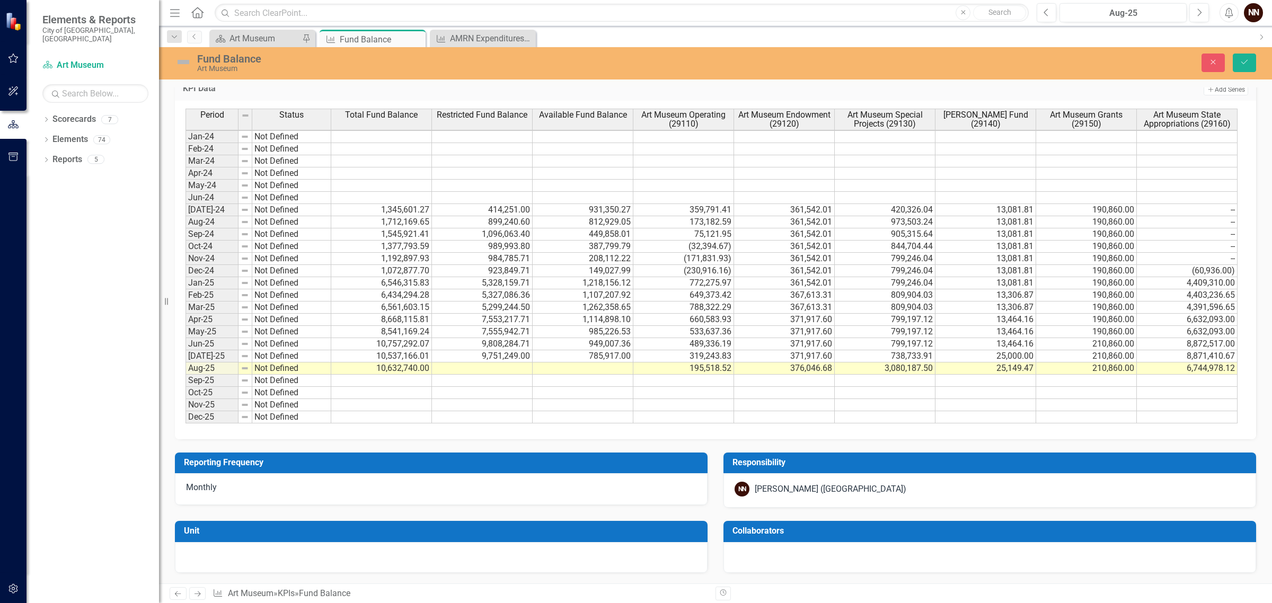
click at [489, 363] on td at bounding box center [482, 369] width 101 height 12
click at [382, 363] on td "10,632,740.00" at bounding box center [381, 369] width 101 height 12
click at [404, 363] on td "10,632,740.00" at bounding box center [381, 369] width 101 height 12
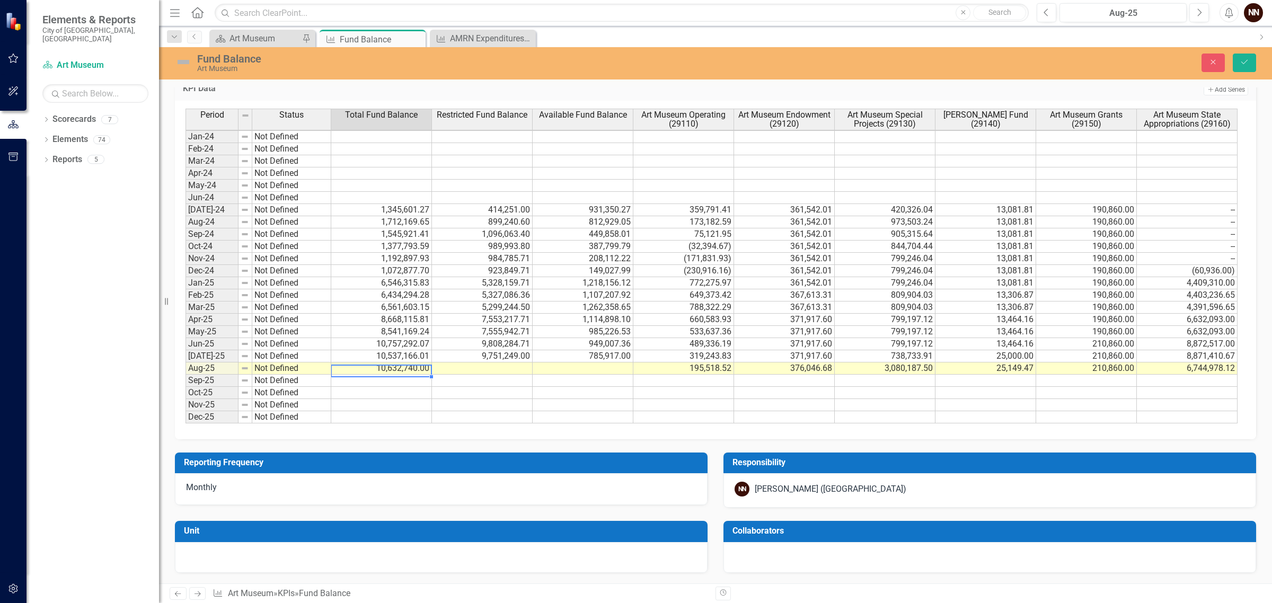
type textarea "10632740"
click at [404, 362] on textarea "10632740" at bounding box center [381, 368] width 101 height 13
click at [797, 363] on td "376,046.68" at bounding box center [784, 369] width 101 height 12
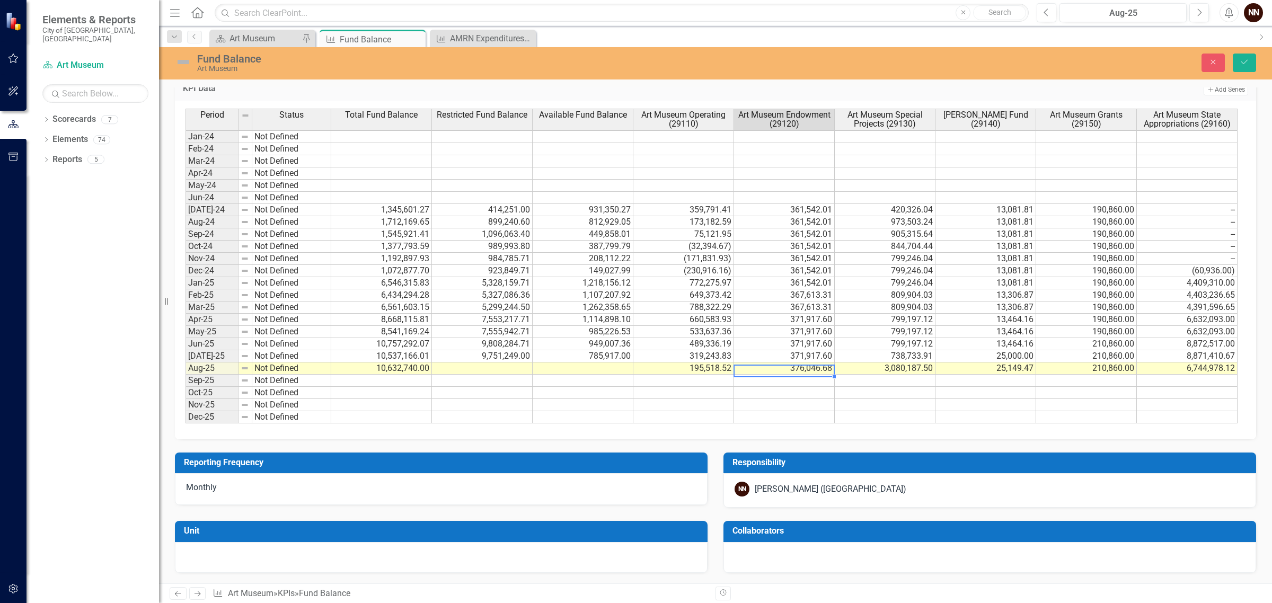
click at [797, 362] on textarea "376046.68" at bounding box center [784, 368] width 101 height 13
click at [874, 363] on td "3,080,187.50" at bounding box center [885, 369] width 101 height 12
click at [714, 363] on td "195,518.52" at bounding box center [683, 369] width 101 height 12
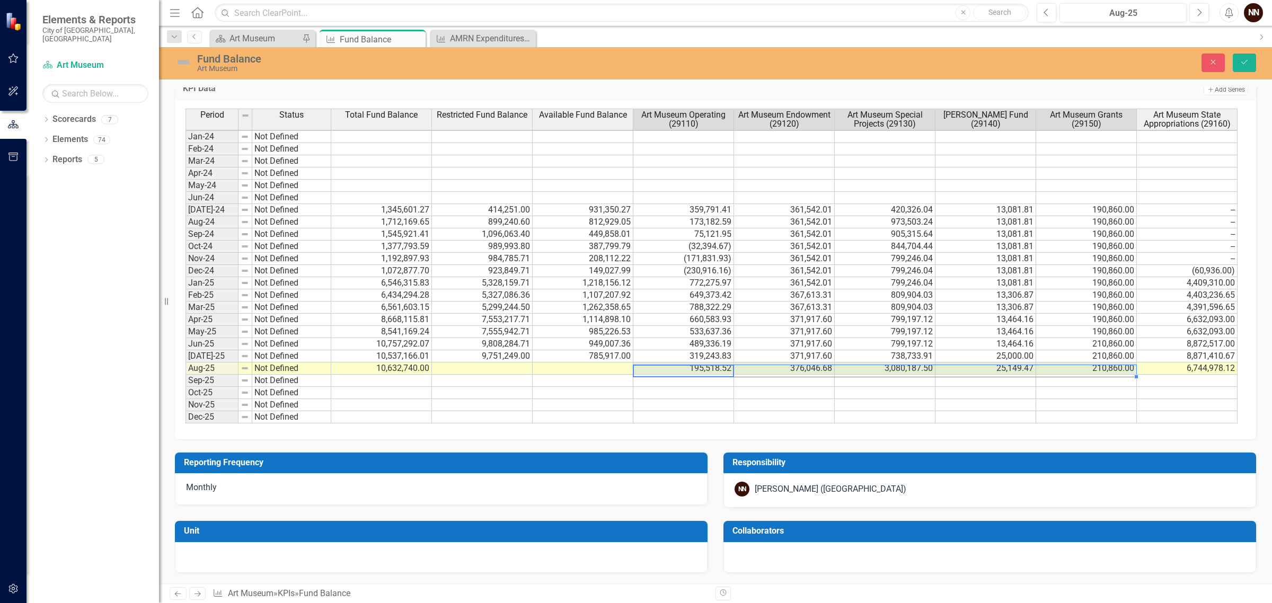
scroll to position [3, 8]
drag, startPoint x: 712, startPoint y: 360, endPoint x: 1222, endPoint y: 365, distance: 510.0
click at [1222, 365] on tr "Aug-25 Not Defined 10,632,740.00 195,518.52 376,046.68 3,080,187.50 25,149.47 2…" at bounding box center [712, 369] width 1052 height 12
click at [486, 363] on td at bounding box center [482, 369] width 101 height 12
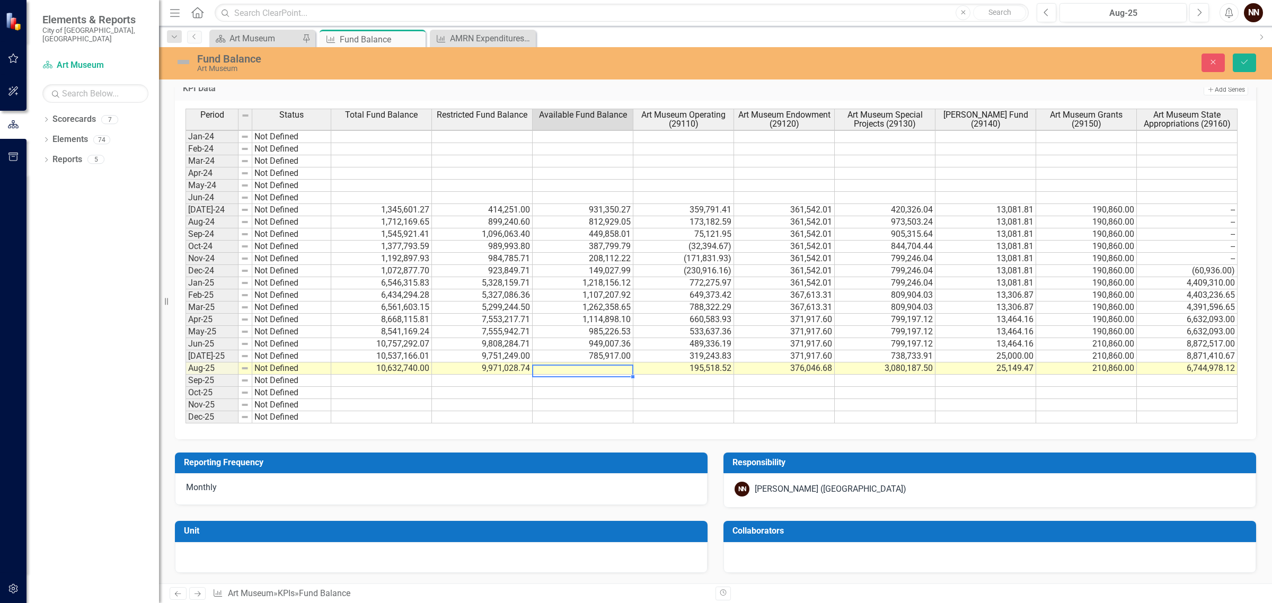
type textarea "661711.55"
click at [478, 363] on td "9,971,028.74" at bounding box center [482, 369] width 101 height 12
click at [536, 351] on td "785,917.00" at bounding box center [583, 356] width 101 height 12
click at [499, 350] on td "9,751,249.00" at bounding box center [482, 356] width 101 height 12
click at [499, 338] on td "9,808,284.71" at bounding box center [482, 344] width 101 height 12
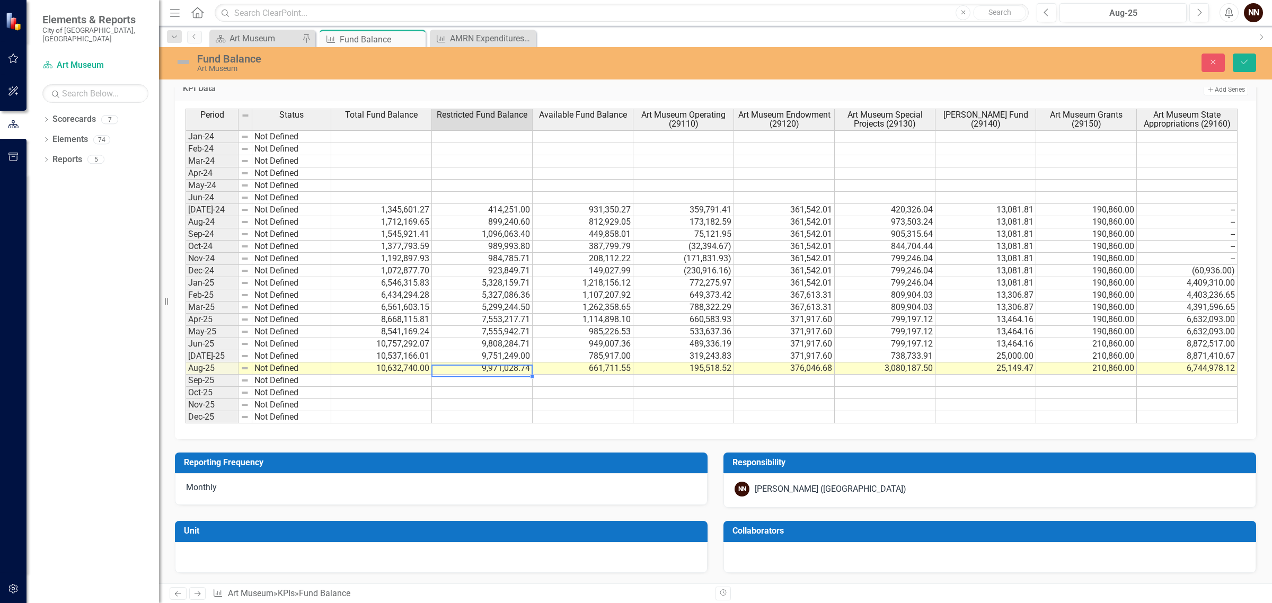
click at [501, 363] on td "9,971,028.74" at bounding box center [482, 369] width 101 height 12
click at [573, 363] on td "661,711.55" at bounding box center [583, 369] width 101 height 12
click at [1257, 65] on div "Close Save" at bounding box center [1040, 63] width 448 height 19
click at [1245, 62] on icon "Save" at bounding box center [1245, 61] width 10 height 7
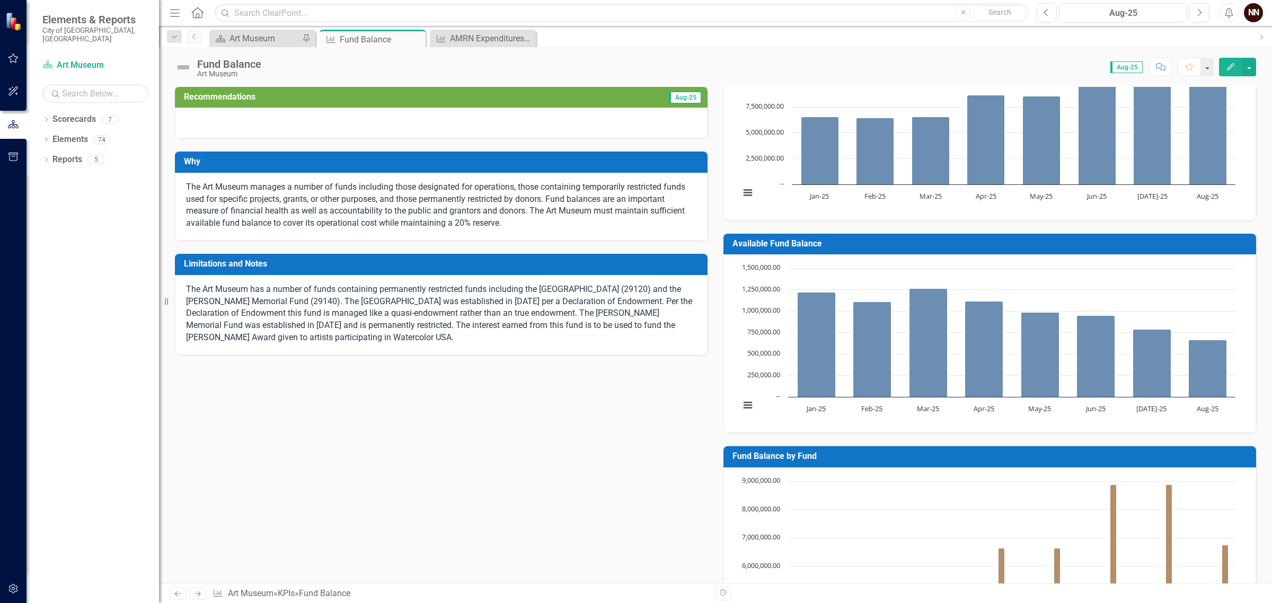
scroll to position [0, 0]
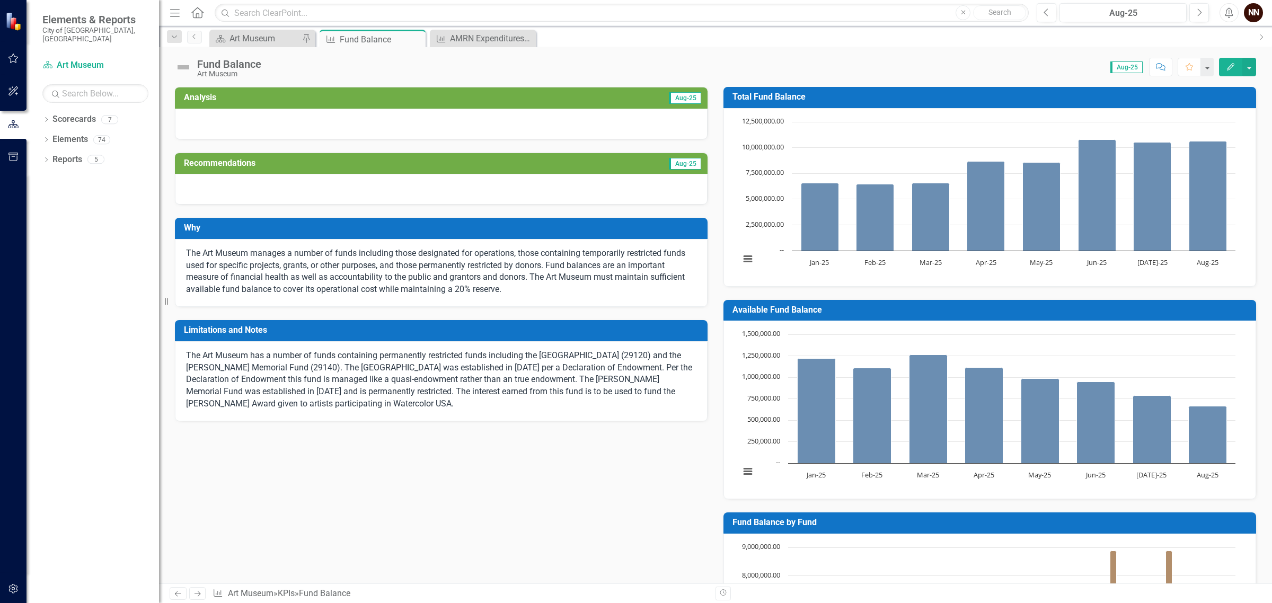
click at [638, 100] on td "Aug-25" at bounding box center [570, 98] width 263 height 17
click at [627, 96] on td "Aug-25" at bounding box center [570, 98] width 263 height 17
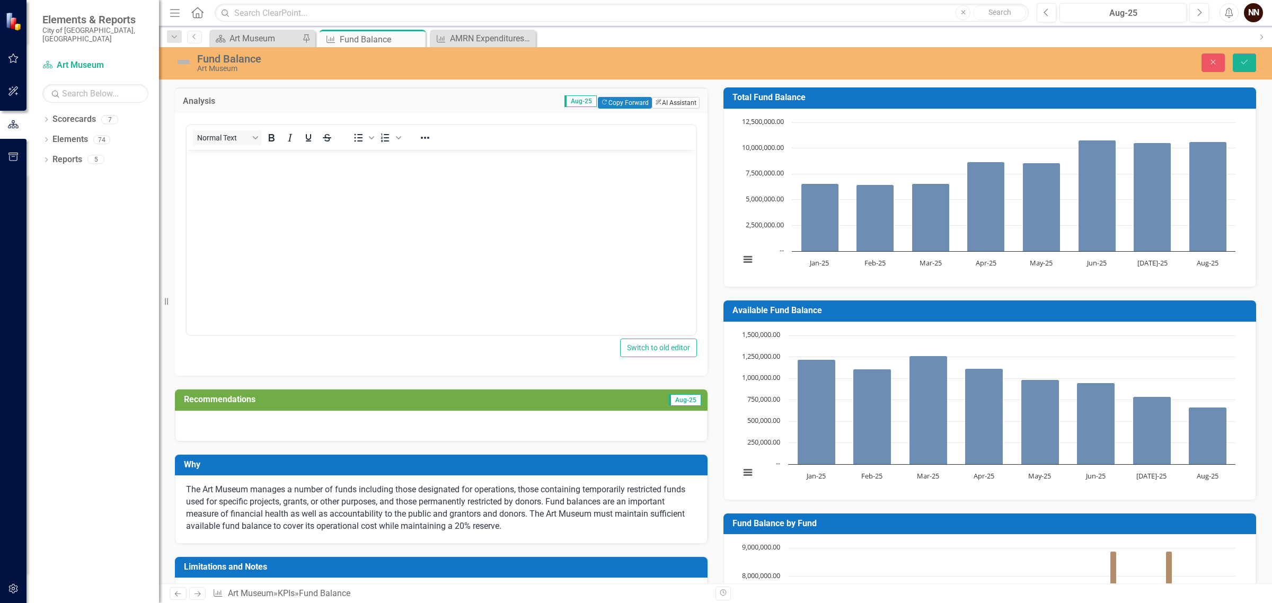
click at [666, 100] on button "ClearPoint AI AI Assistant" at bounding box center [676, 103] width 48 height 12
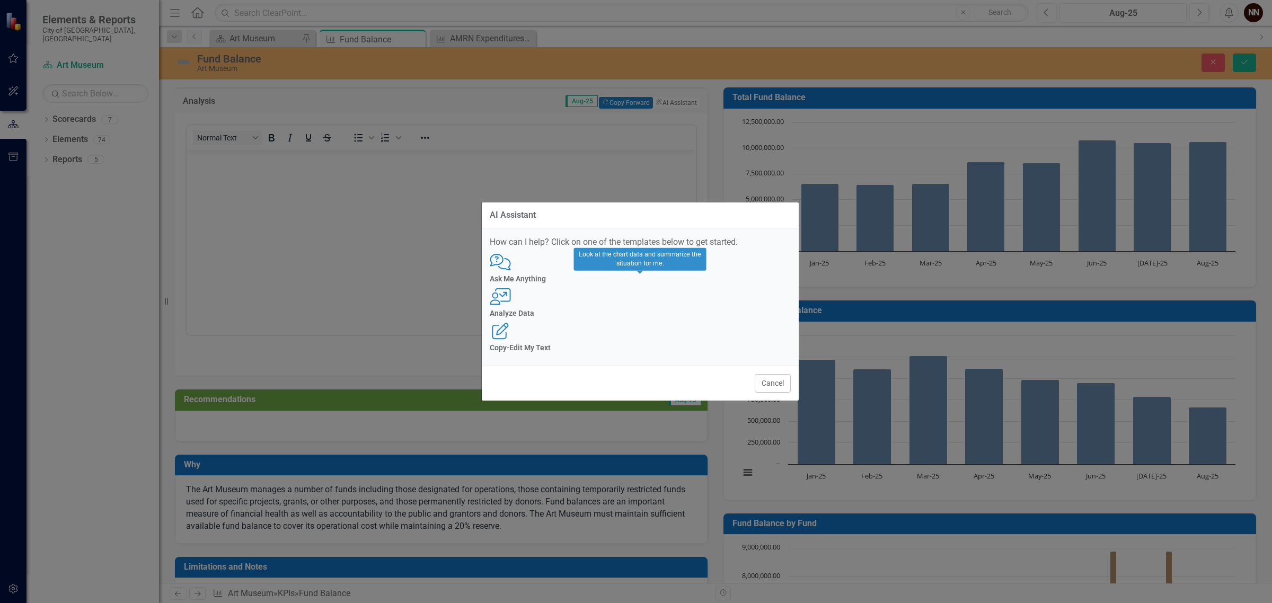
click at [642, 303] on div "User with Chart Analyze Data" at bounding box center [640, 302] width 301 height 29
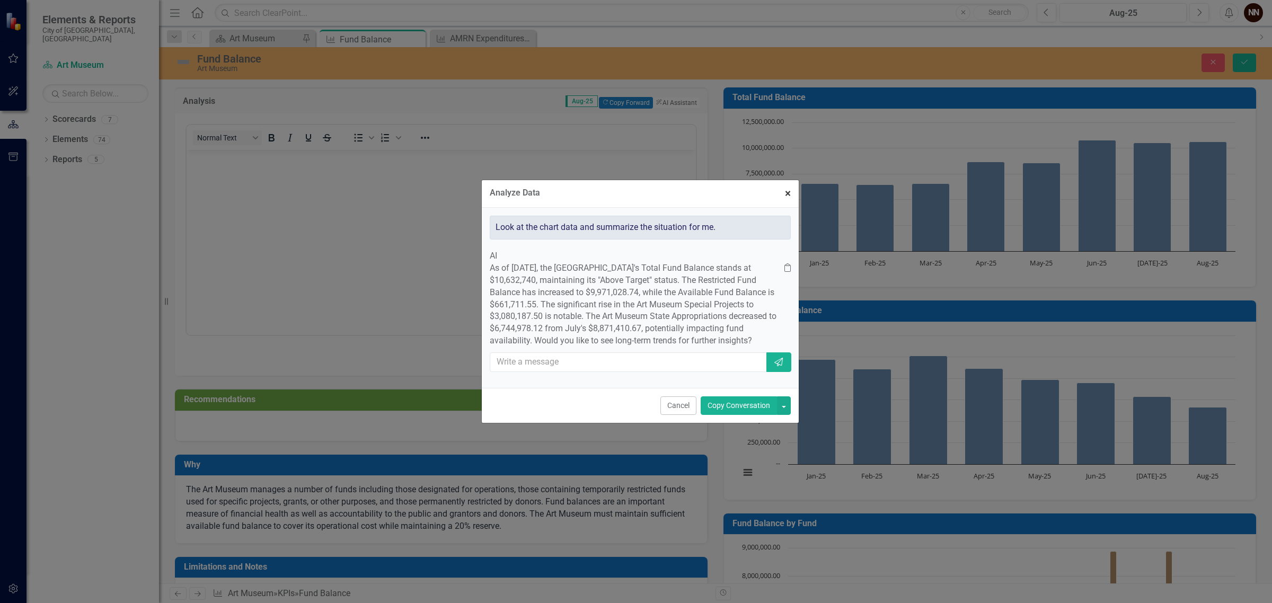
click at [787, 187] on span "×" at bounding box center [788, 193] width 6 height 13
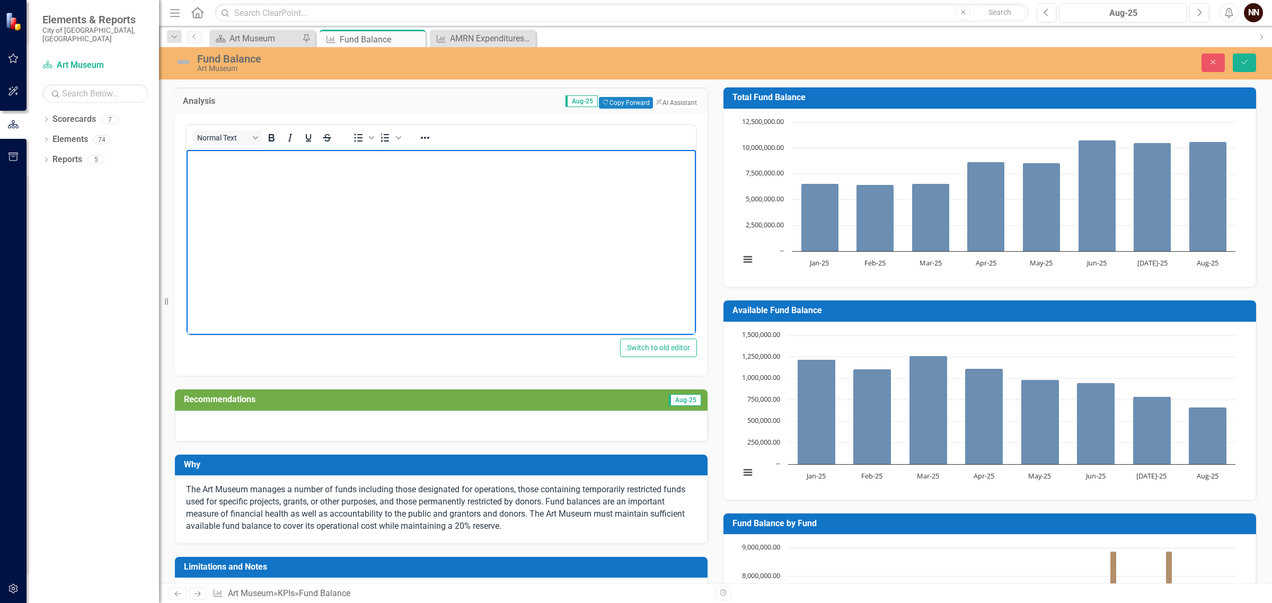
click at [582, 278] on body "Rich Text Area. Press ALT-0 for help." at bounding box center [441, 228] width 509 height 159
click at [1242, 57] on button "Save" at bounding box center [1244, 63] width 23 height 19
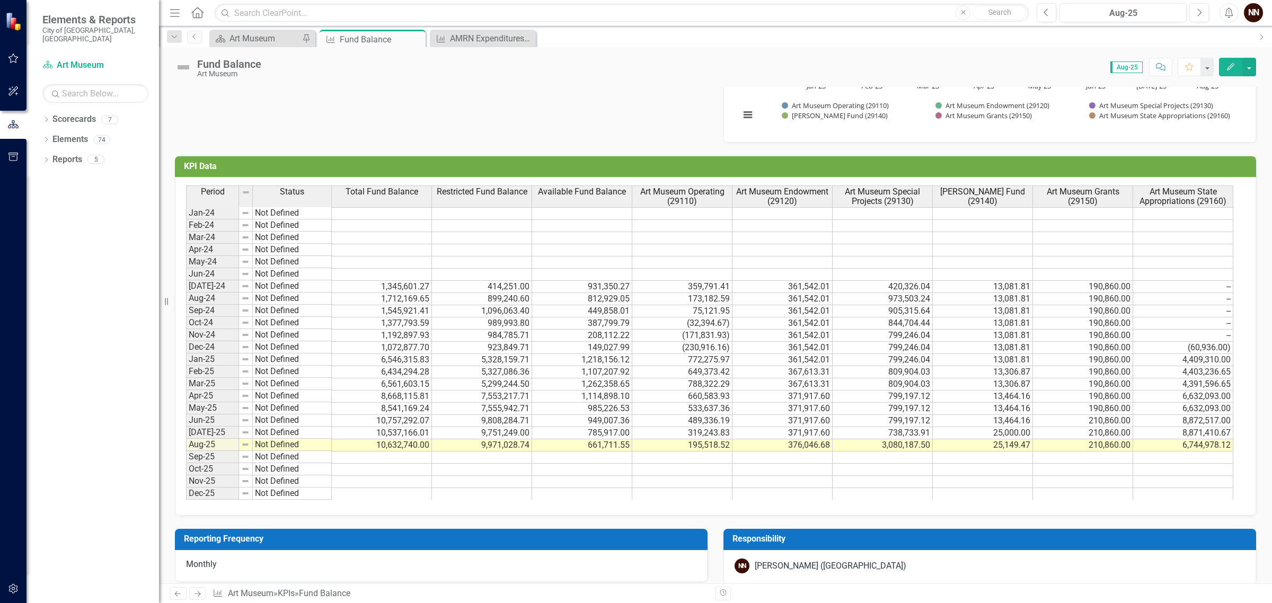
scroll to position [663, 0]
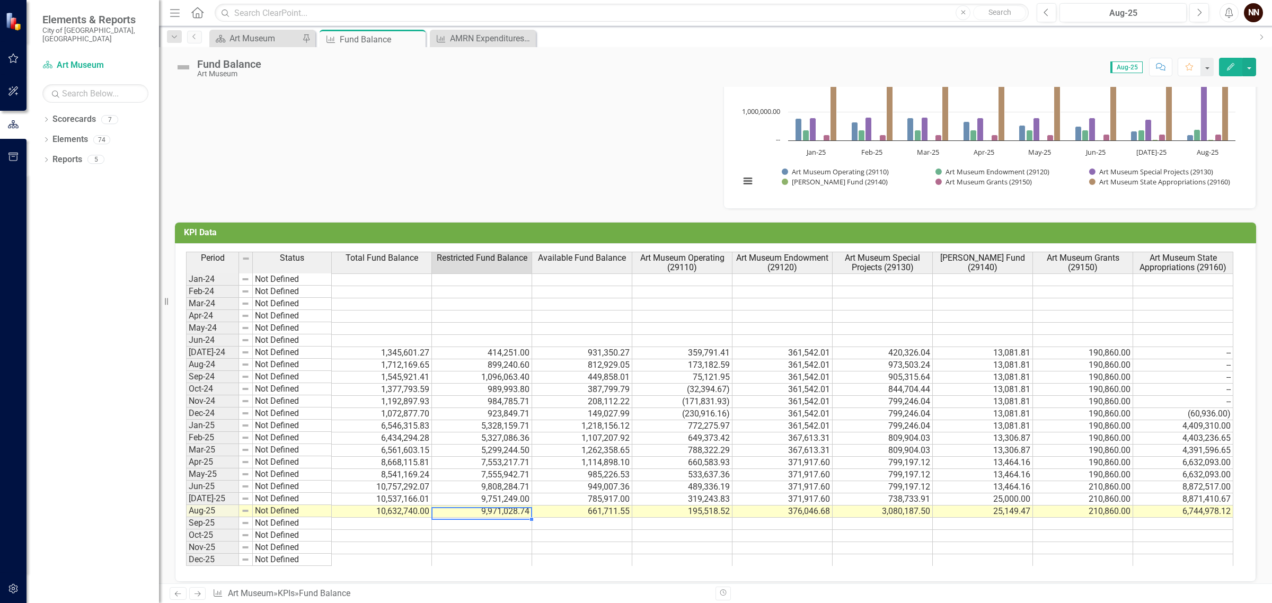
click at [501, 518] on td "9,971,028.74" at bounding box center [482, 512] width 100 height 12
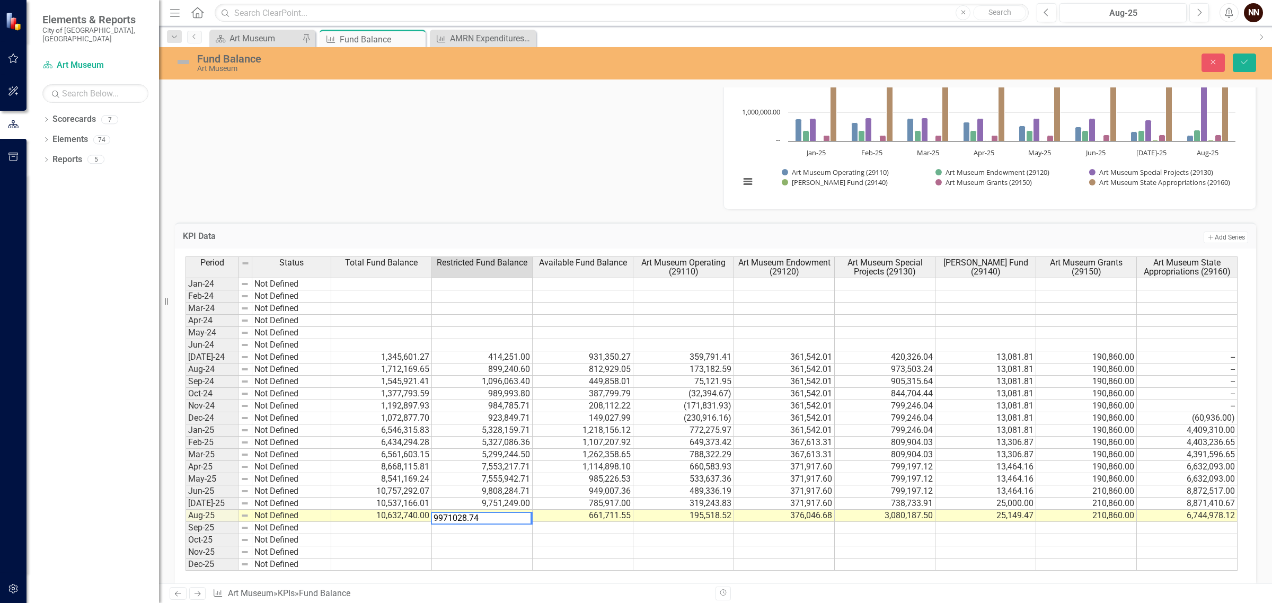
click at [501, 518] on textarea "9971028.74" at bounding box center [481, 518] width 101 height 13
paste textarea "$9,708,982.06"
click at [441, 517] on textarea "$9,708,982.06" at bounding box center [482, 518] width 101 height 13
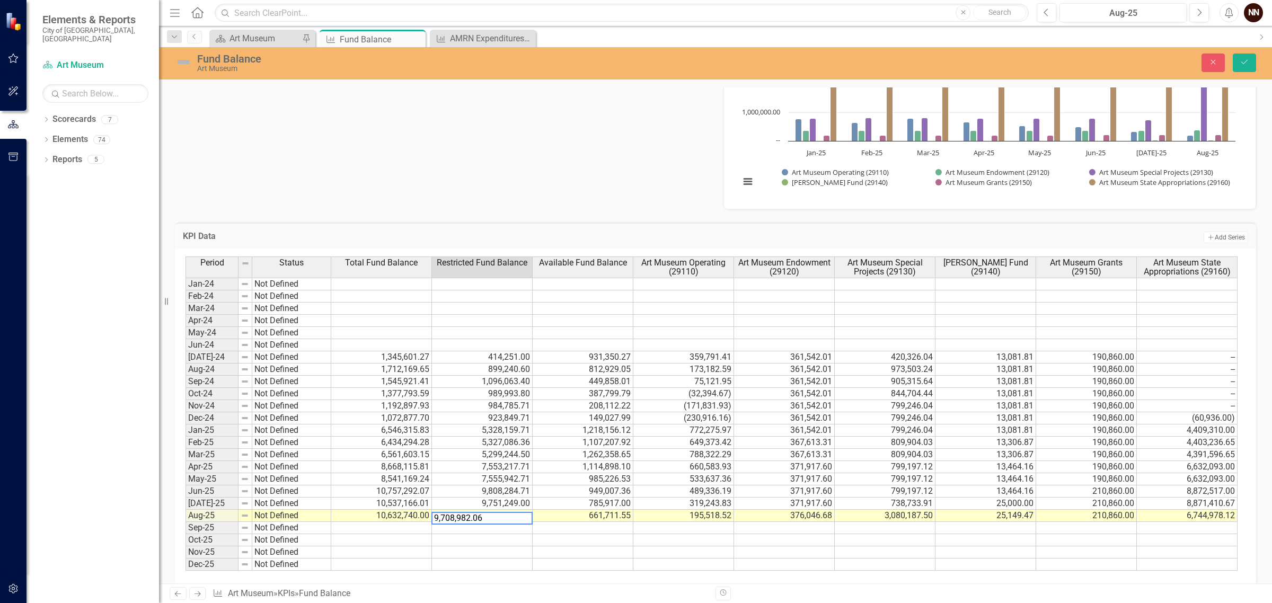
click at [444, 517] on textarea "9,708,982.06" at bounding box center [482, 518] width 101 height 13
click at [459, 517] on textarea "9708,982.06" at bounding box center [482, 518] width 101 height 13
click at [459, 520] on textarea "9708,982.06" at bounding box center [482, 518] width 101 height 13
type textarea "923758.23"
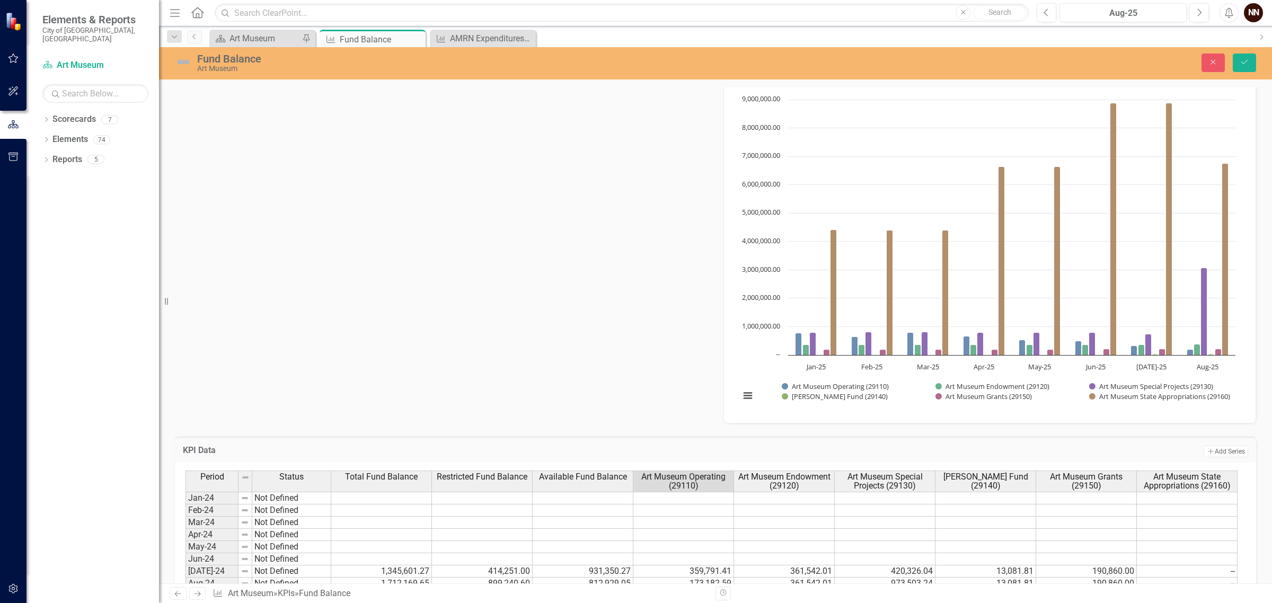
scroll to position [464, 0]
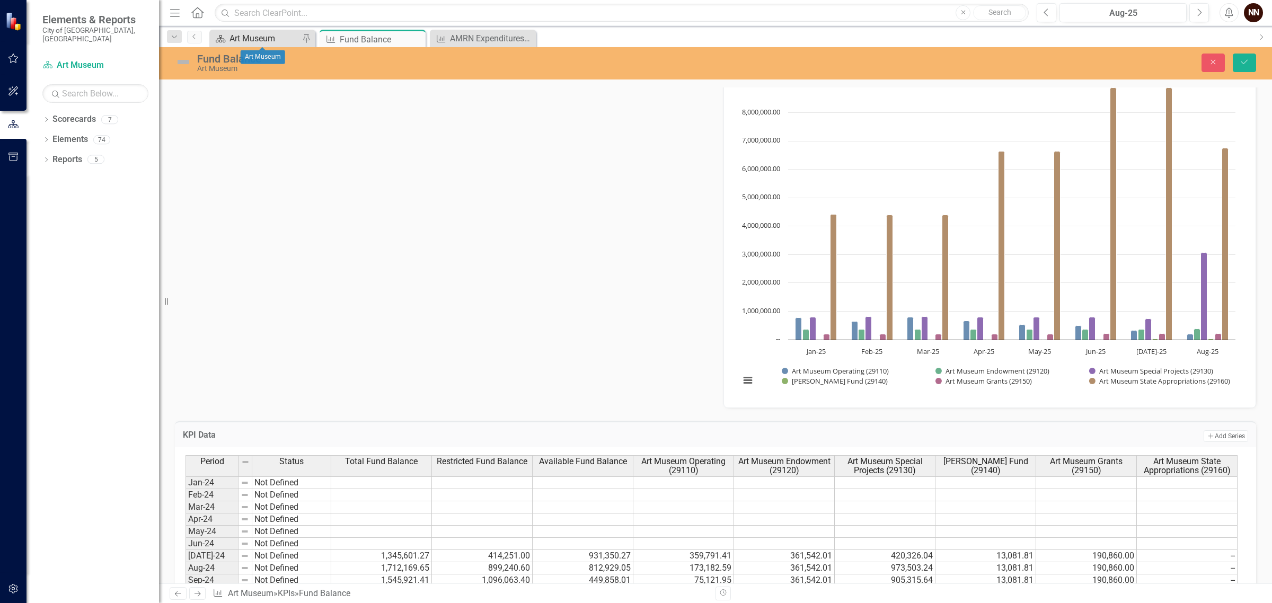
click at [240, 32] on div "Art Museum" at bounding box center [265, 38] width 70 height 13
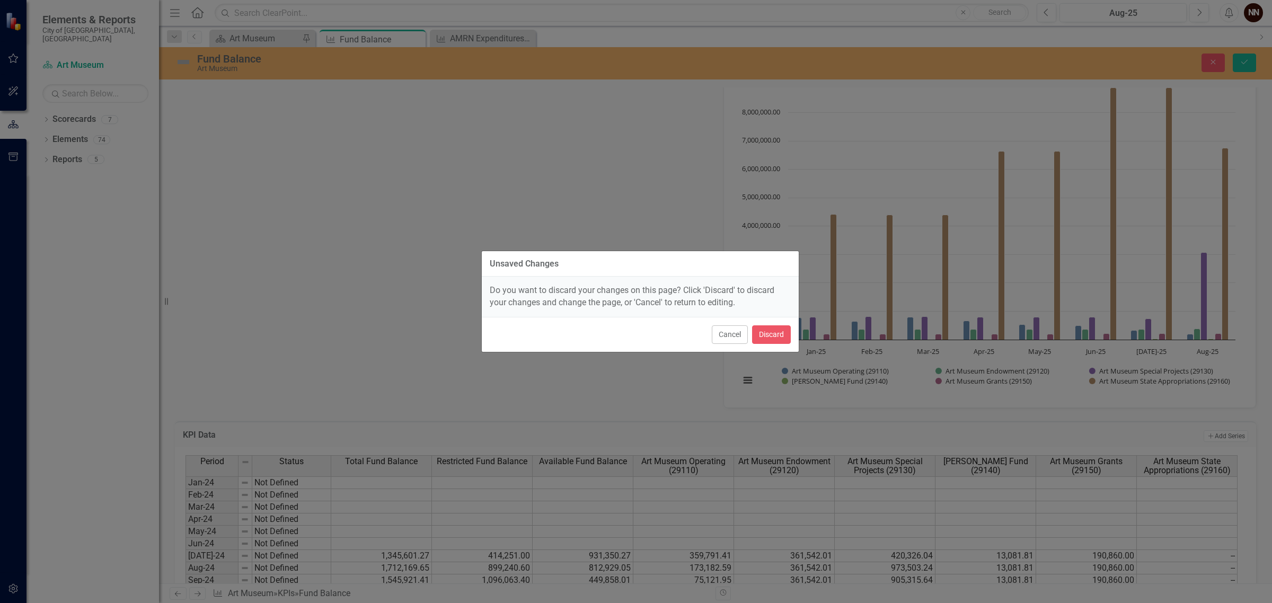
click at [721, 324] on div "Cancel Discard" at bounding box center [640, 334] width 317 height 35
click at [1246, 62] on div "Unsaved Changes Do you want to discard your changes on this page? Click 'Discar…" at bounding box center [636, 301] width 1272 height 603
click at [721, 333] on button "Cancel" at bounding box center [730, 334] width 36 height 19
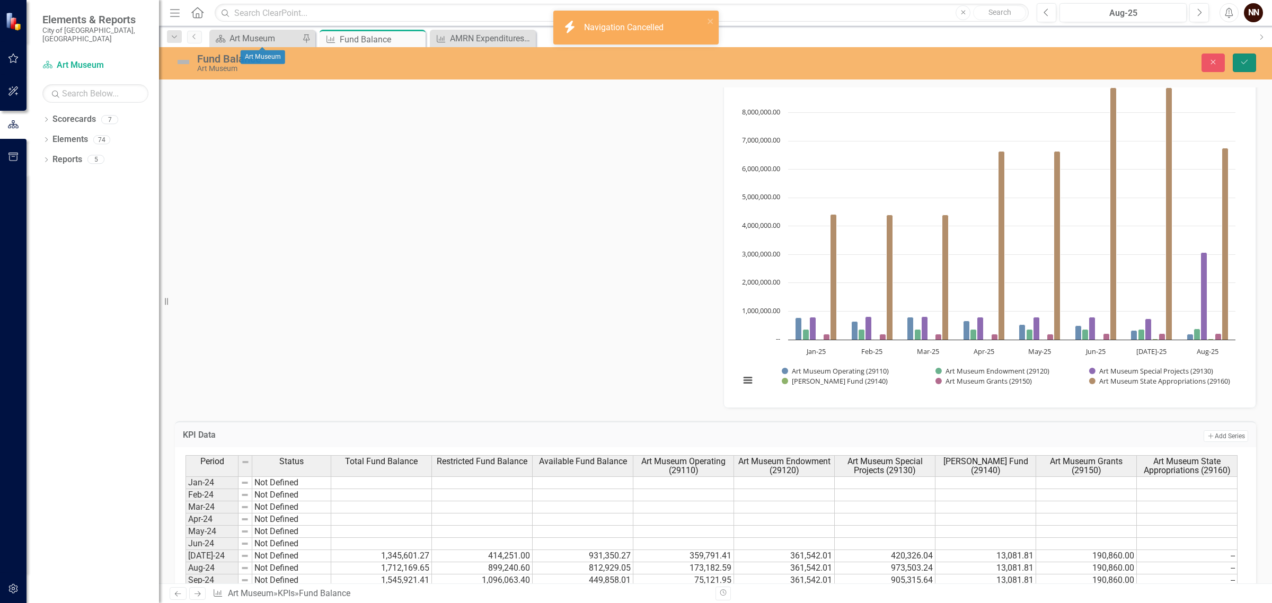
click at [1249, 59] on icon "Save" at bounding box center [1245, 61] width 10 height 7
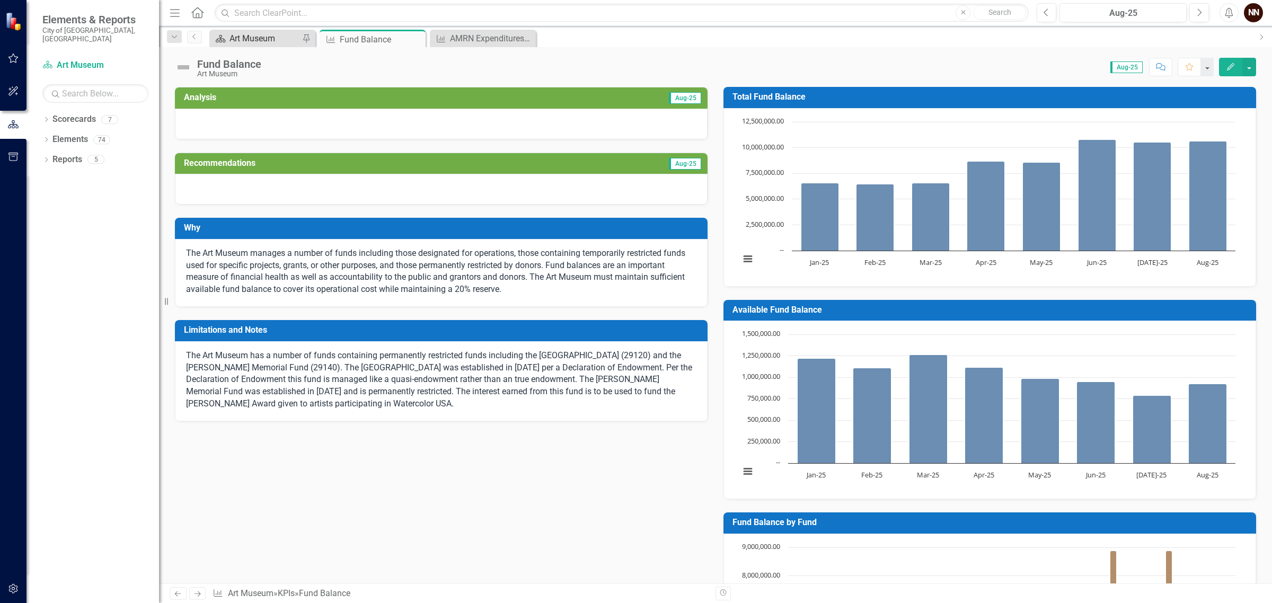
click at [260, 38] on div "Art Museum" at bounding box center [265, 38] width 70 height 13
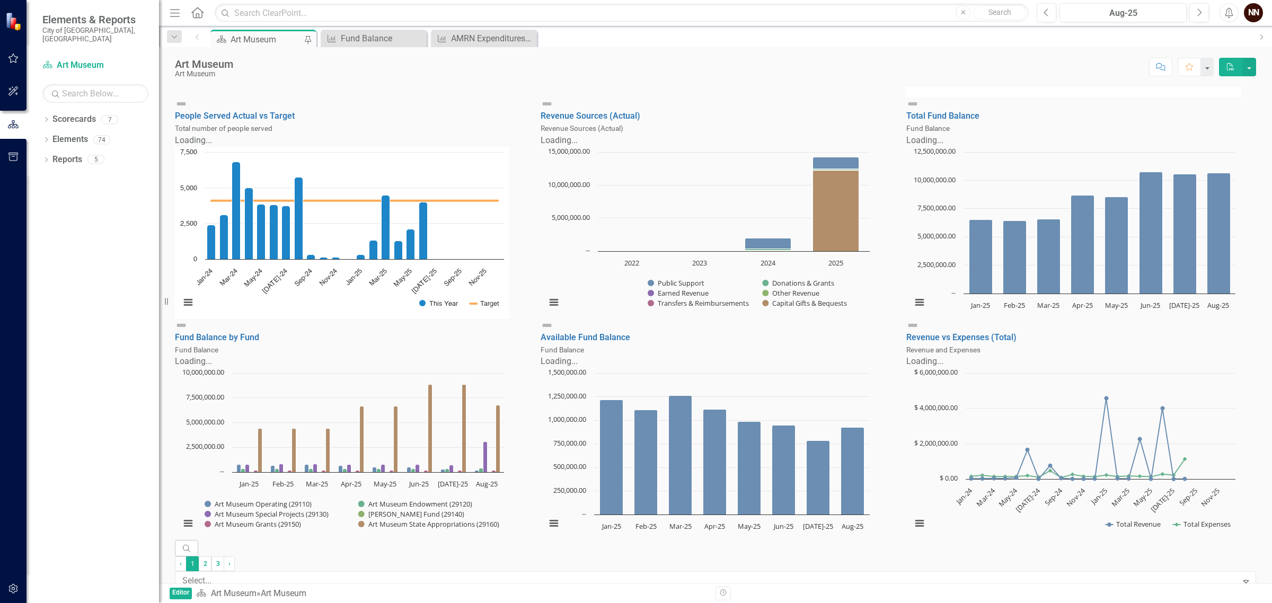
scroll to position [530, 0]
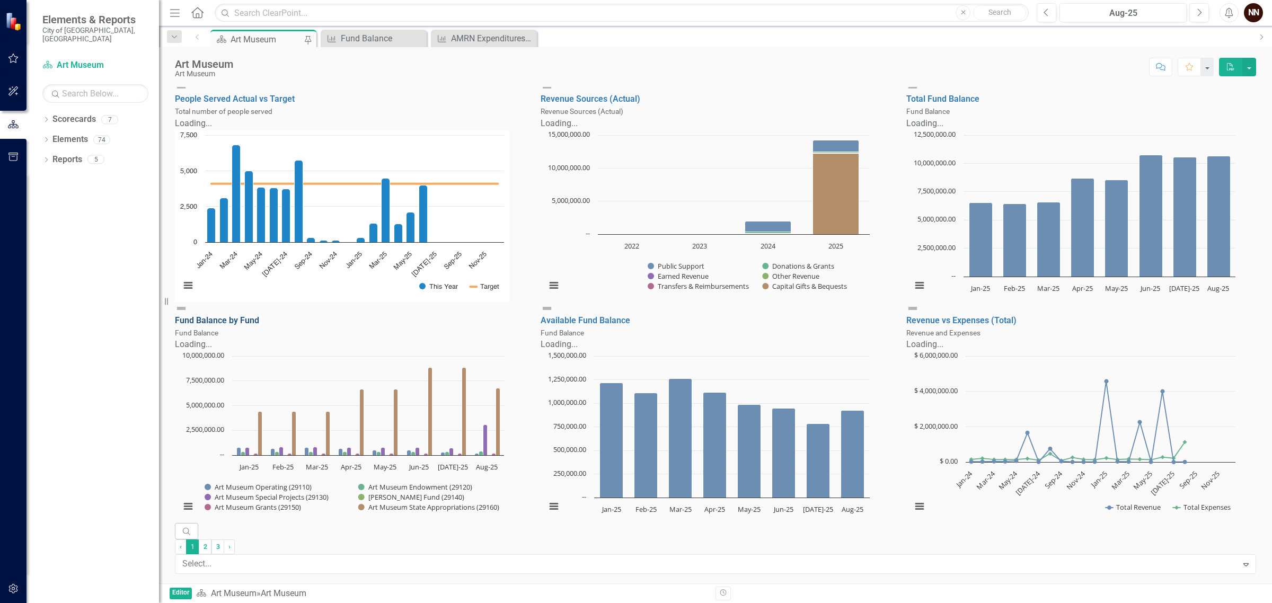
click at [259, 325] on link "Fund Balance by Fund" at bounding box center [217, 320] width 84 height 10
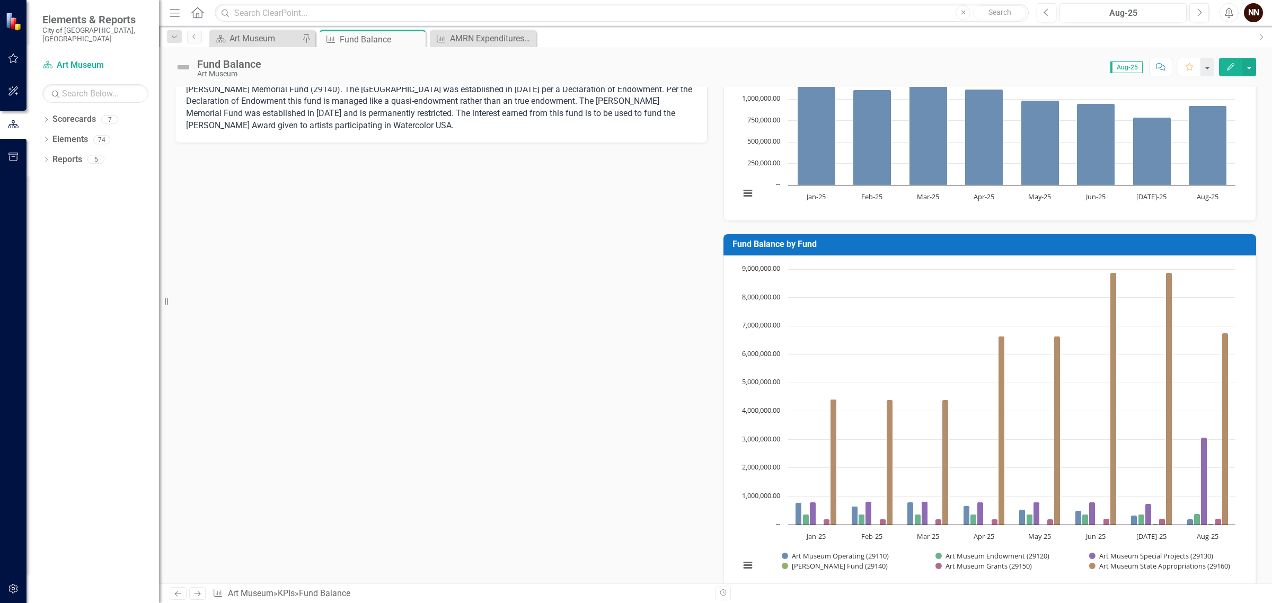
scroll to position [265, 0]
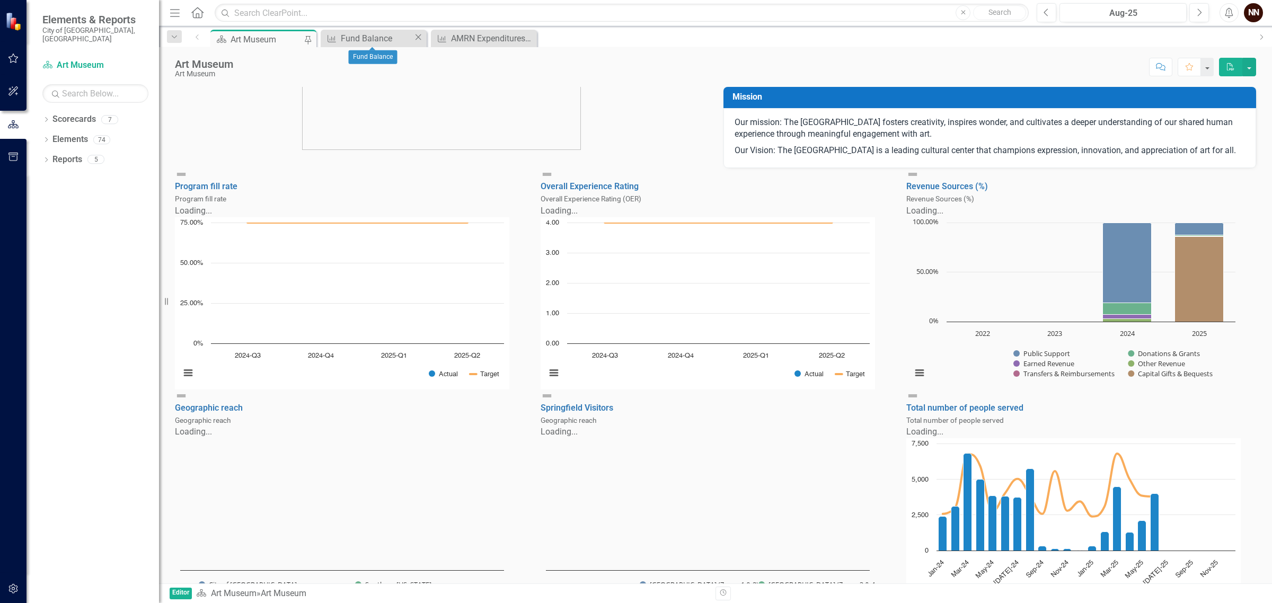
click at [413, 35] on icon "Close" at bounding box center [418, 37] width 11 height 8
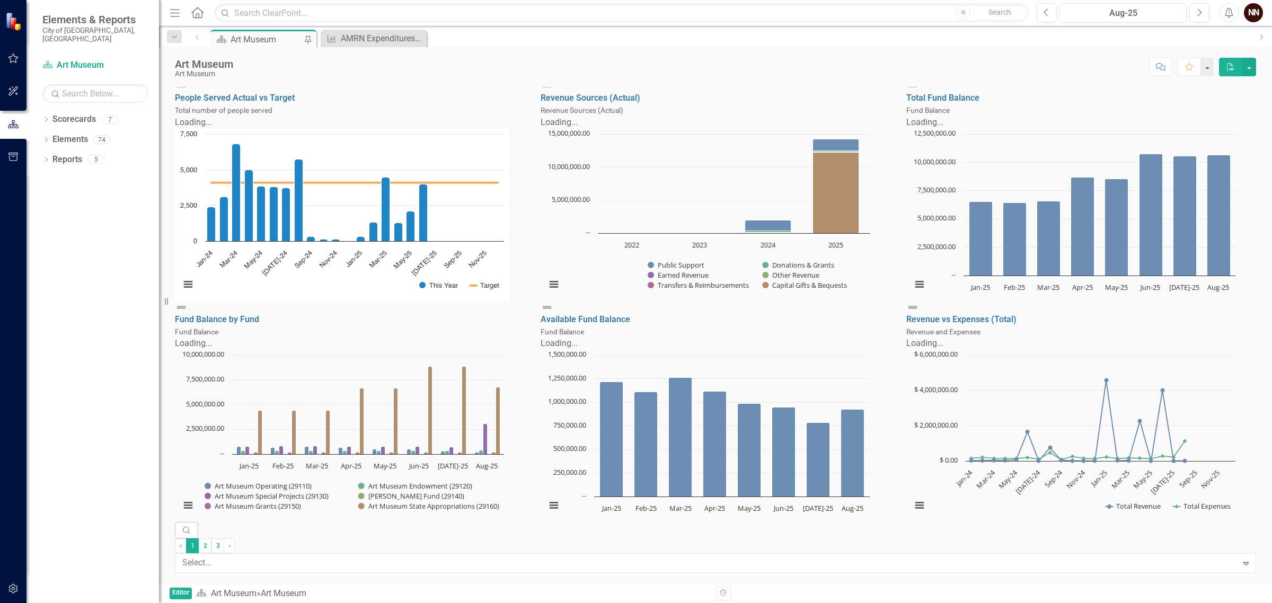
scroll to position [554, 0]
click at [958, 324] on link "Revenue vs Expenses (Total)" at bounding box center [961, 319] width 110 height 10
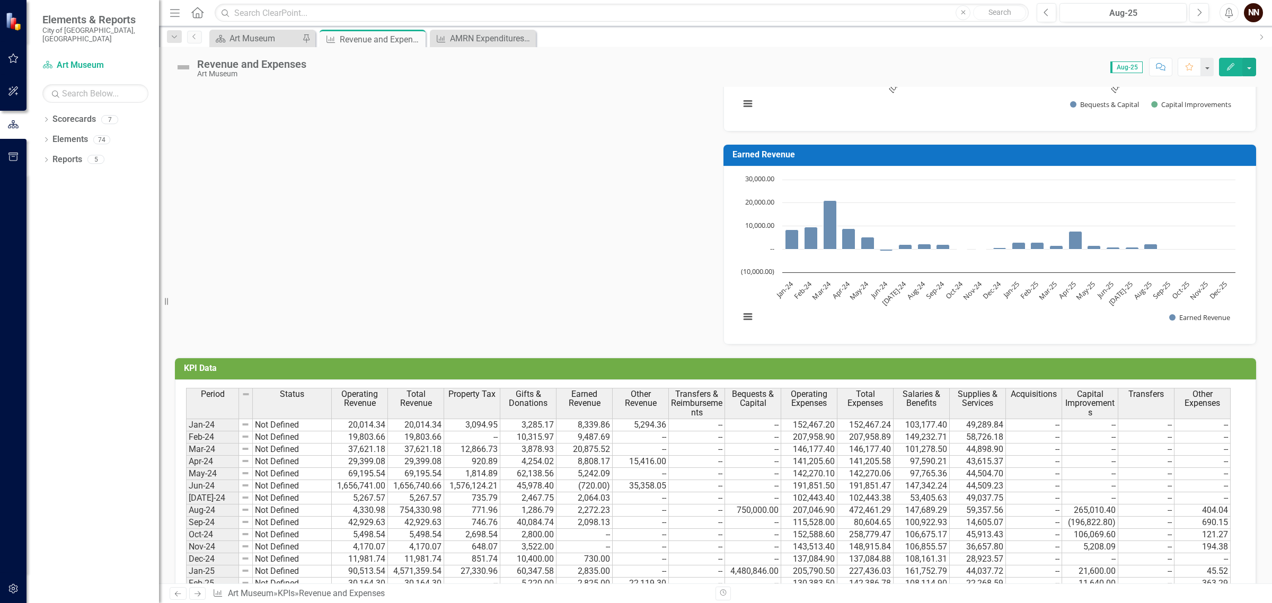
scroll to position [795, 0]
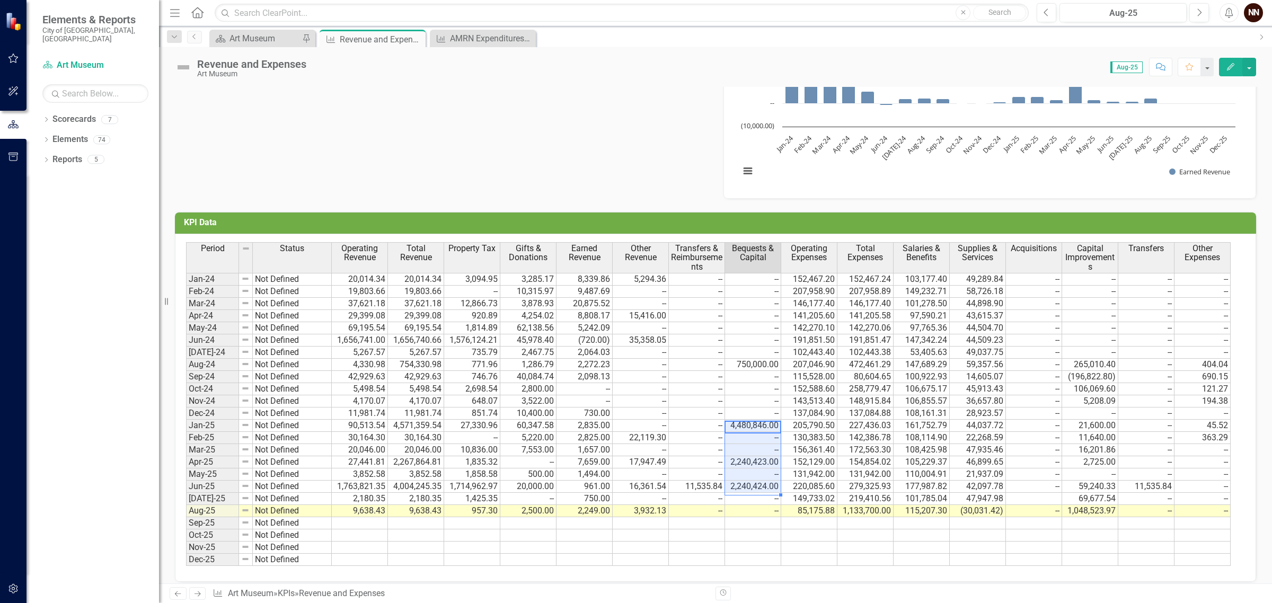
drag, startPoint x: 758, startPoint y: 426, endPoint x: 756, endPoint y: 491, distance: 65.2
click at [756, 491] on tbody "Jan-24 Not Defined 20,014.34 20,014.34 3,094.95 3,285.17 8,339.86 5,294.36 -- -…" at bounding box center [708, 419] width 1045 height 293
drag, startPoint x: 960, startPoint y: 580, endPoint x: 915, endPoint y: 584, distance: 44.6
click at [915, 584] on div "Menu Home Search Close Search Previous Aug-25 Next Alerts NN User Edit Profile …" at bounding box center [715, 301] width 1113 height 603
drag, startPoint x: 920, startPoint y: 576, endPoint x: 885, endPoint y: 574, distance: 34.5
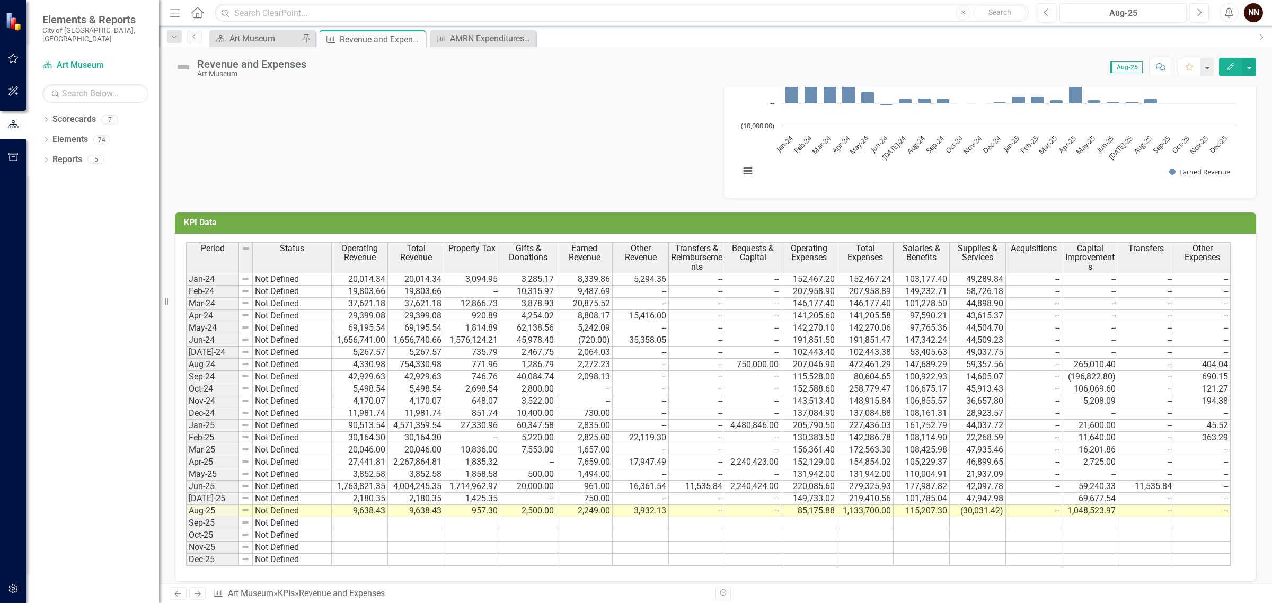
click at [885, 574] on div "Period Status Operating Revenue Total Revenue Property Tax Gifts & Donations Ea…" at bounding box center [715, 408] width 1081 height 348
click at [469, 40] on div "AMRN Expenditures by Fund" at bounding box center [486, 38] width 73 height 13
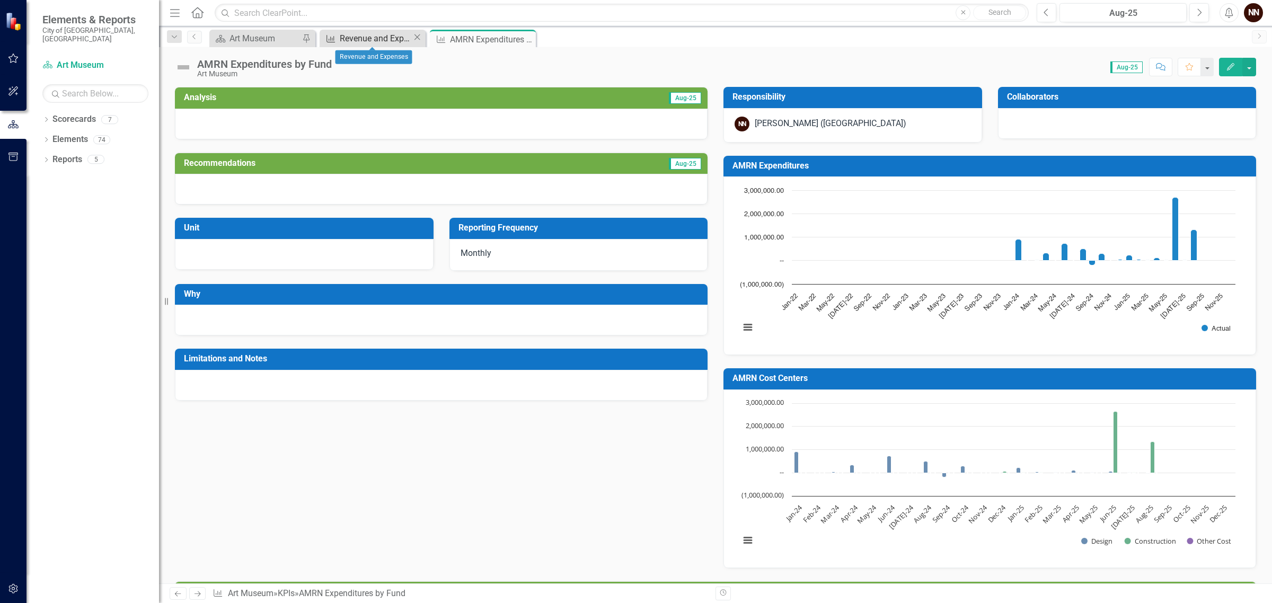
click at [383, 33] on div "Revenue and Expenses" at bounding box center [376, 38] width 73 height 13
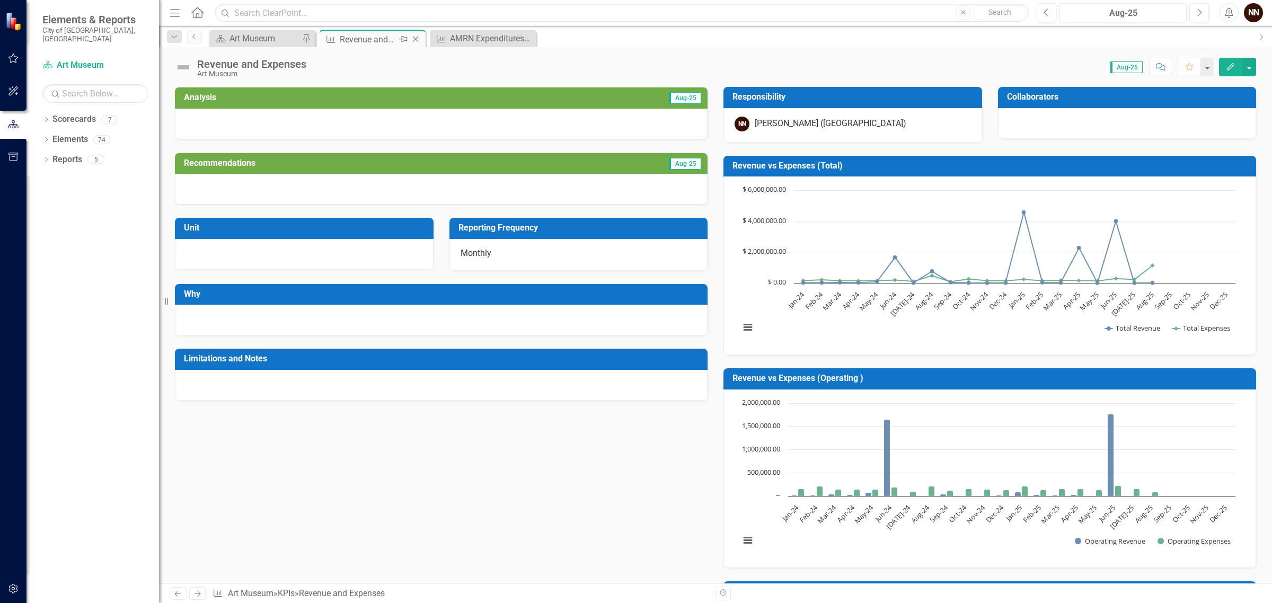
click at [415, 38] on icon at bounding box center [416, 40] width 6 height 6
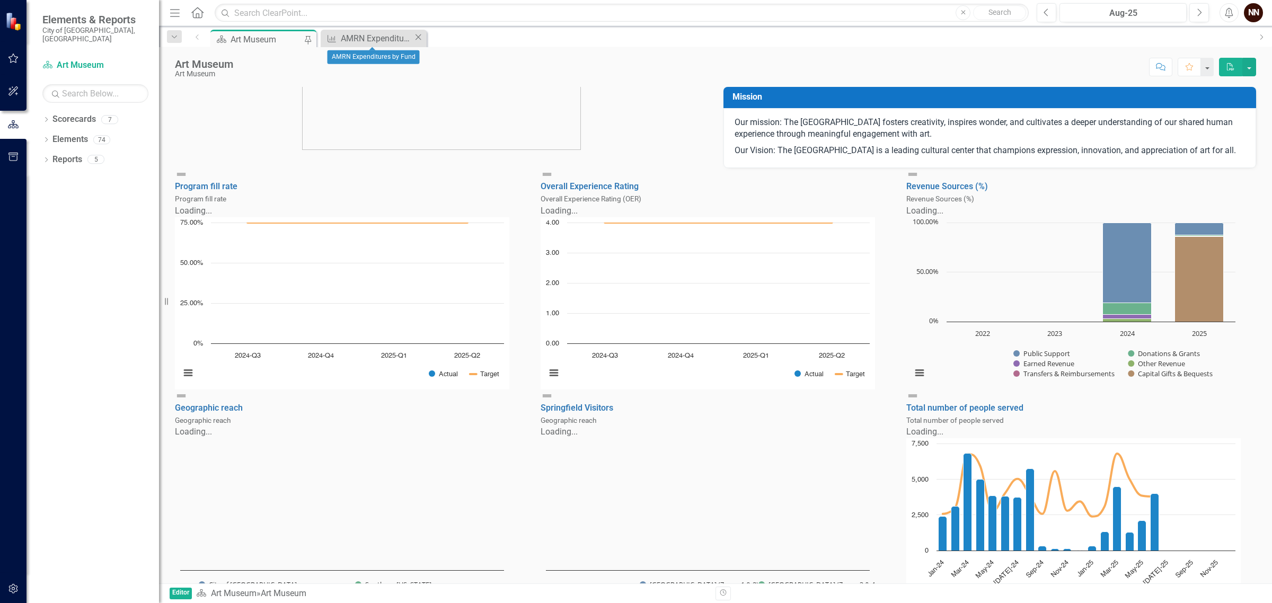
click at [418, 38] on icon "Close" at bounding box center [418, 37] width 11 height 8
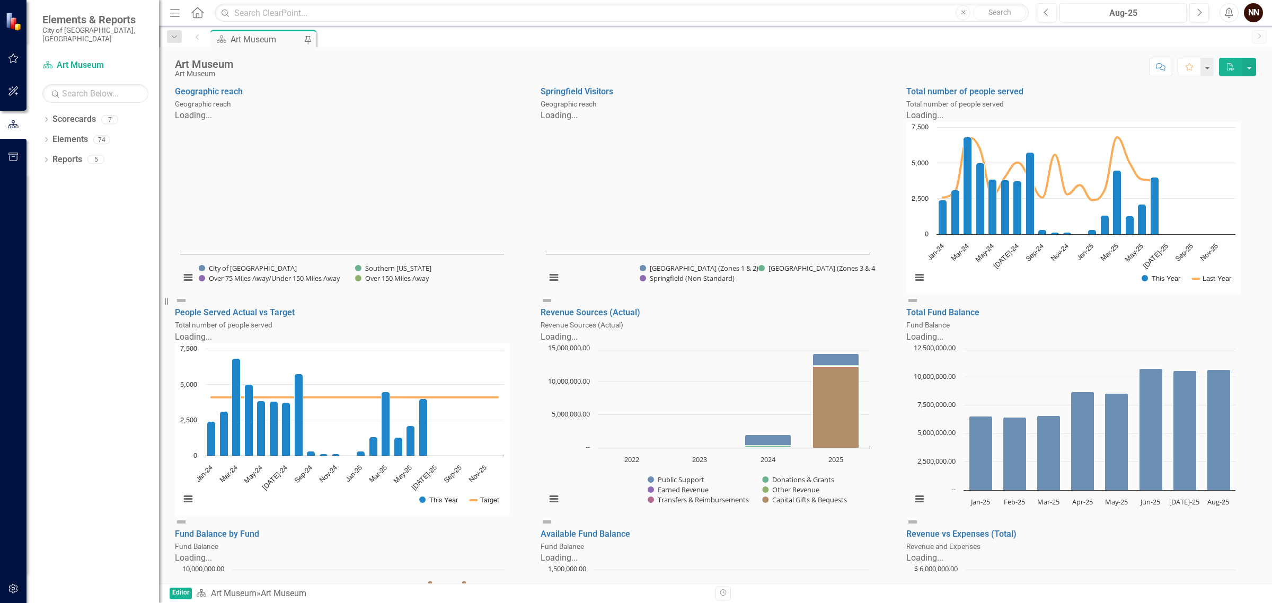
scroll to position [464, 0]
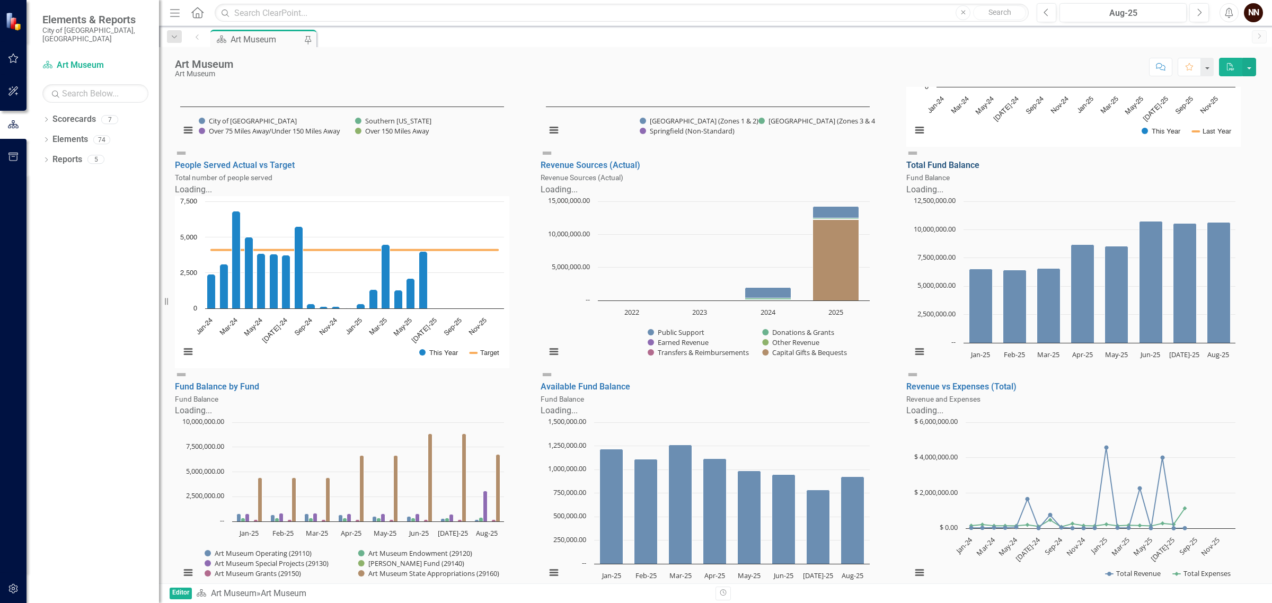
click at [957, 170] on link "Total Fund Balance" at bounding box center [942, 165] width 73 height 10
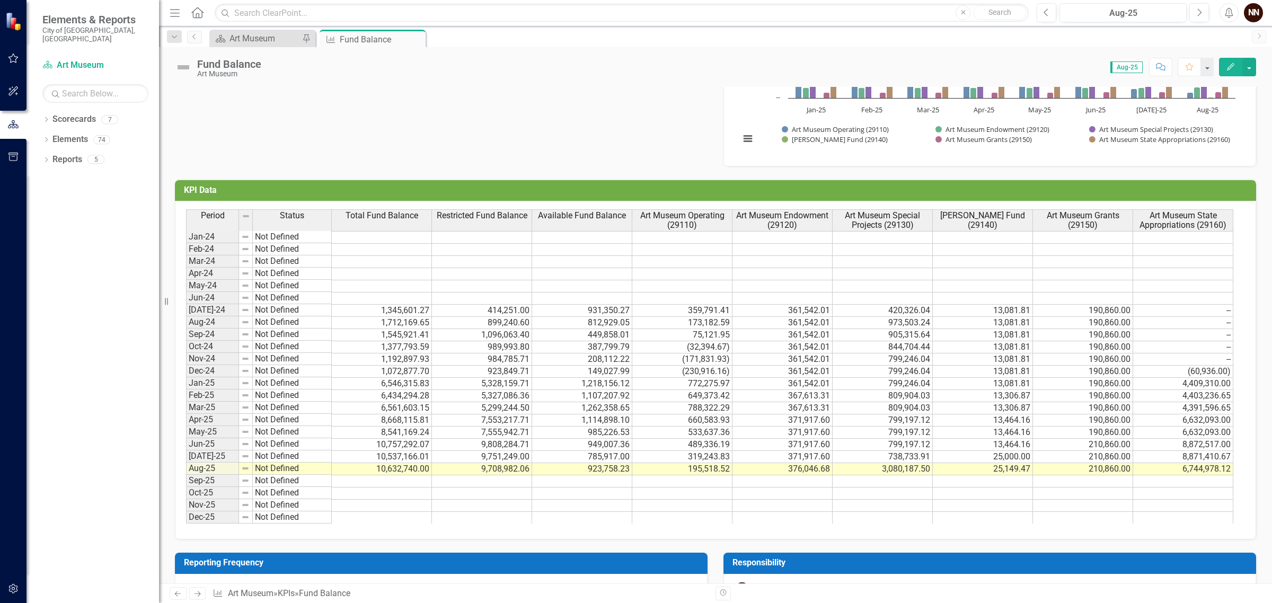
scroll to position [729, 0]
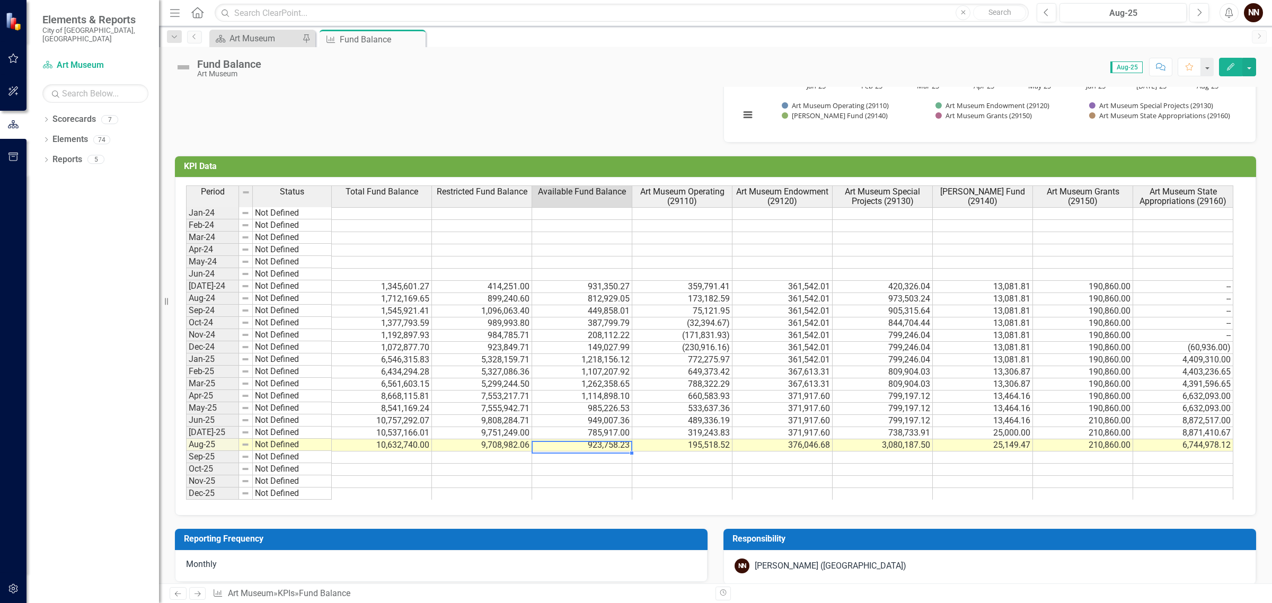
click at [618, 451] on td "923,758.23" at bounding box center [582, 445] width 100 height 12
click at [614, 464] on td at bounding box center [582, 458] width 100 height 12
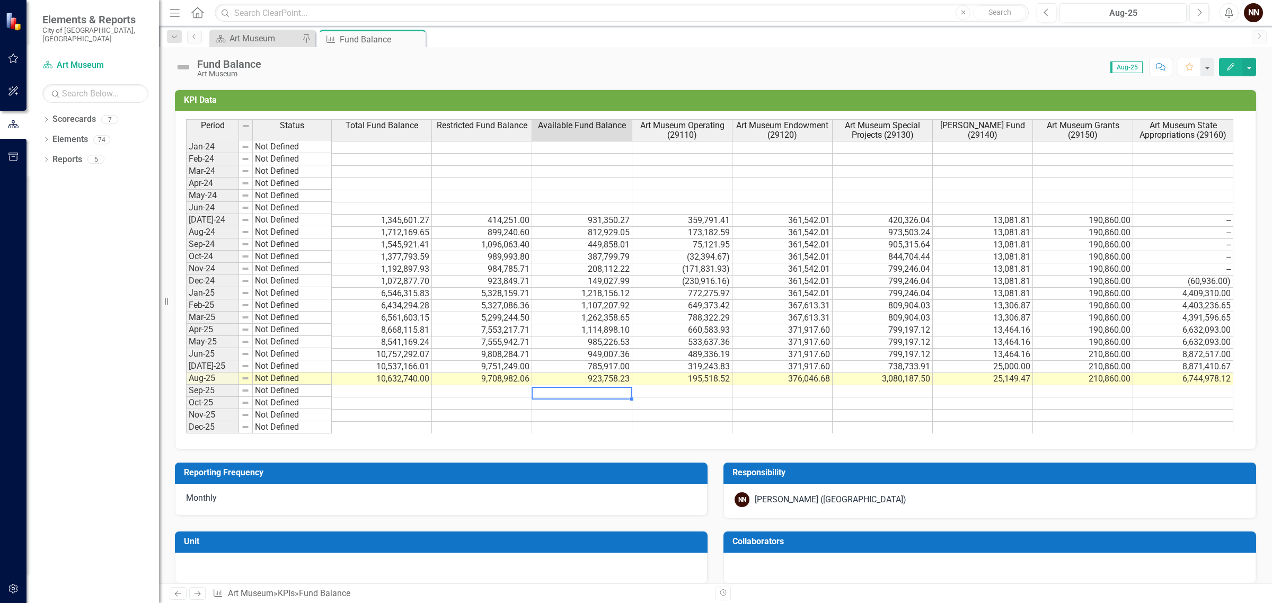
click at [1005, 368] on td "25,000.00" at bounding box center [983, 367] width 100 height 12
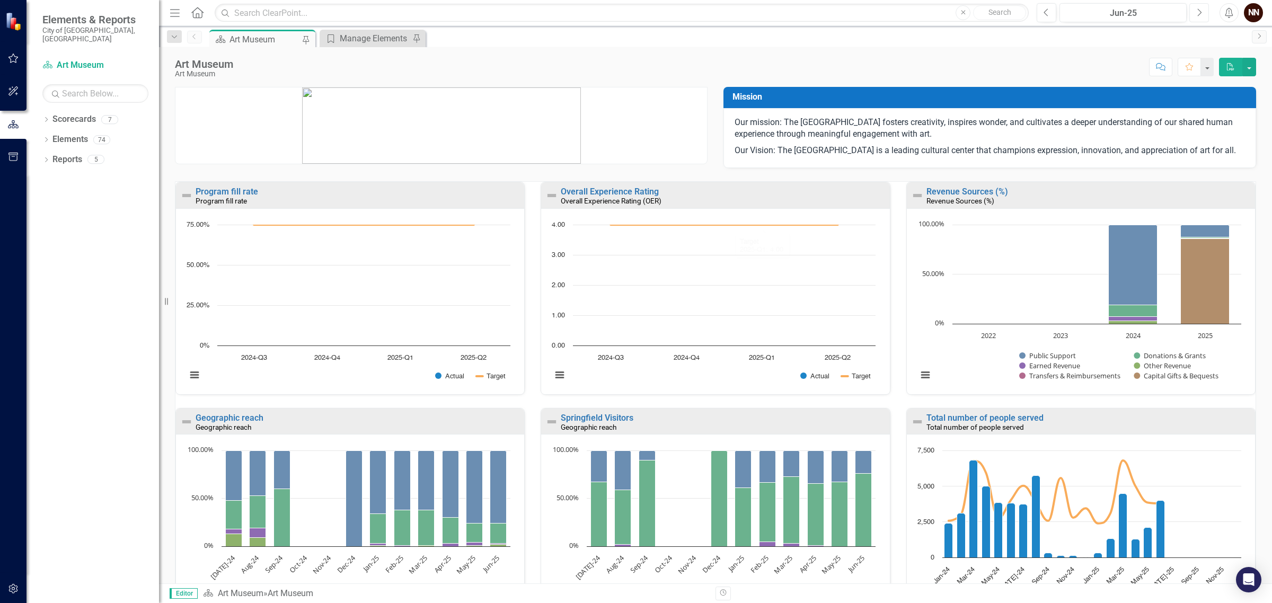
click at [1199, 12] on icon "Next" at bounding box center [1199, 13] width 6 height 10
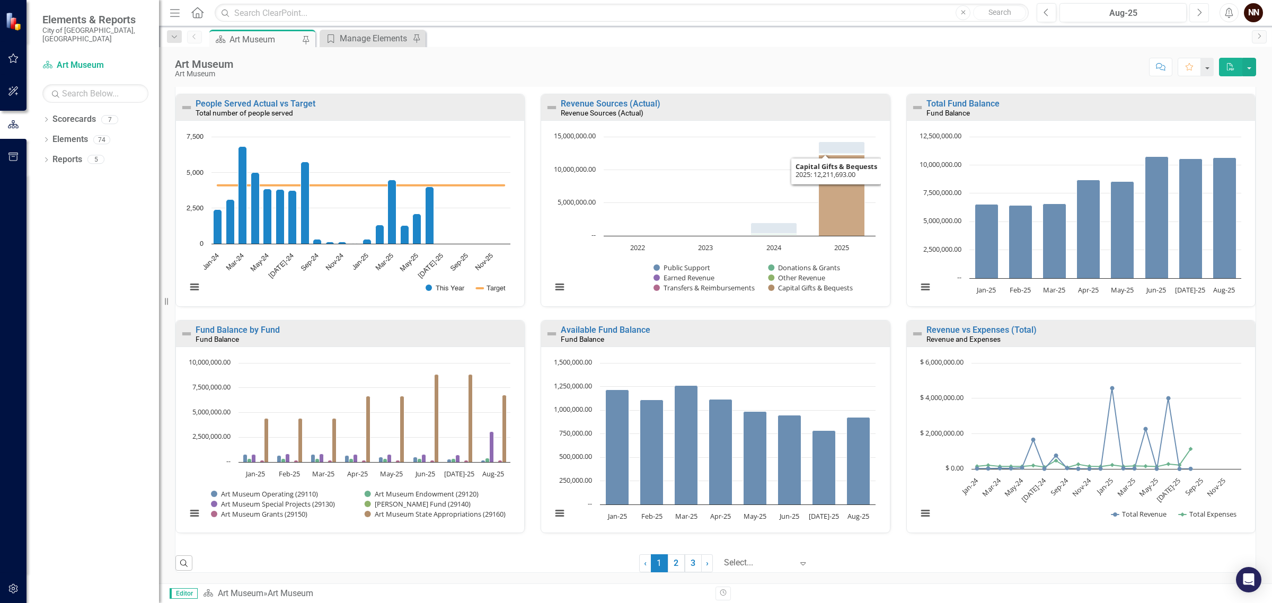
scroll to position [554, 0]
click at [593, 324] on div "Available Fund Balance Fund Balance" at bounding box center [715, 334] width 348 height 26
click at [627, 327] on link "Available Fund Balance" at bounding box center [606, 330] width 90 height 10
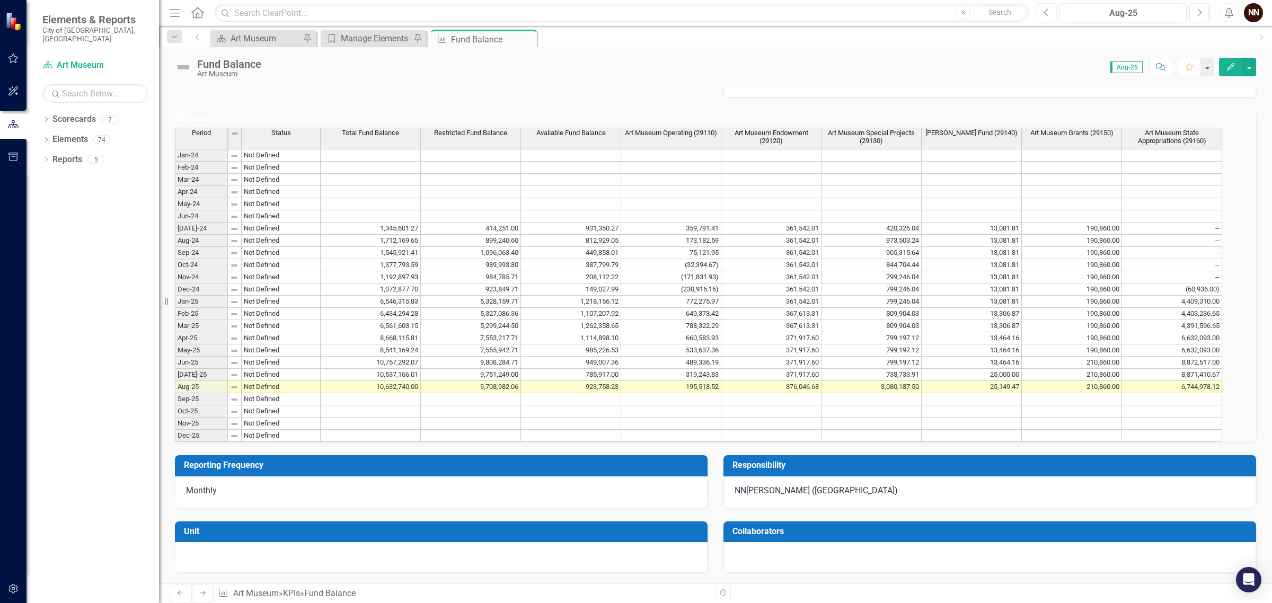
scroll to position [815, 0]
click at [509, 381] on td "9,708,982.06" at bounding box center [471, 387] width 100 height 12
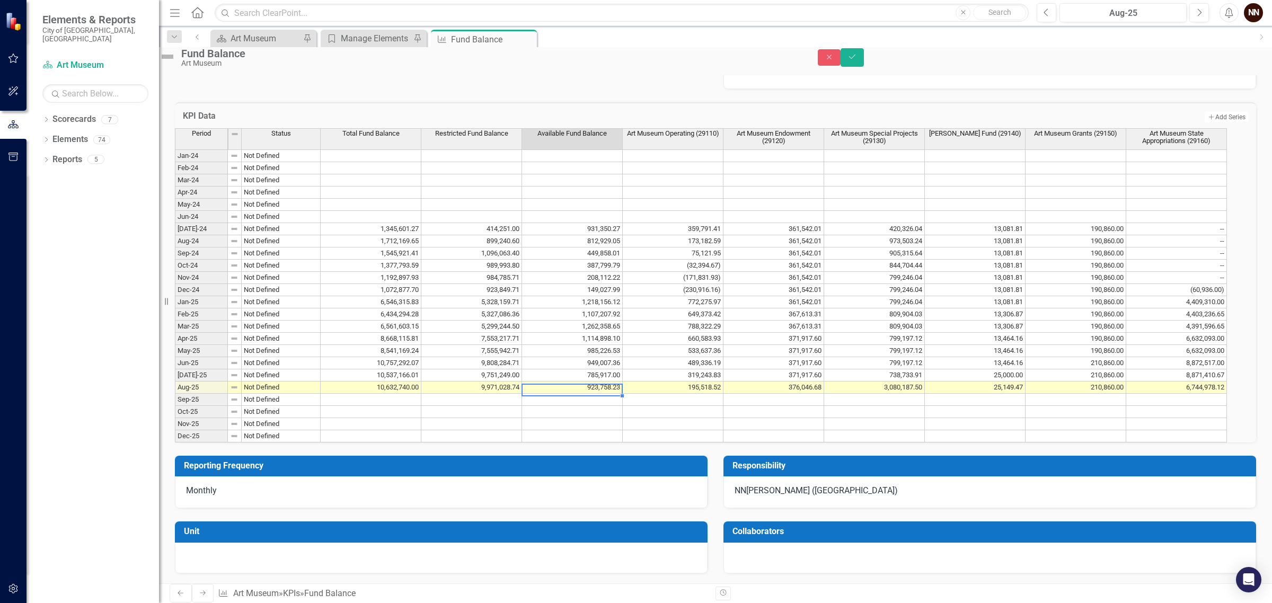
click at [623, 382] on td "923,758.23" at bounding box center [572, 388] width 101 height 12
click at [857, 60] on icon "Save" at bounding box center [853, 56] width 10 height 7
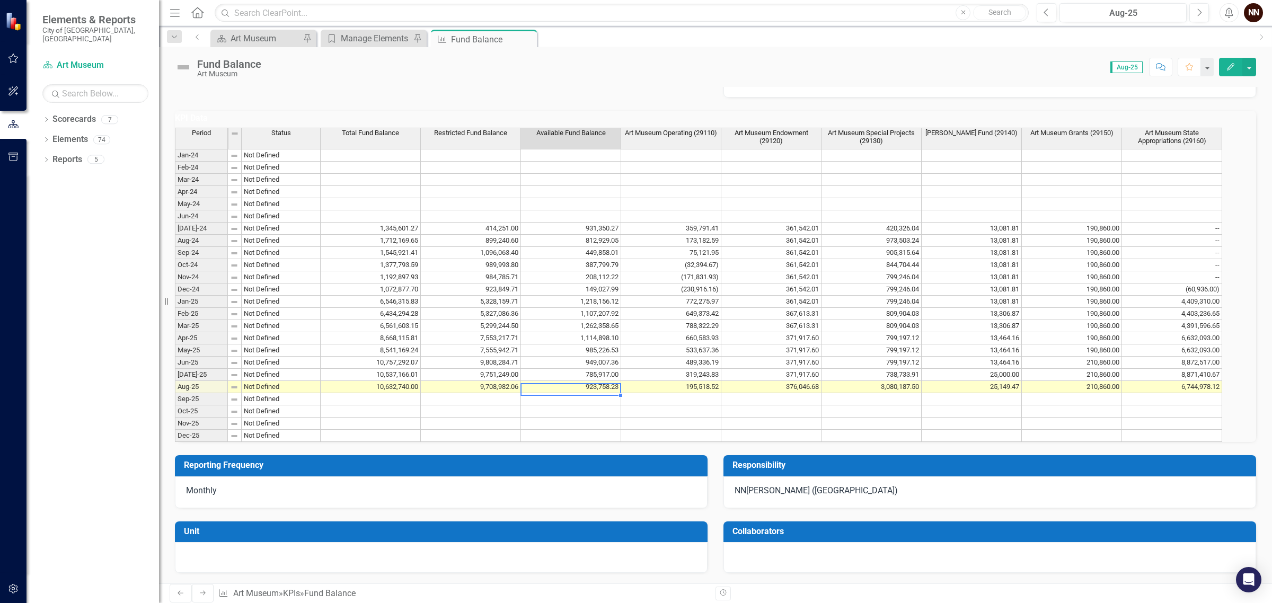
click at [614, 381] on td "923,758.23" at bounding box center [571, 387] width 100 height 12
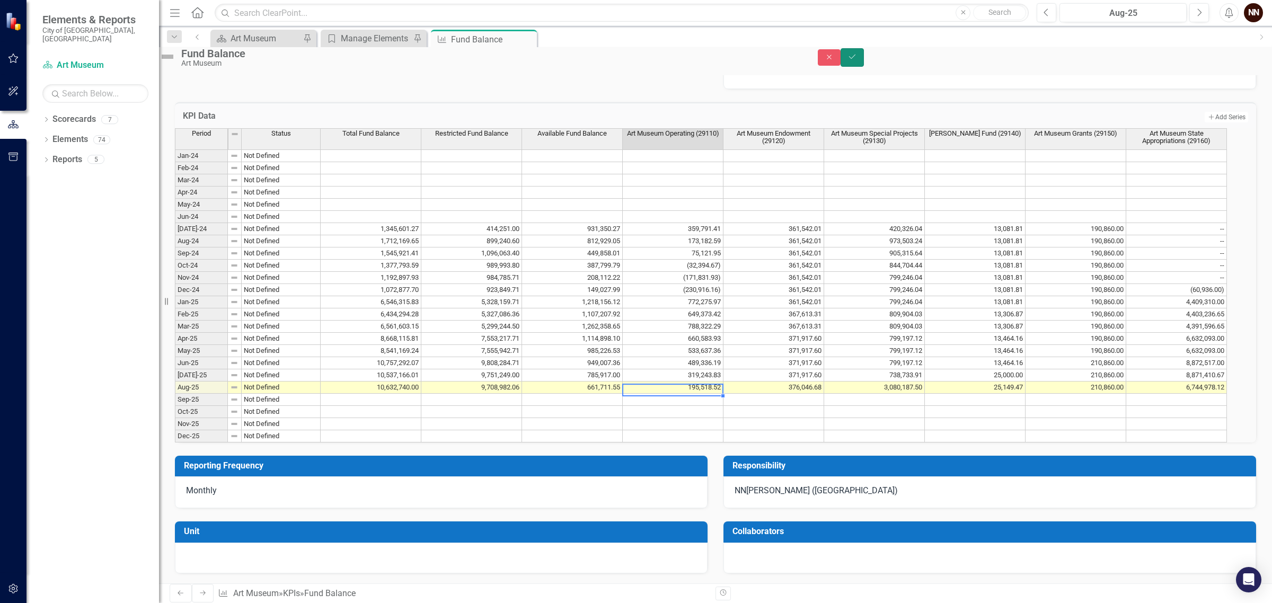
click at [857, 60] on icon "Save" at bounding box center [853, 56] width 10 height 7
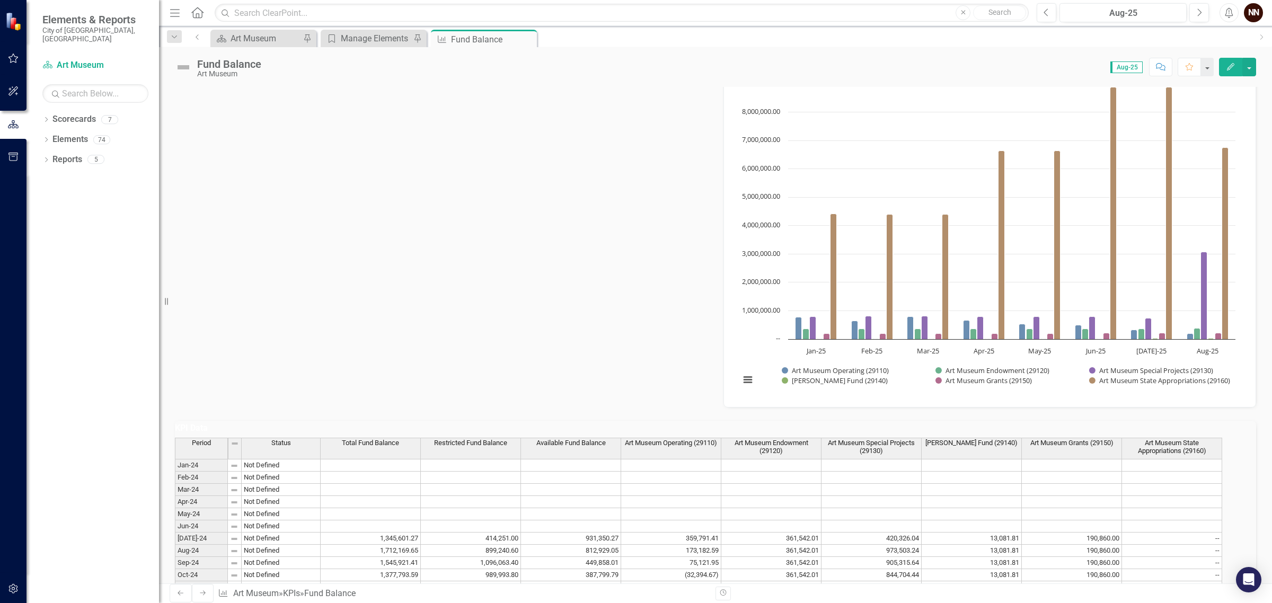
scroll to position [398, 0]
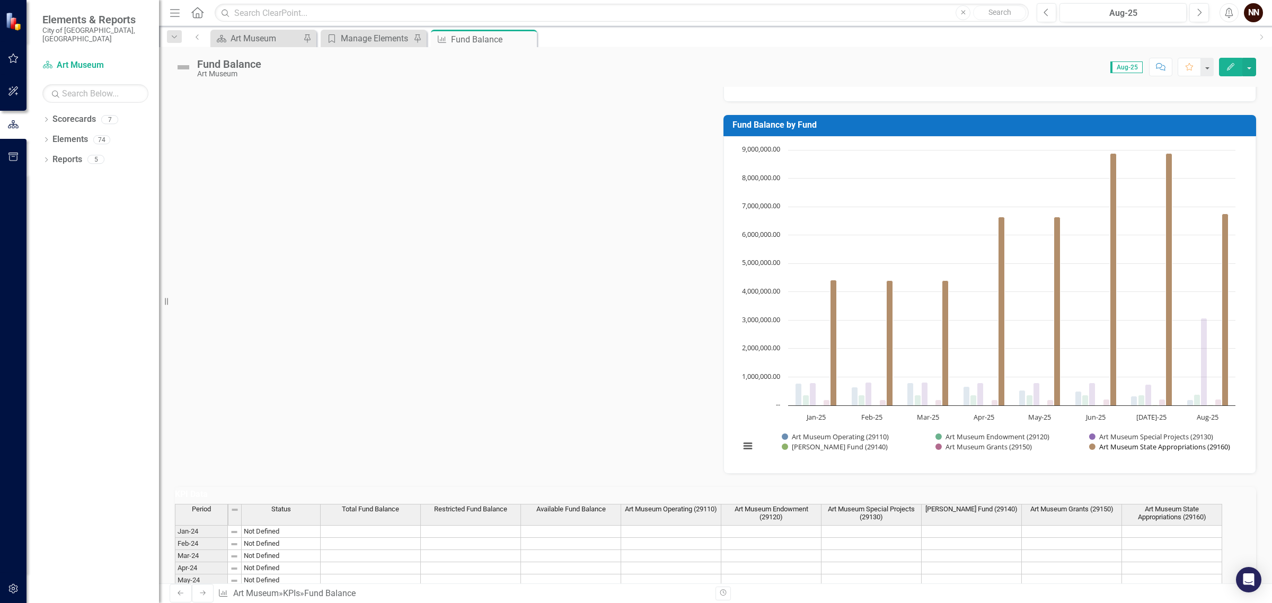
click at [1120, 446] on button "Show Art Museum State Appropriations (29160)" at bounding box center [1160, 447] width 142 height 10
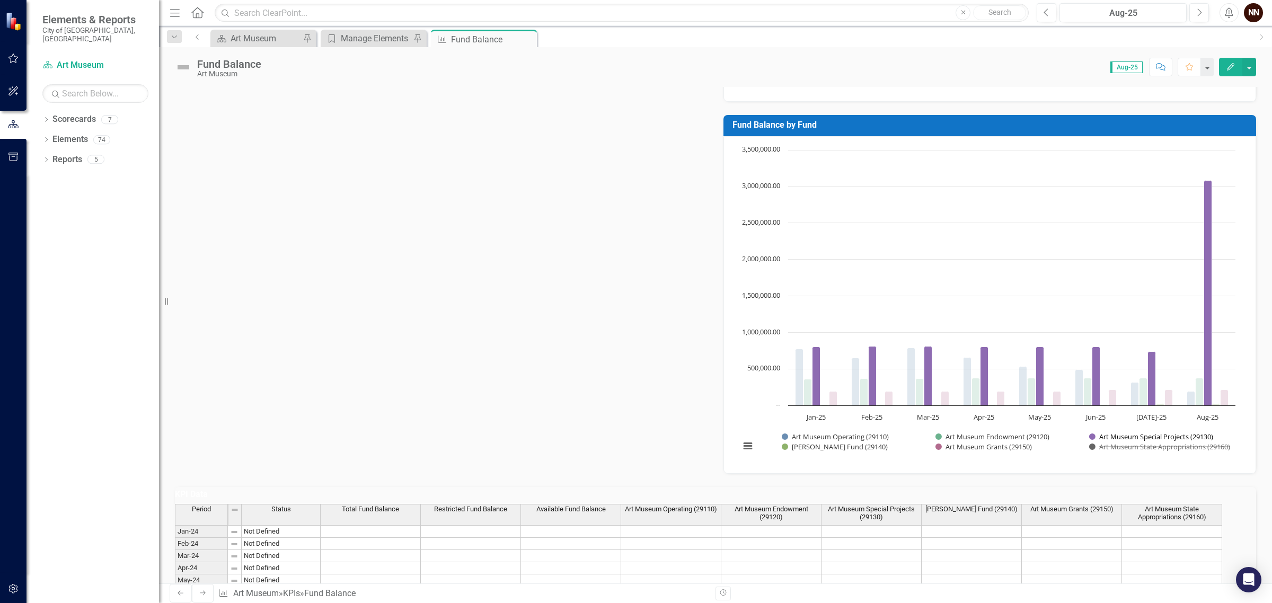
click at [1119, 435] on button "Show Art Museum Special Projects (29130)" at bounding box center [1151, 437] width 125 height 10
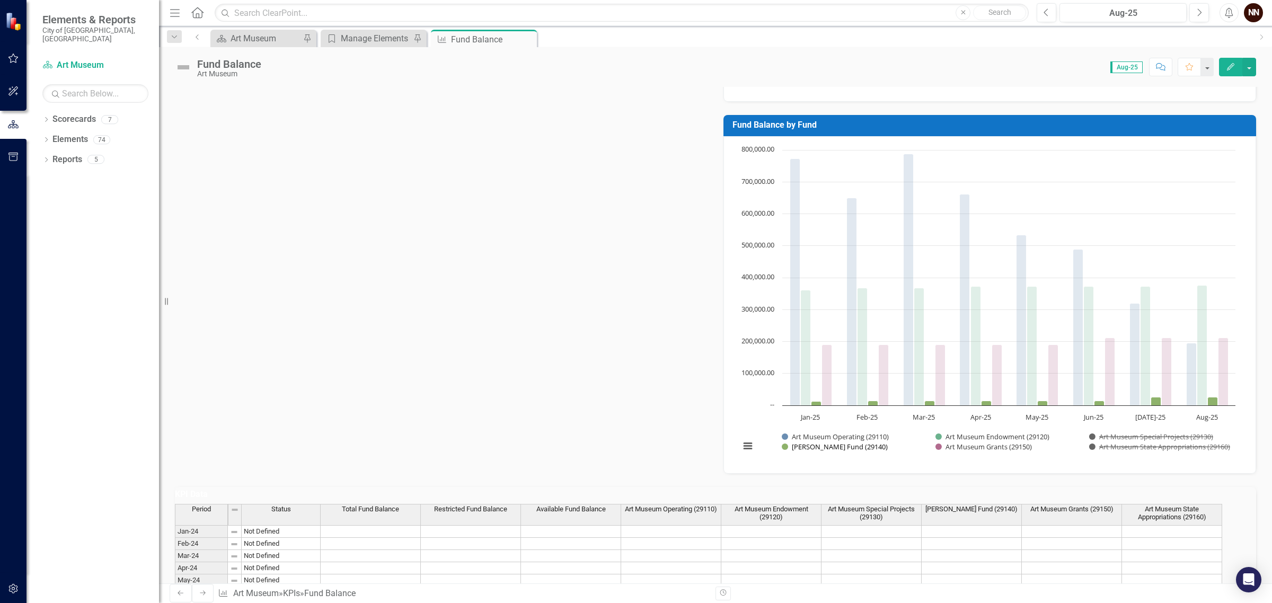
click at [844, 446] on button "Show Robert Goodier Fund (29140)" at bounding box center [833, 447] width 102 height 10
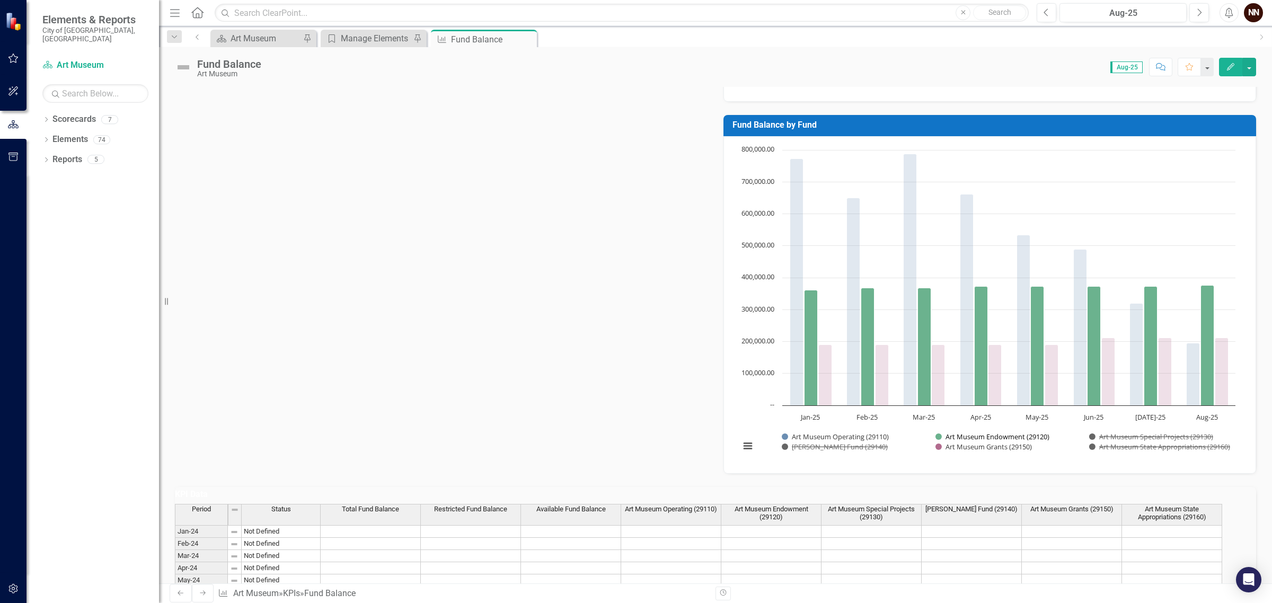
click at [969, 436] on button "Show Art Museum Endowment (29120)" at bounding box center [993, 437] width 114 height 10
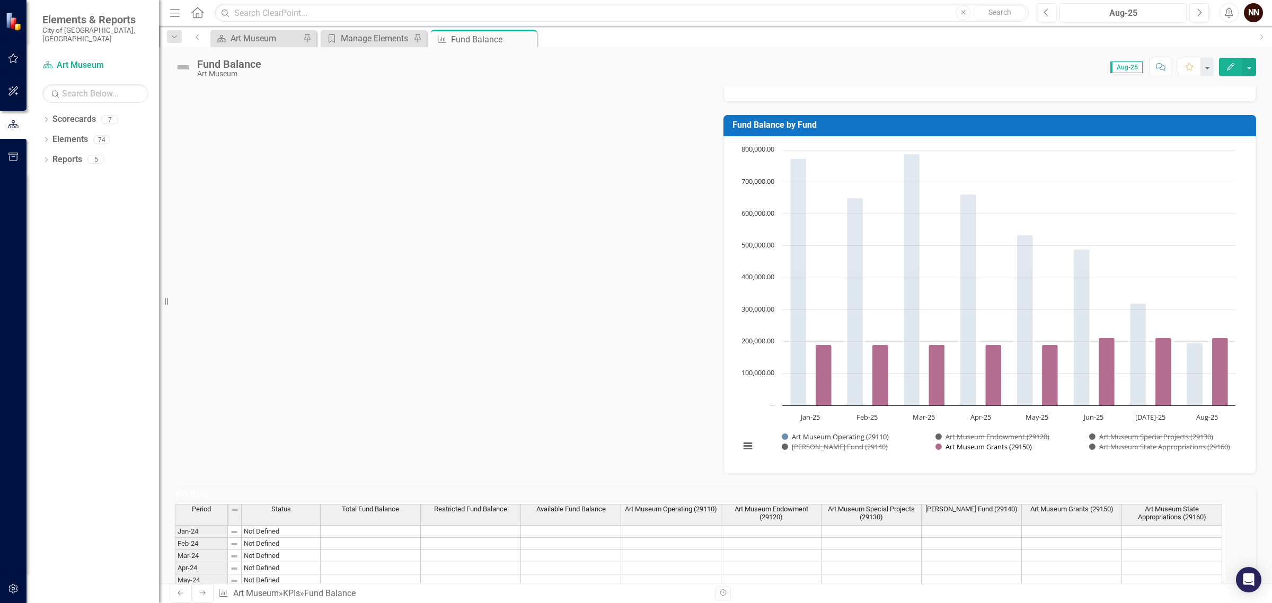
click at [975, 448] on button "Show Art Museum Grants (29150)" at bounding box center [985, 447] width 98 height 10
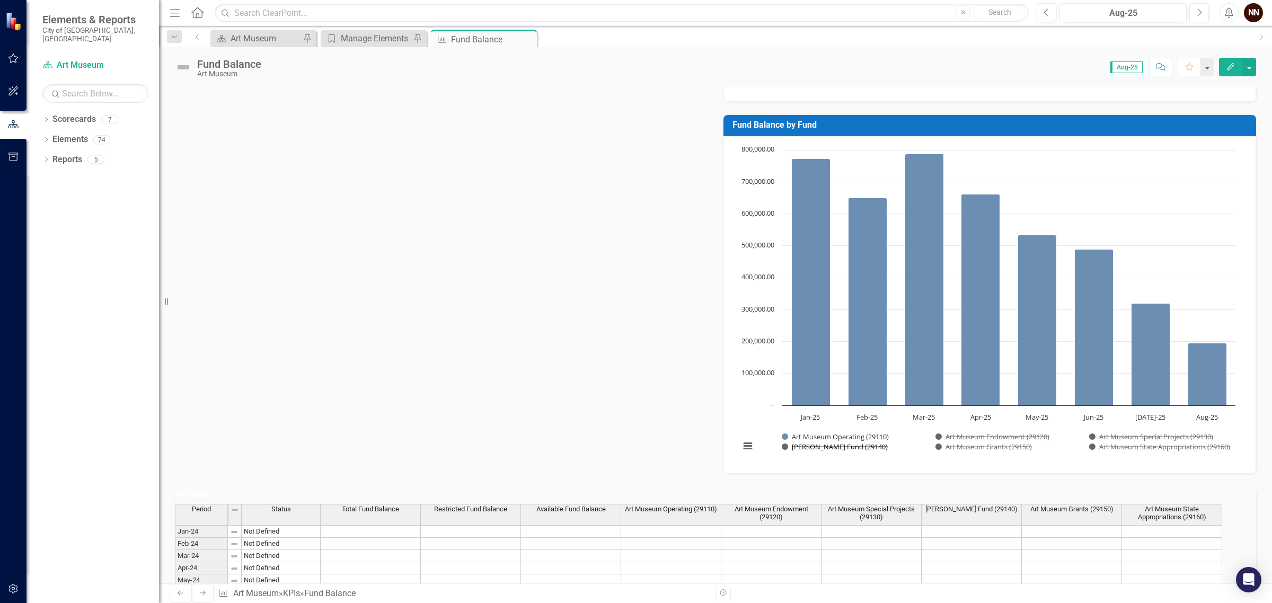
click at [856, 443] on button "Show Robert Goodier Fund (29140)" at bounding box center [833, 447] width 102 height 10
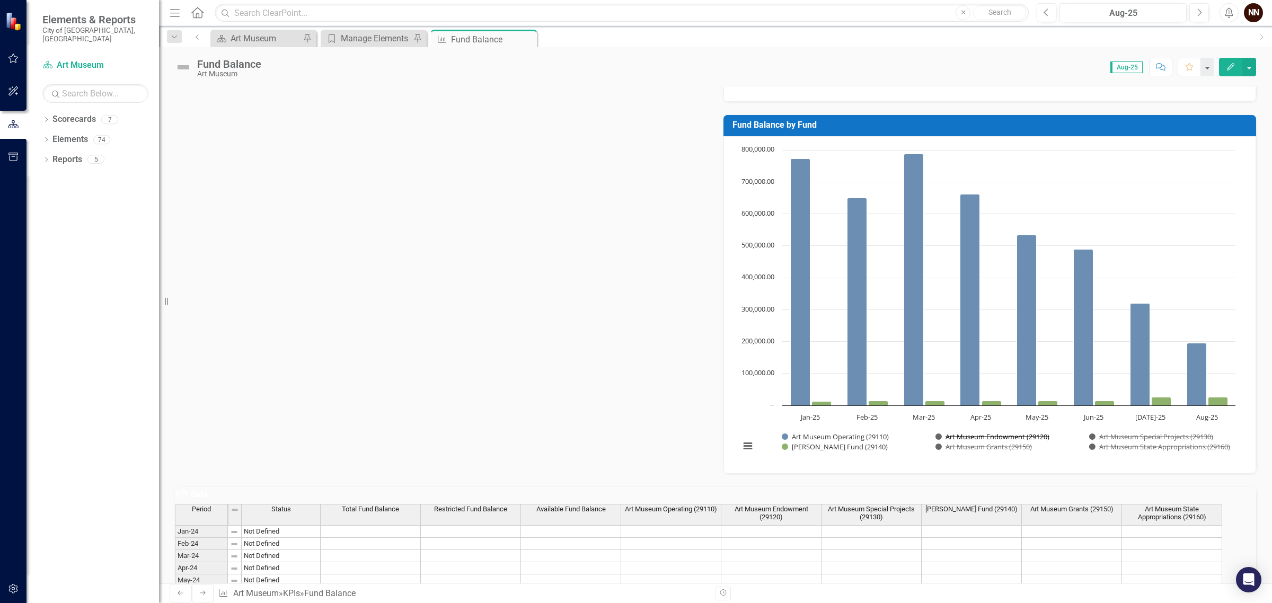
click at [981, 438] on button "Show Art Museum Endowment (29120)" at bounding box center [993, 437] width 114 height 10
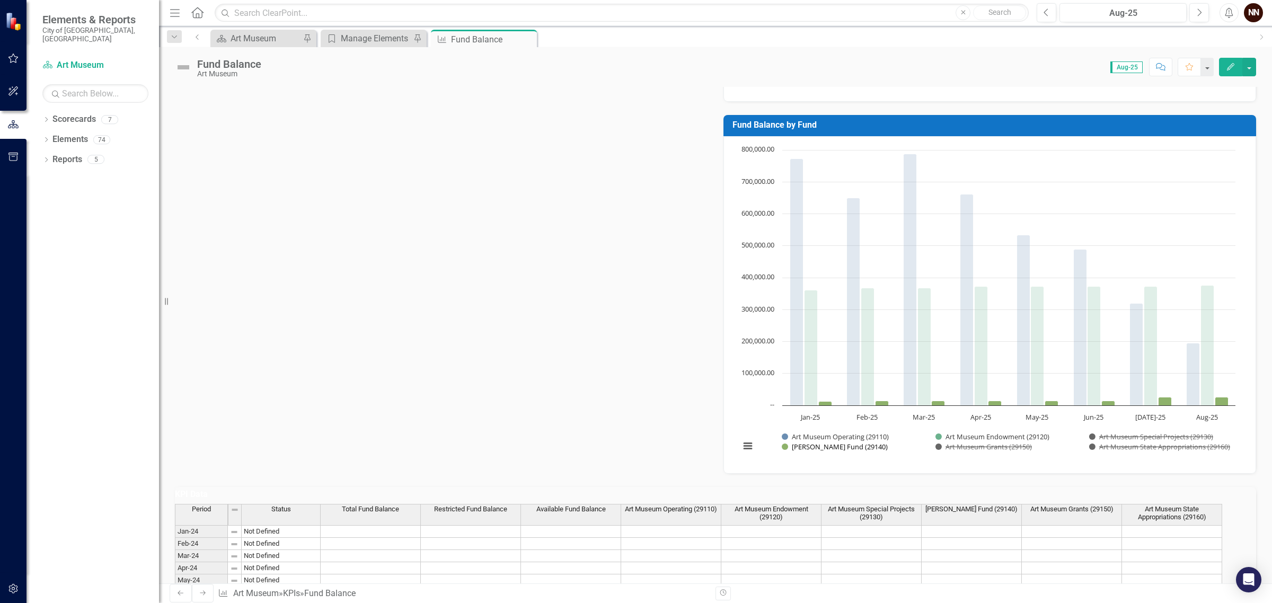
click at [856, 446] on button "Show Robert Goodier Fund (29140)" at bounding box center [833, 447] width 102 height 10
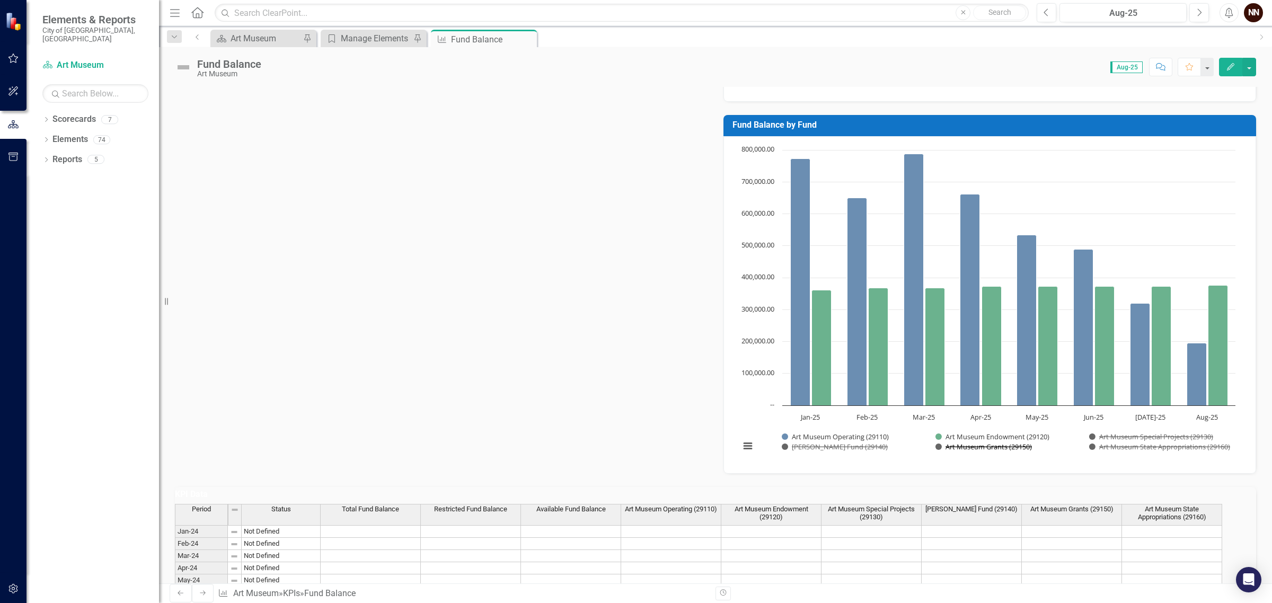
click at [1008, 447] on button "Show Art Museum Grants (29150)" at bounding box center [985, 447] width 98 height 10
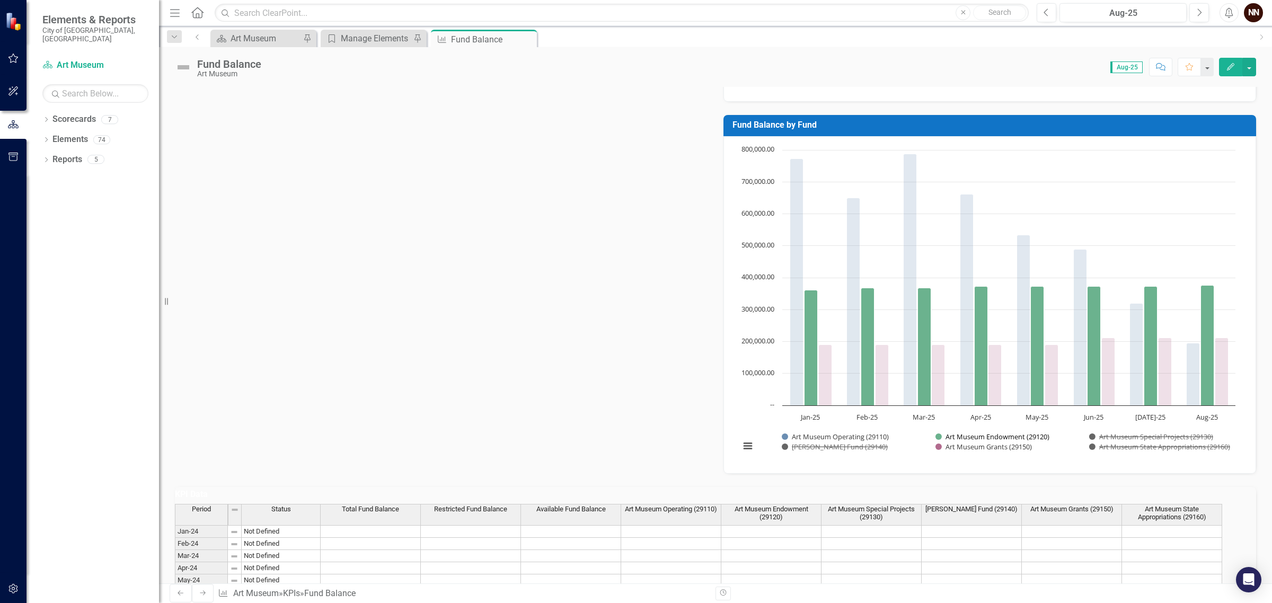
click at [958, 433] on button "Show Art Museum Endowment (29120)" at bounding box center [993, 437] width 114 height 10
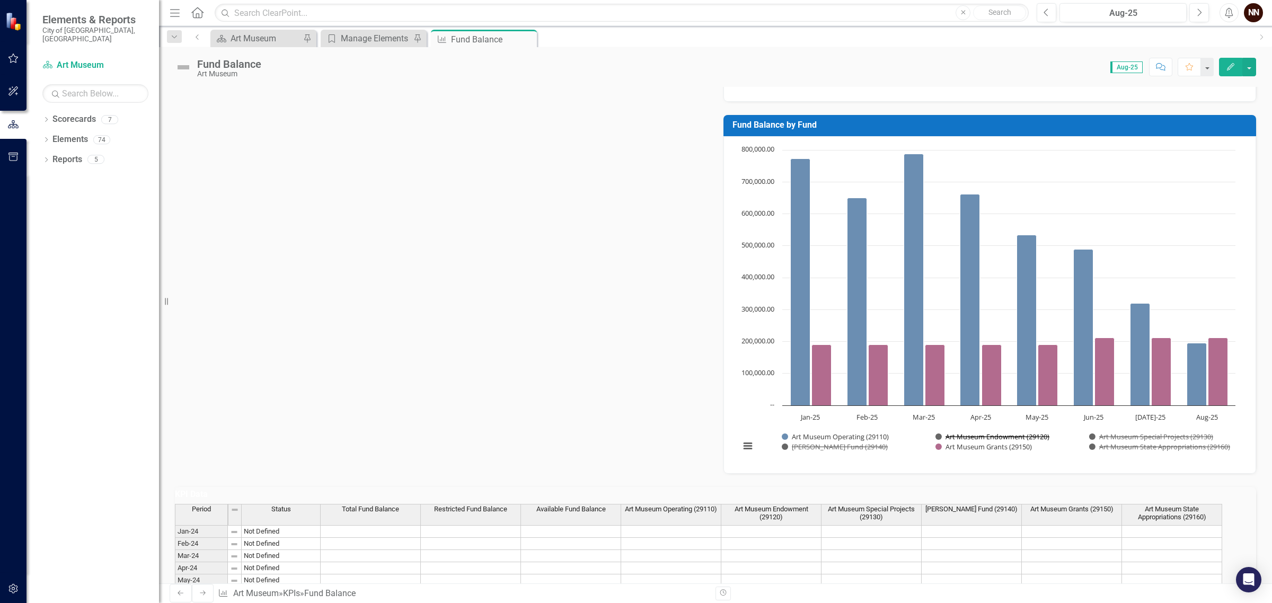
click at [1022, 436] on button "Show Art Museum Endowment (29120)" at bounding box center [993, 437] width 114 height 10
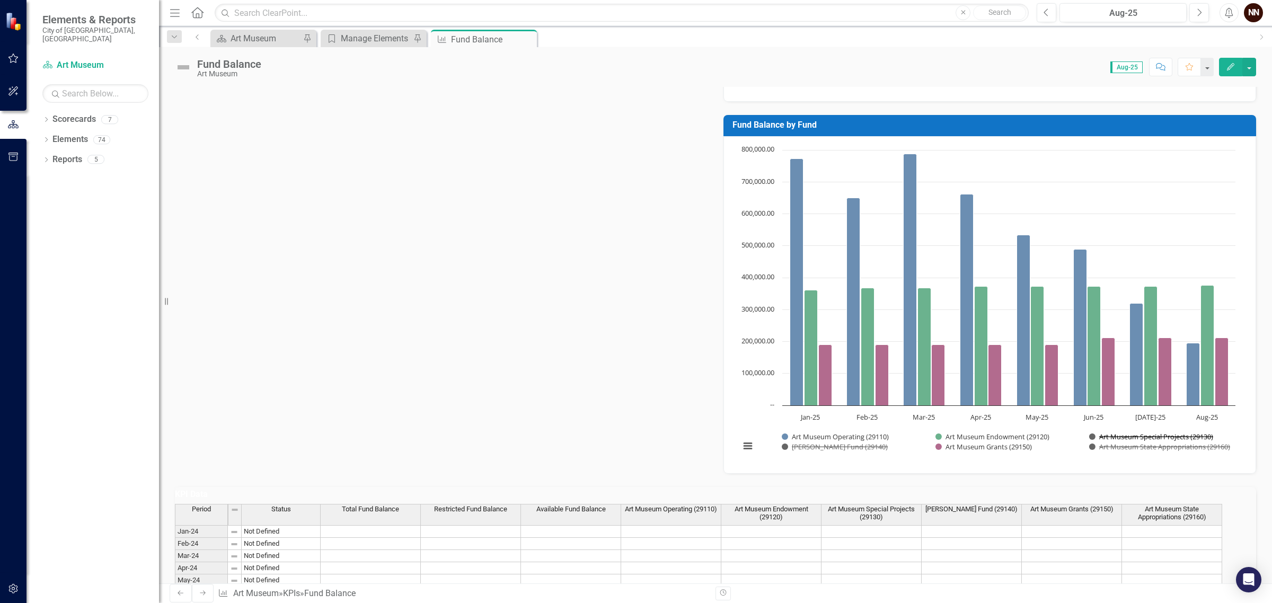
click at [1111, 436] on button "Show Art Museum Special Projects (29130)" at bounding box center [1151, 437] width 125 height 10
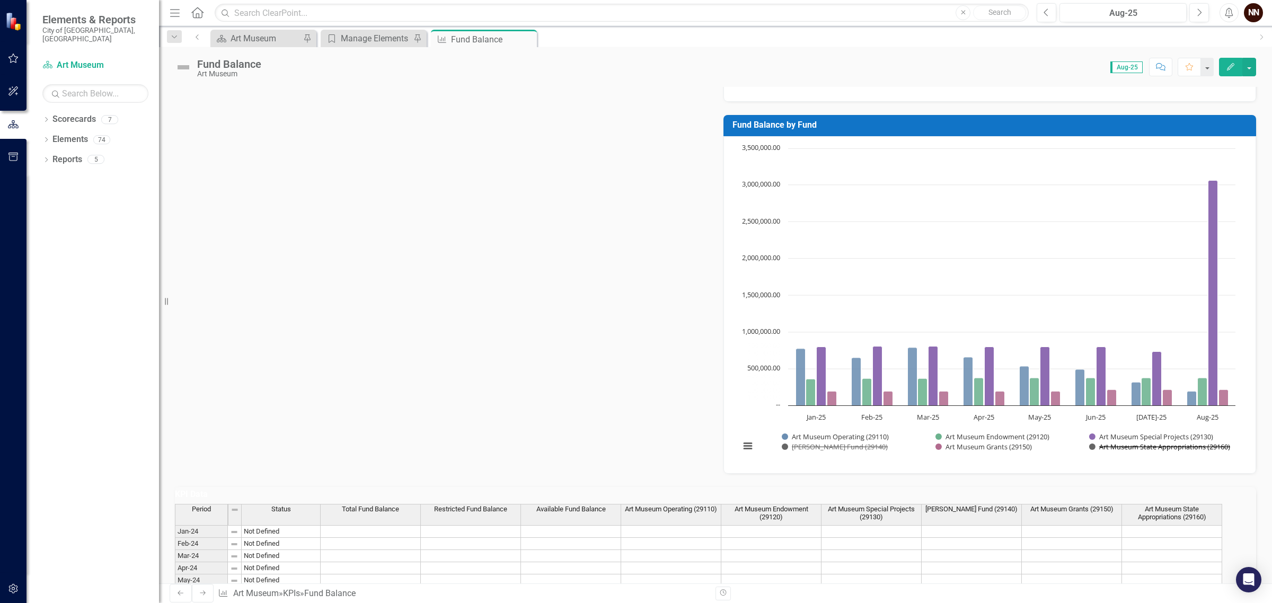
click at [1117, 446] on button "Show Art Museum State Appropriations (29160)" at bounding box center [1160, 447] width 142 height 10
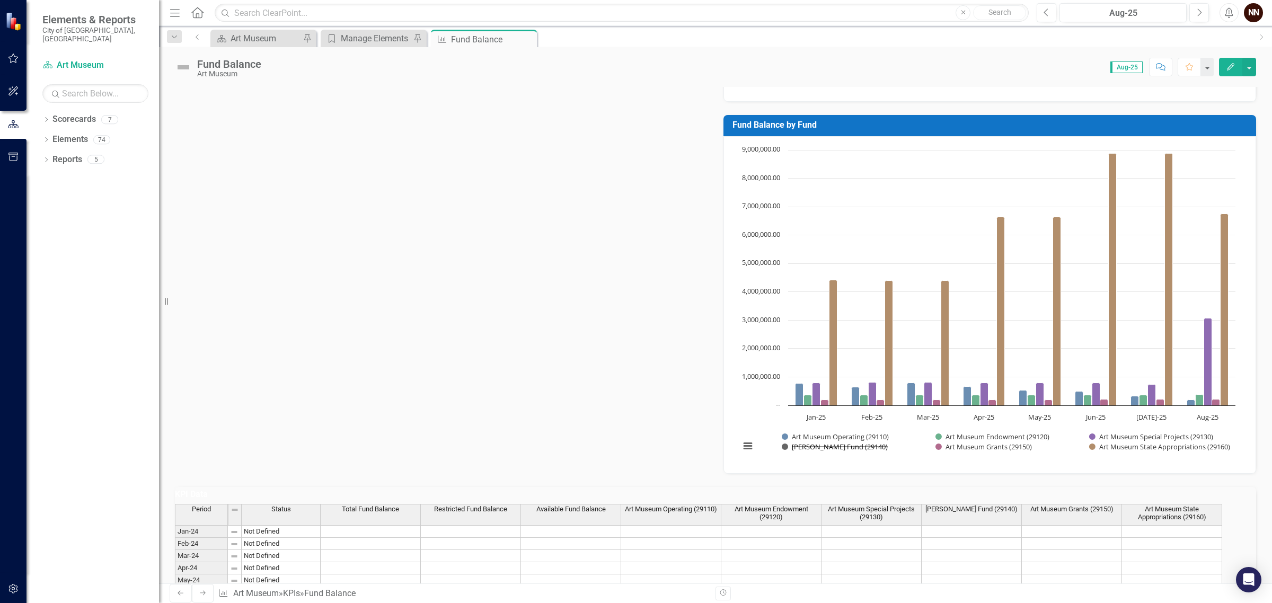
click at [849, 446] on button "Show Robert Goodier Fund (29140)" at bounding box center [833, 447] width 102 height 10
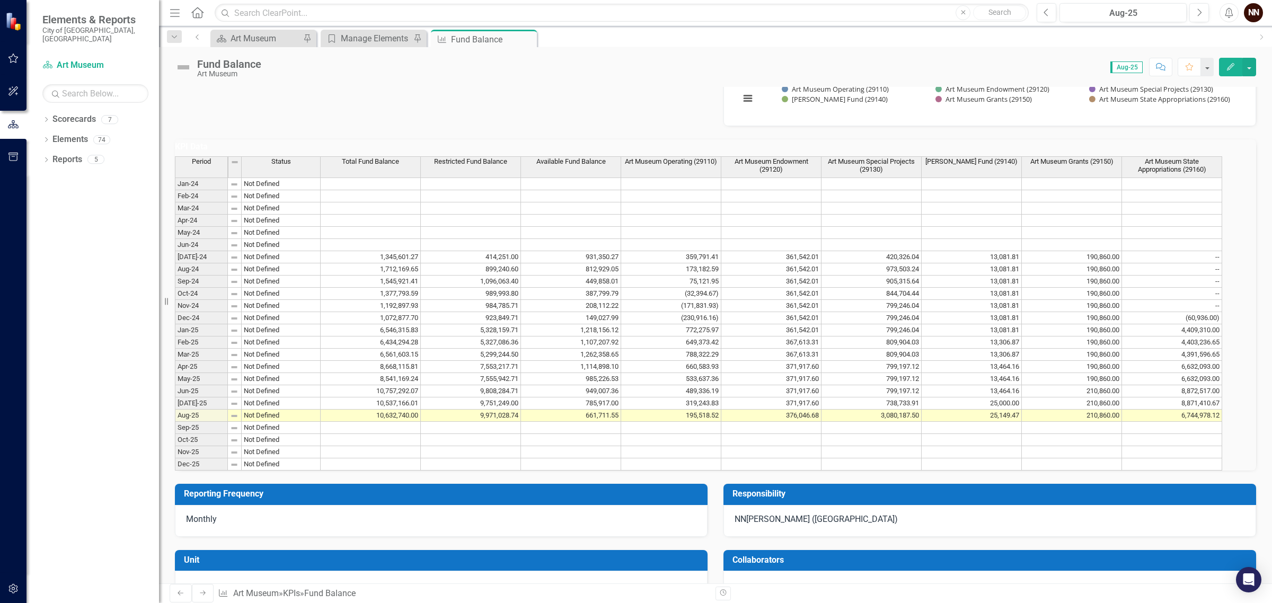
scroll to position [749, 0]
